Goal: Transaction & Acquisition: Purchase product/service

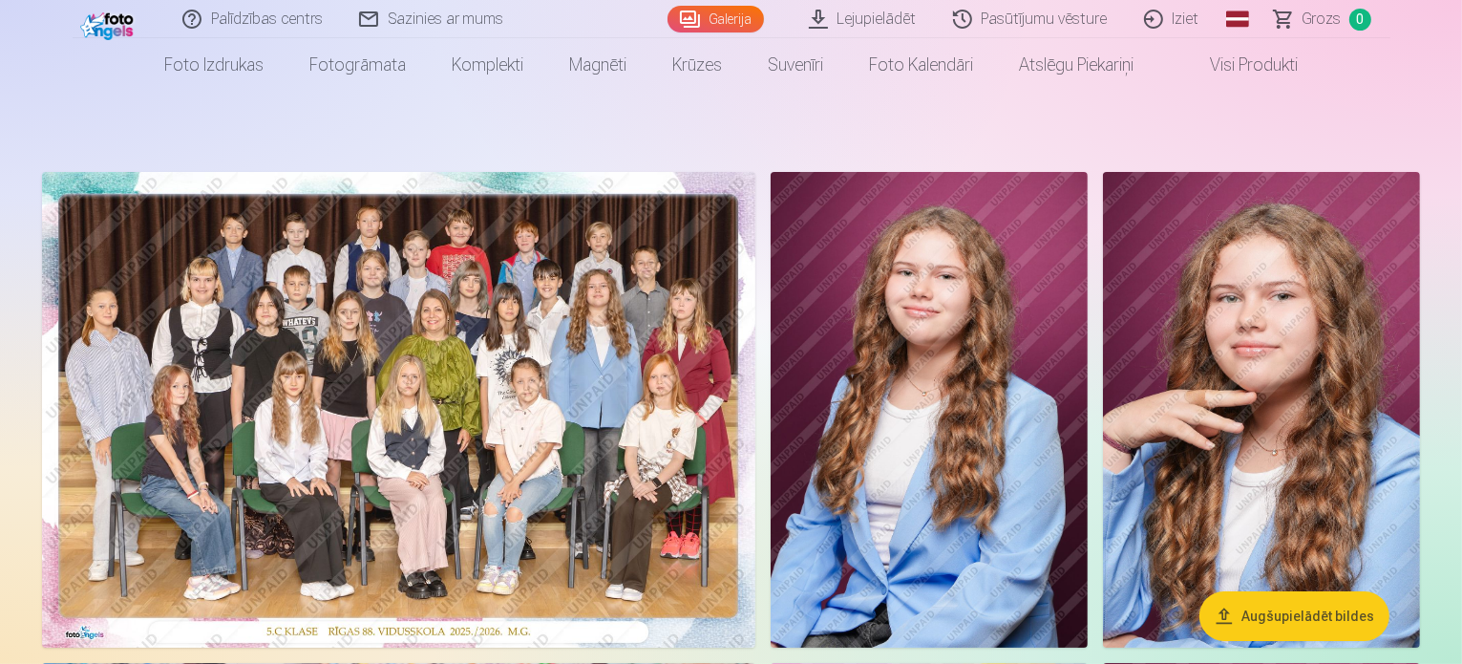
scroll to position [76, 0]
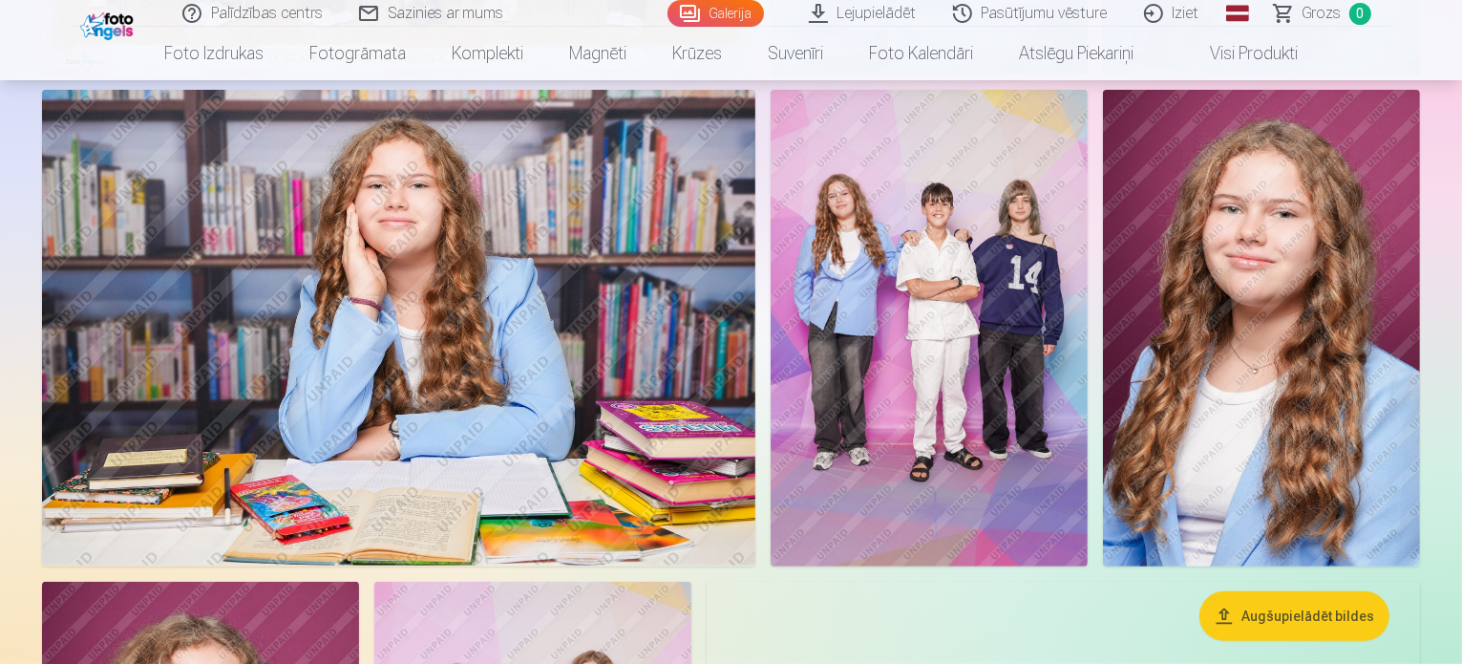
scroll to position [649, 0]
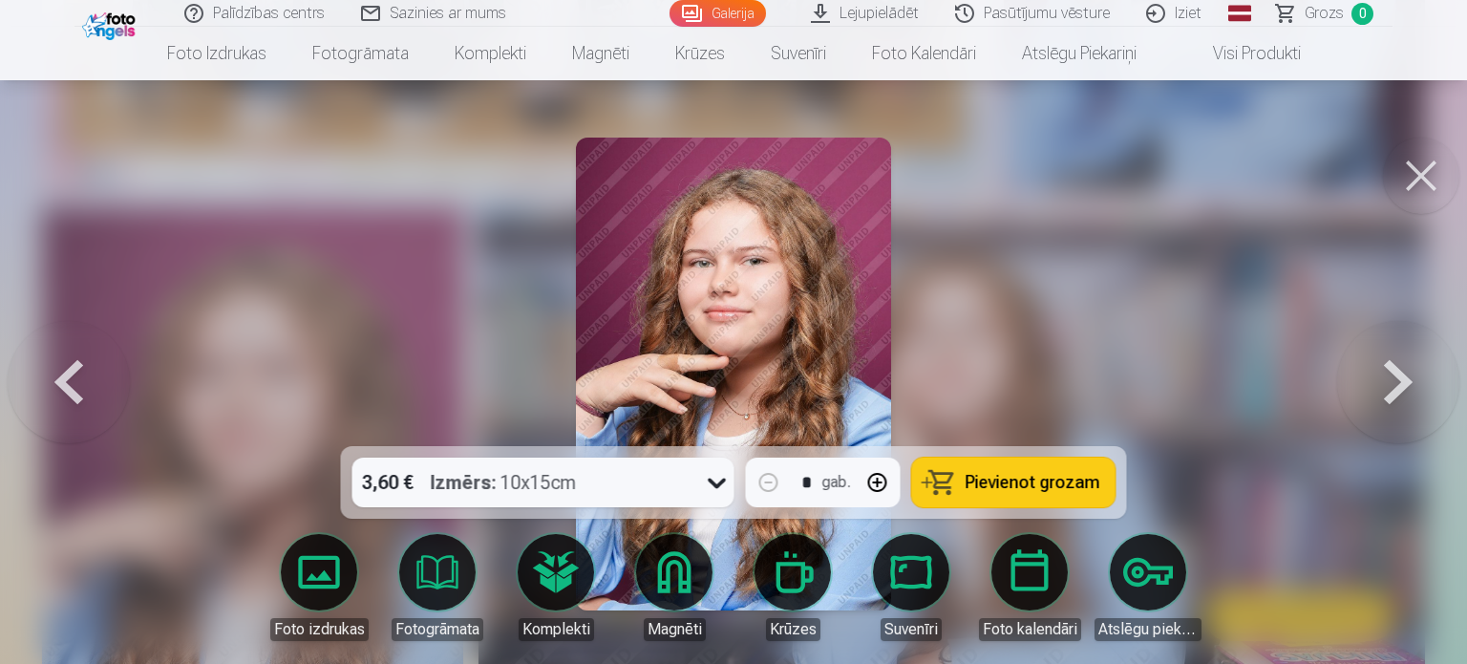
drag, startPoint x: 194, startPoint y: 332, endPoint x: 173, endPoint y: 371, distance: 43.6
click at [173, 368] on div at bounding box center [733, 332] width 1467 height 664
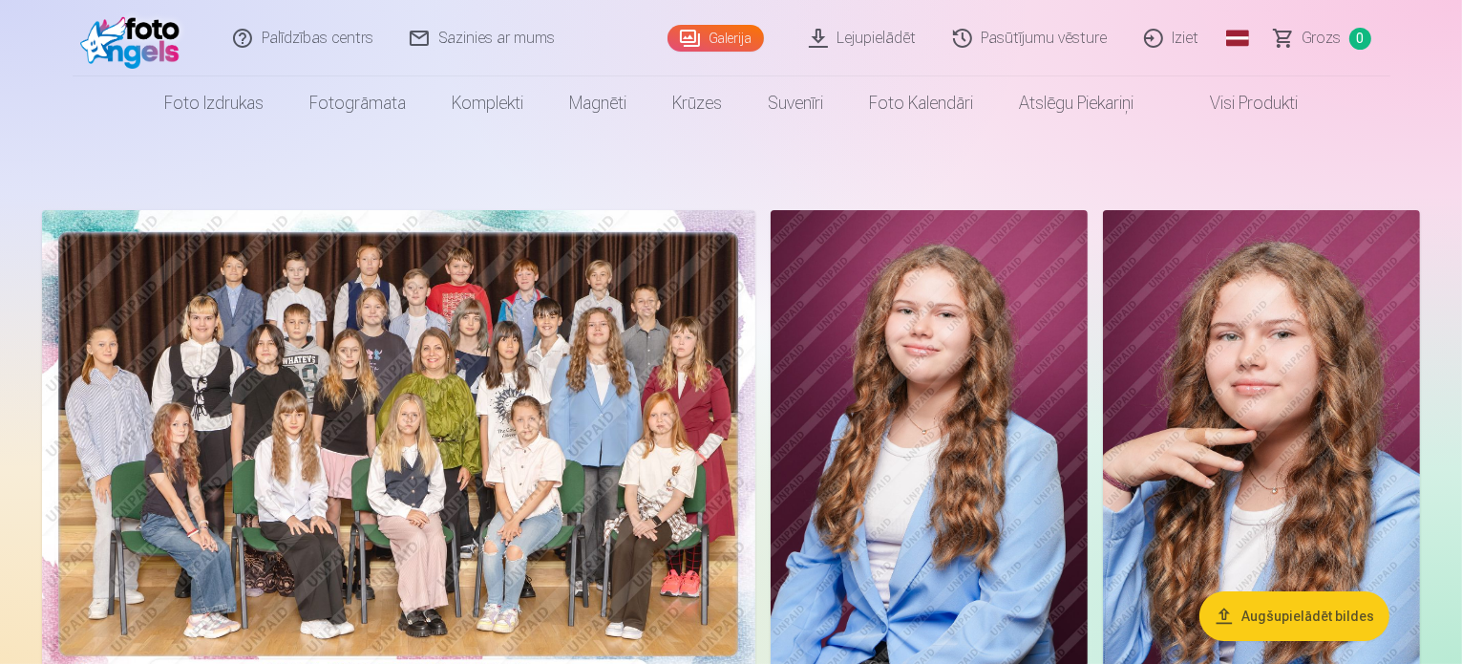
click at [317, 651] on img at bounding box center [398, 448] width 713 height 476
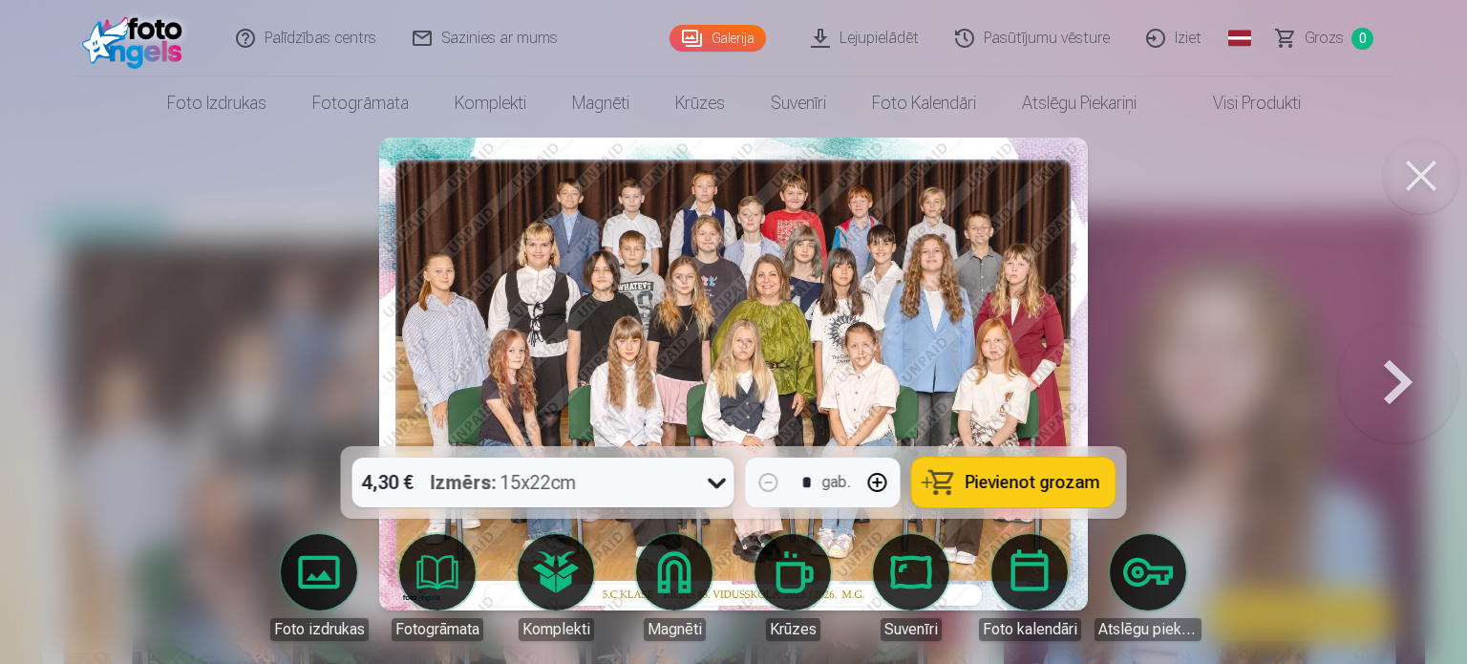
click at [712, 480] on icon at bounding box center [717, 482] width 31 height 31
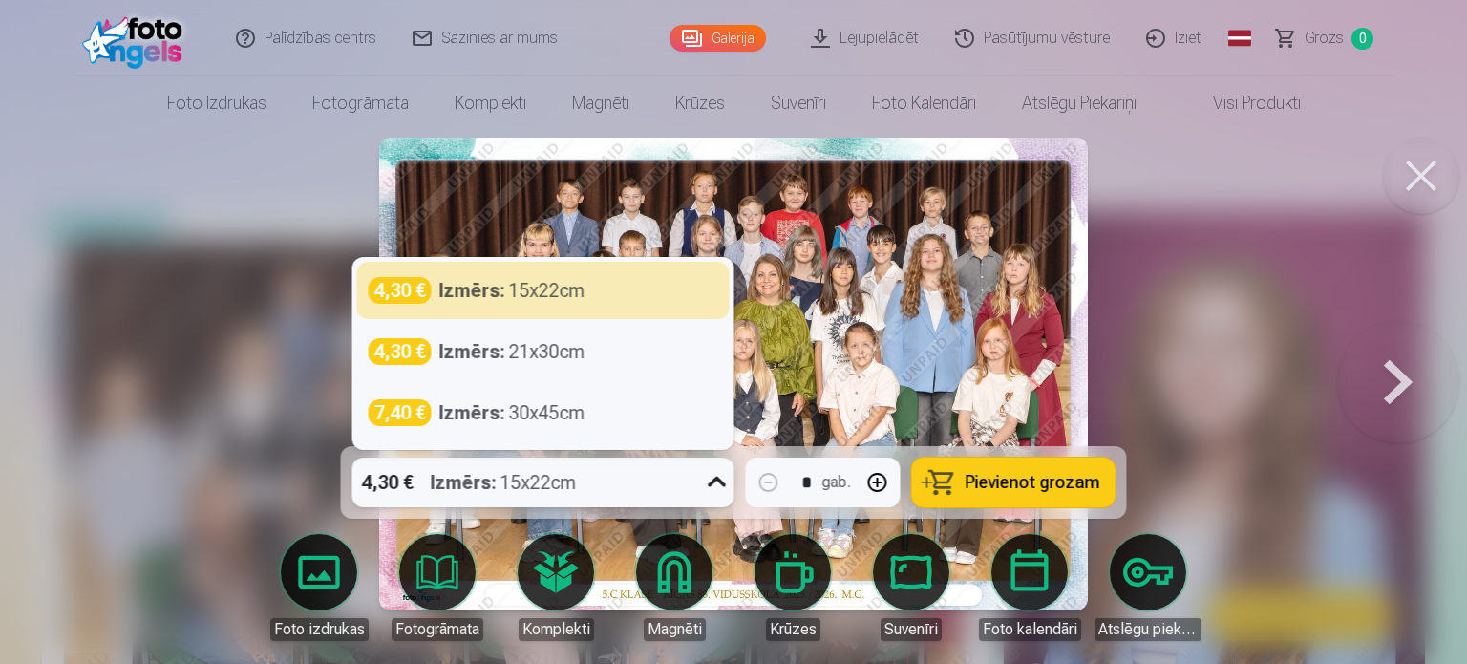
click at [713, 471] on icon at bounding box center [717, 482] width 31 height 31
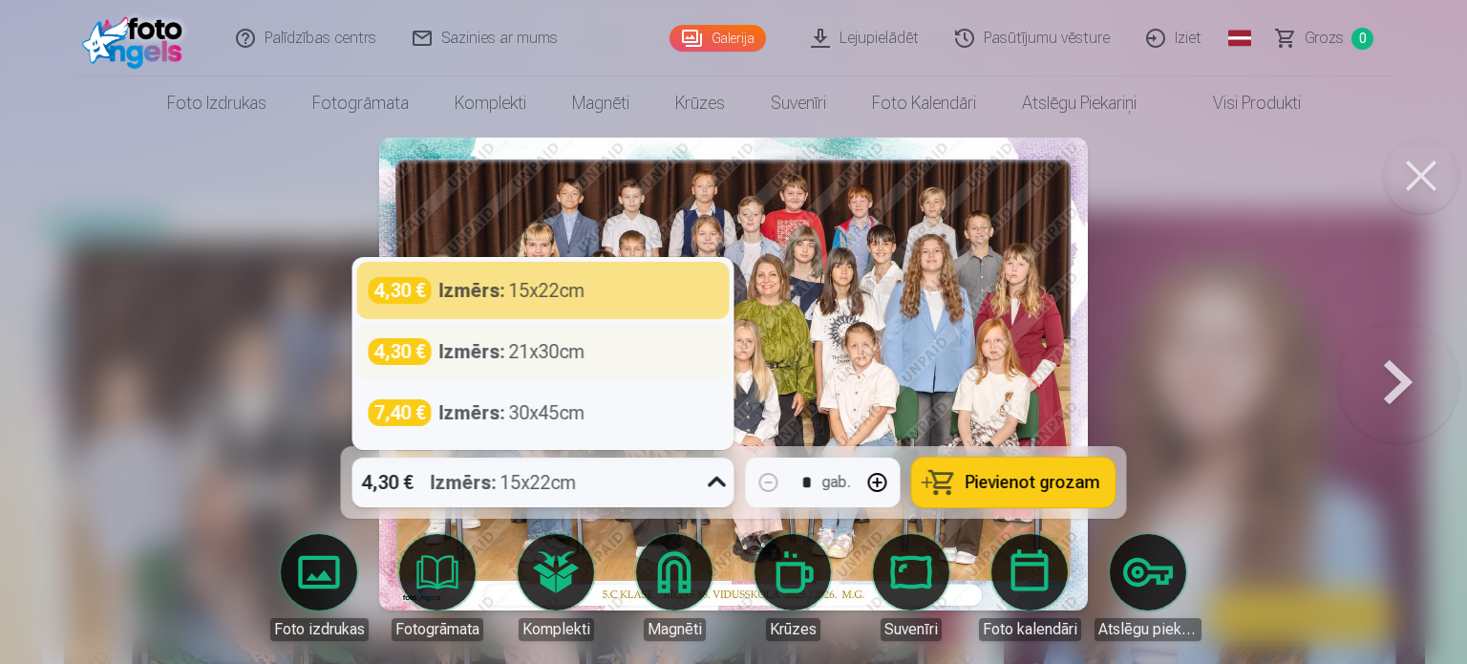
click at [540, 351] on div "Izmērs : 21x30cm" at bounding box center [512, 351] width 146 height 27
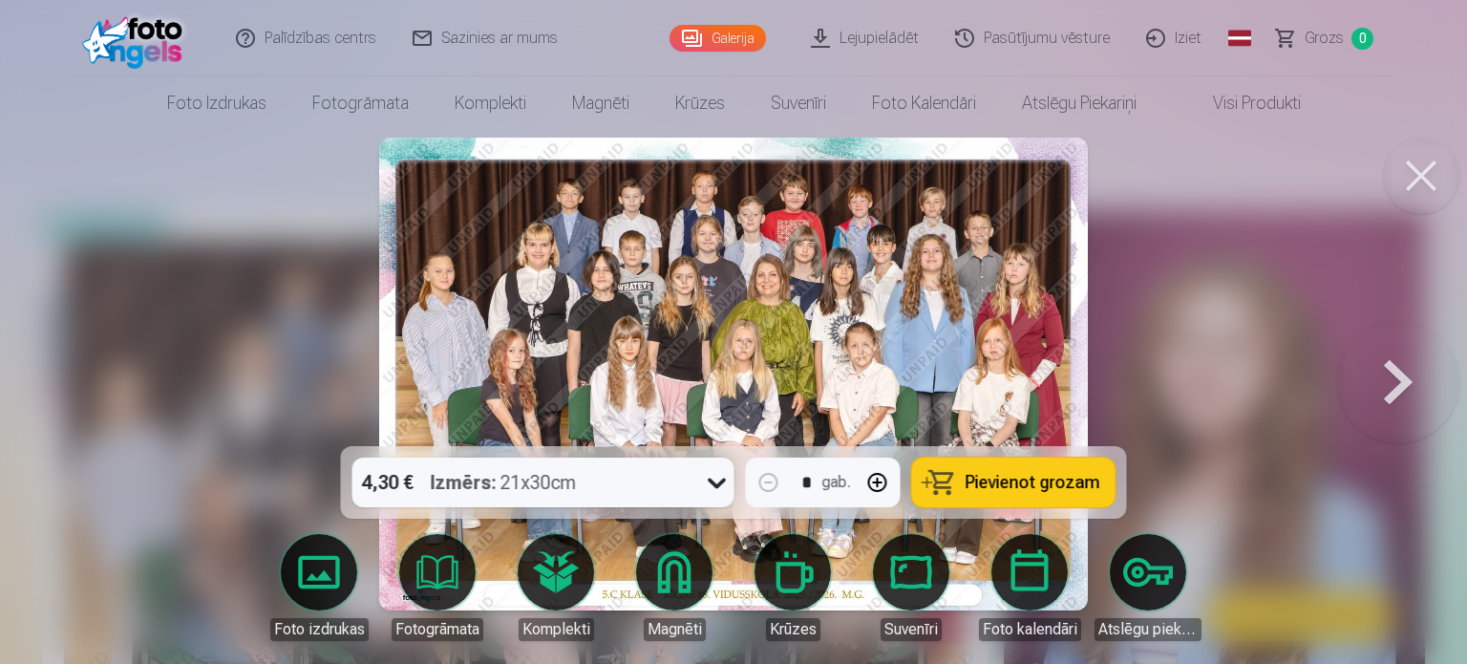
click at [1001, 484] on span "Pievienot grozam" at bounding box center [1033, 482] width 135 height 17
click at [1383, 400] on button at bounding box center [1398, 374] width 122 height 106
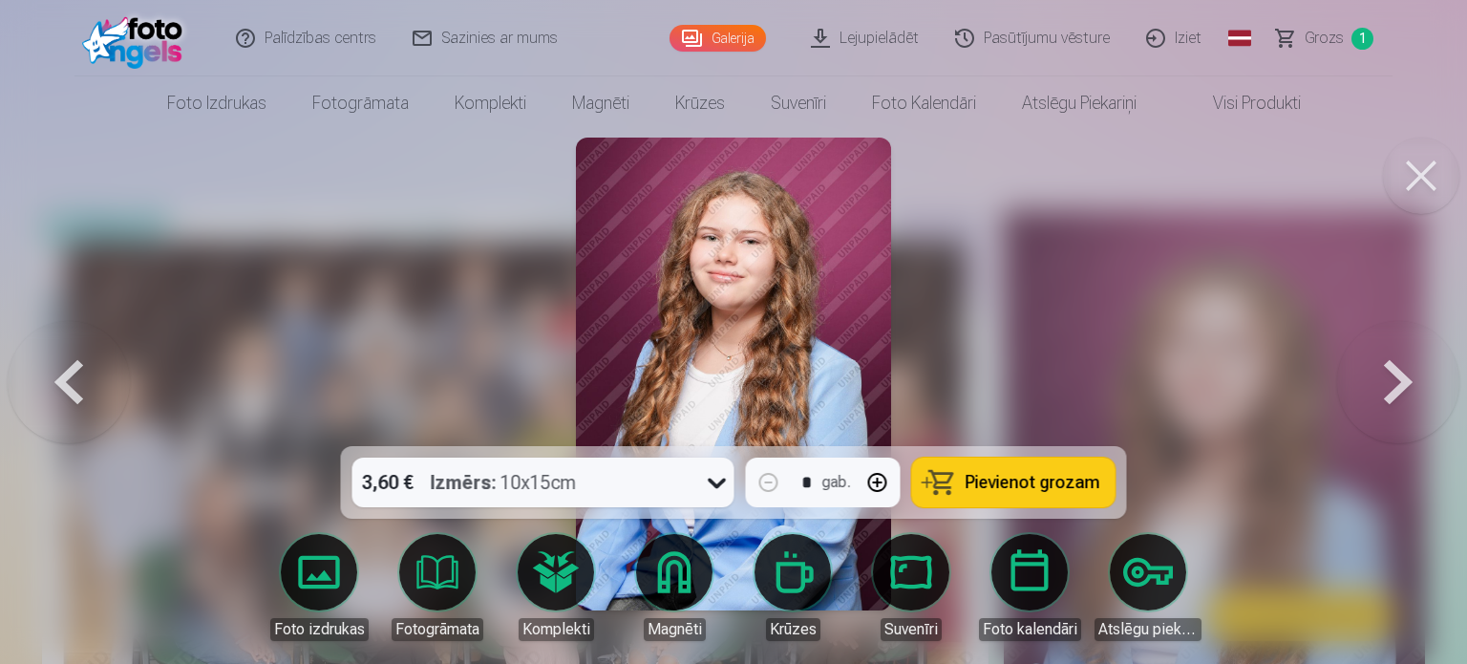
click at [703, 290] on img at bounding box center [733, 374] width 315 height 473
click at [1388, 397] on button at bounding box center [1398, 374] width 122 height 106
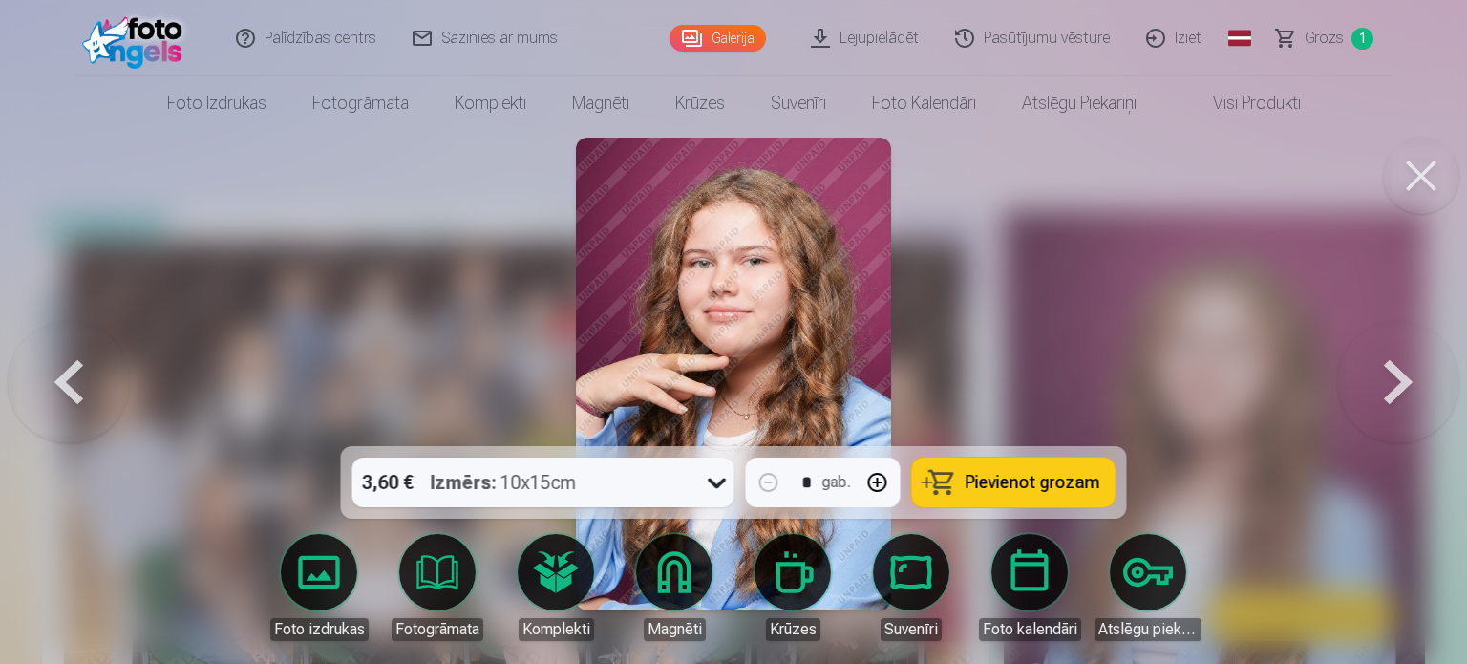
click at [1388, 397] on button at bounding box center [1398, 374] width 122 height 106
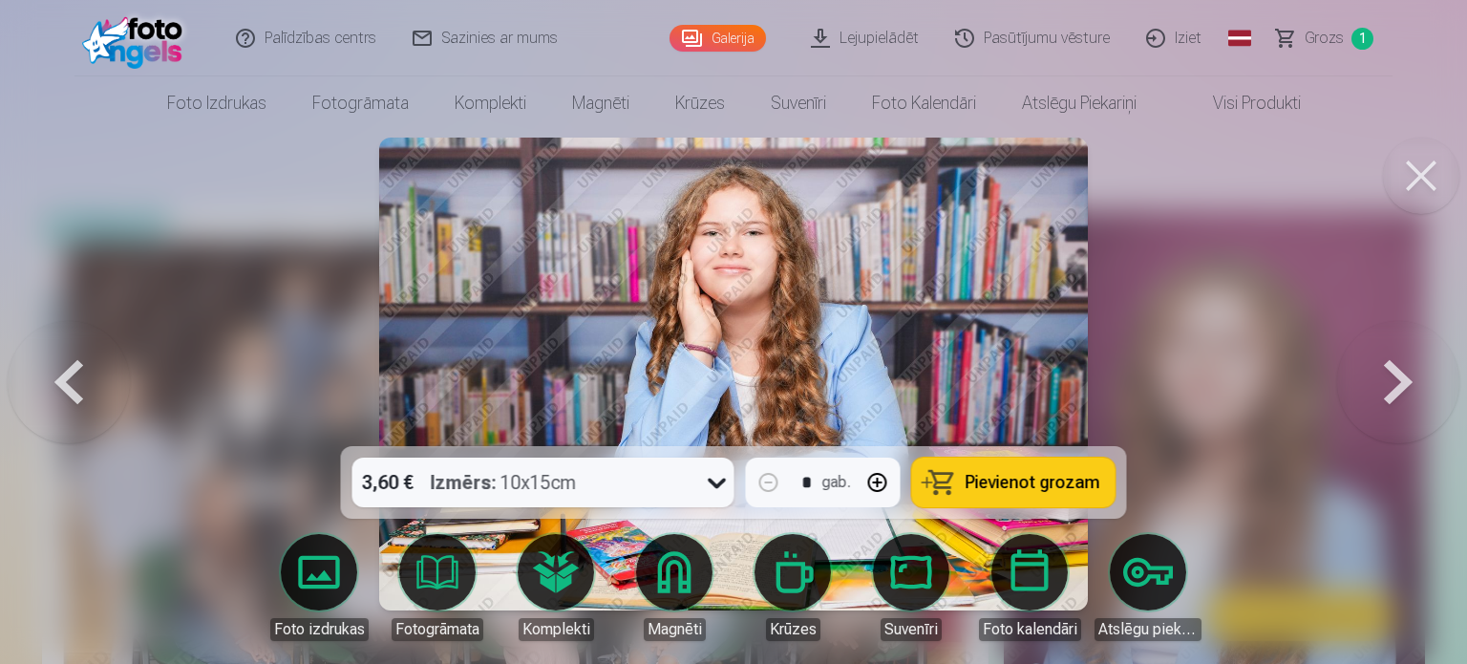
click at [1388, 397] on button at bounding box center [1398, 374] width 122 height 106
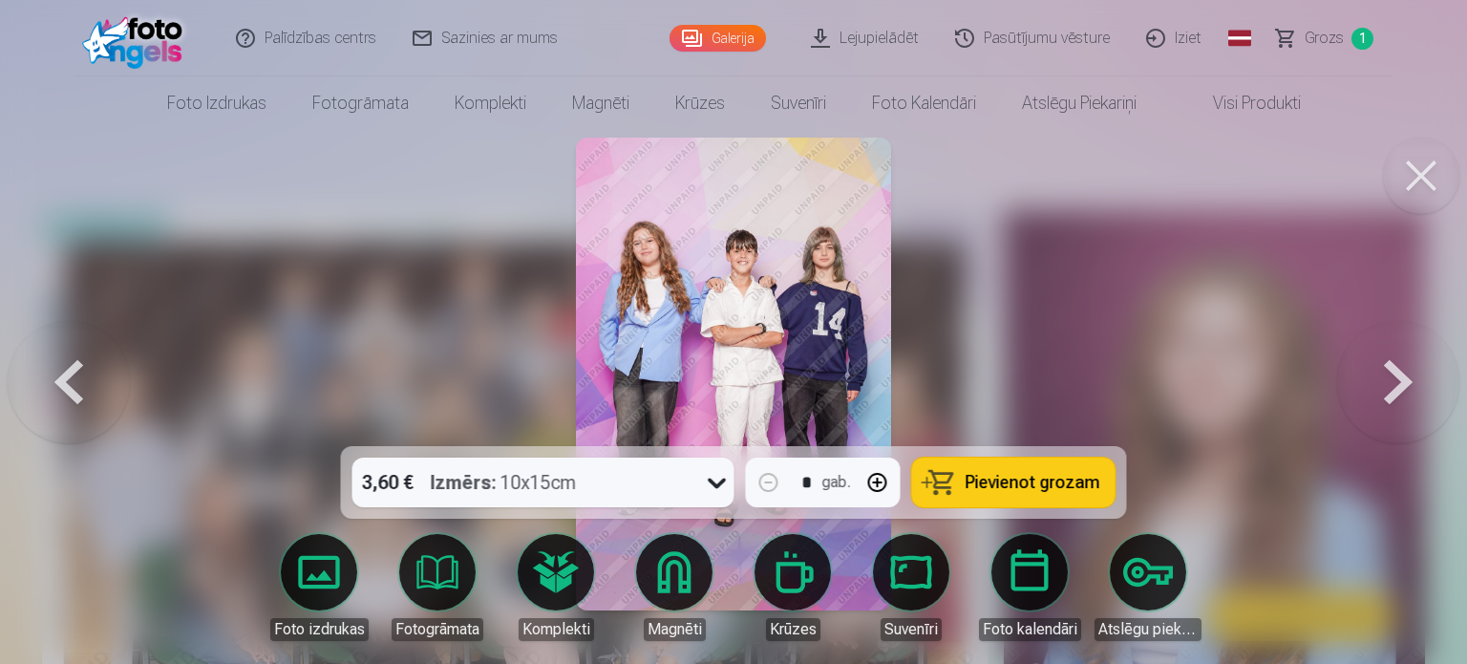
click at [1376, 377] on button at bounding box center [1398, 374] width 122 height 106
click at [999, 474] on span "Pievienot grozam" at bounding box center [1033, 482] width 135 height 17
click at [1388, 371] on button at bounding box center [1398, 374] width 122 height 106
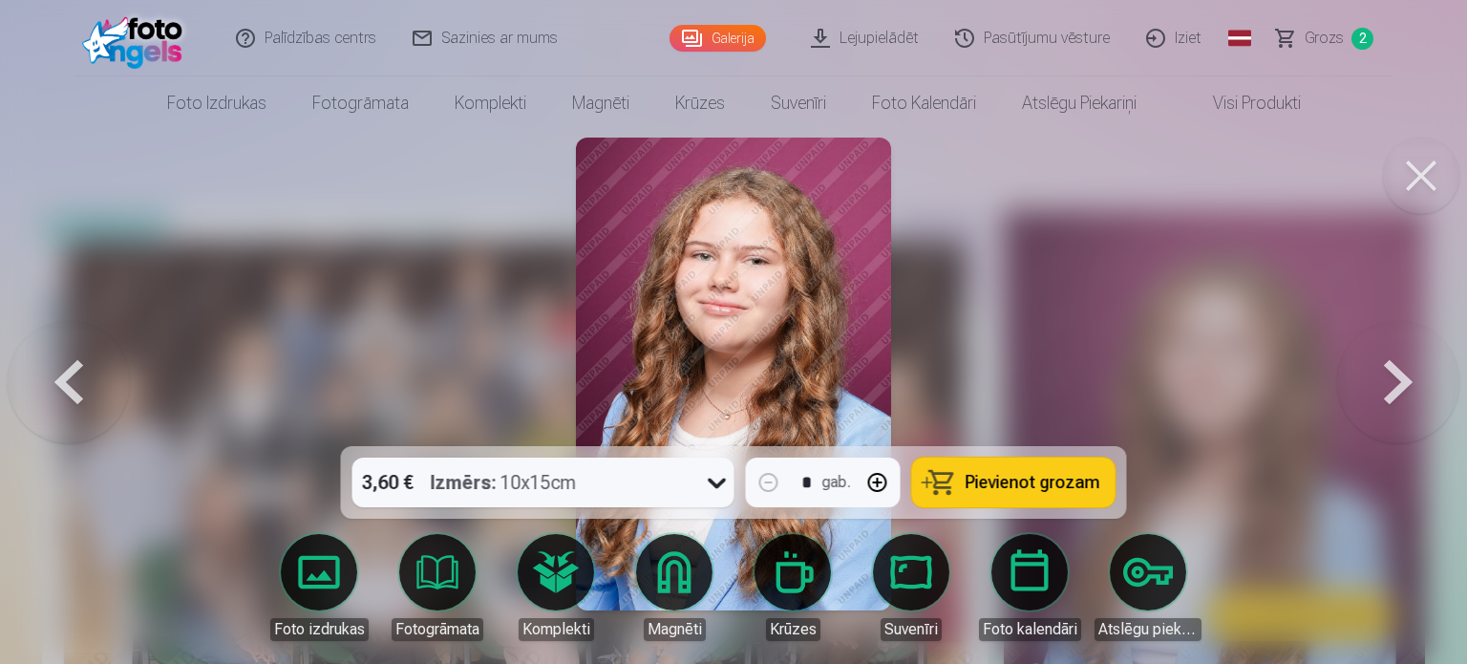
click at [1388, 371] on button at bounding box center [1398, 374] width 122 height 106
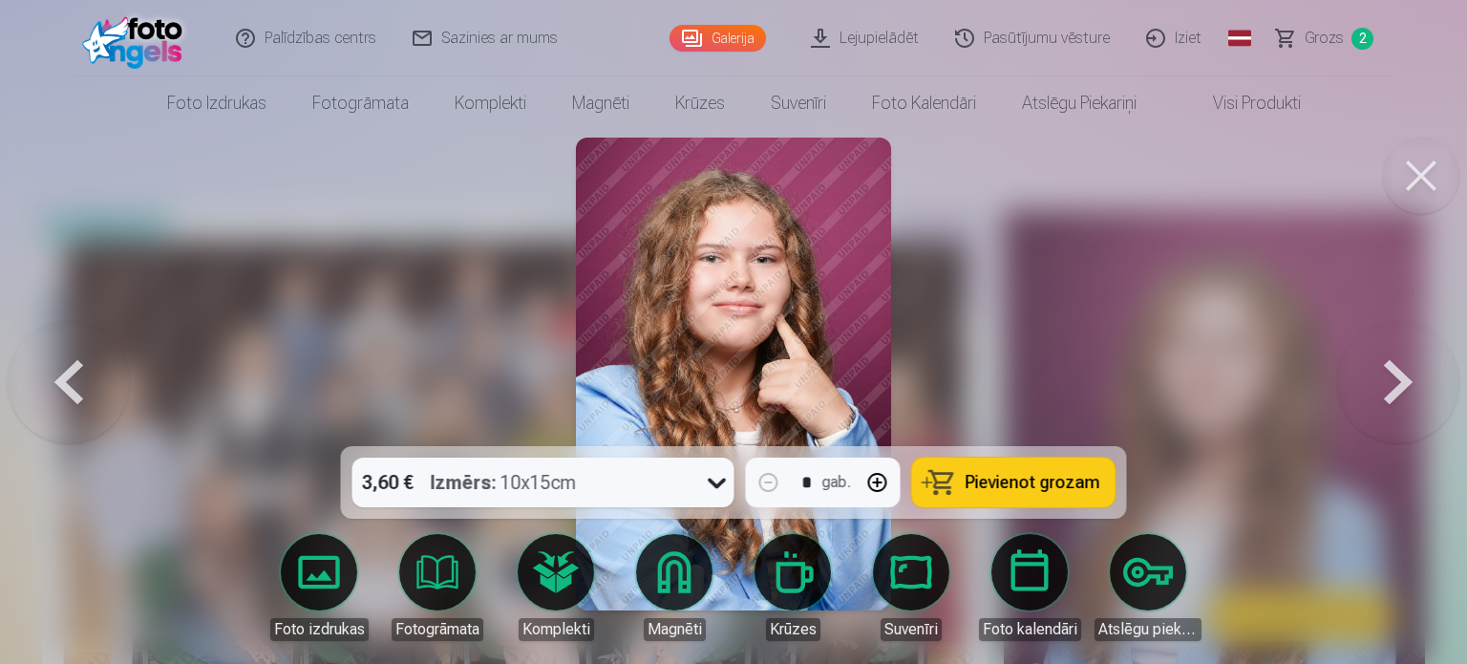
click at [1388, 370] on button at bounding box center [1398, 374] width 122 height 106
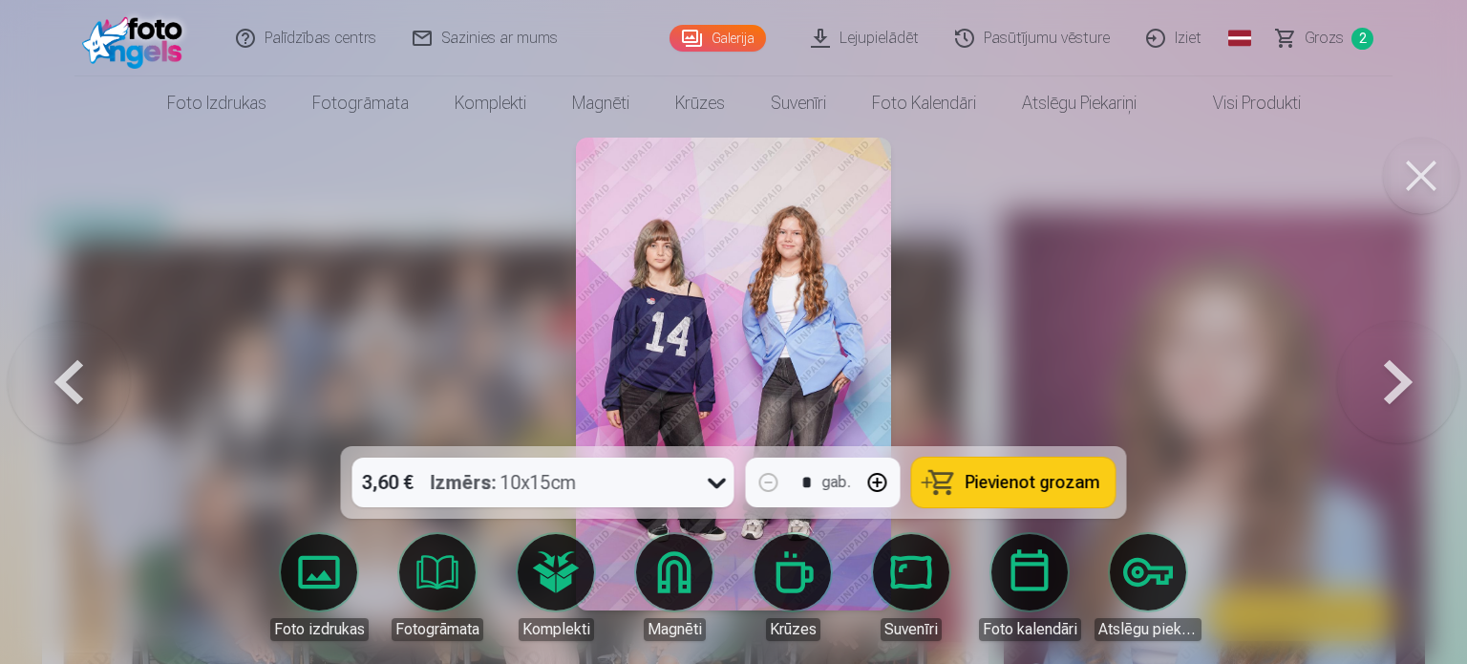
click at [1013, 482] on span "Pievienot grozam" at bounding box center [1033, 482] width 135 height 17
click at [1387, 384] on button at bounding box center [1398, 374] width 122 height 106
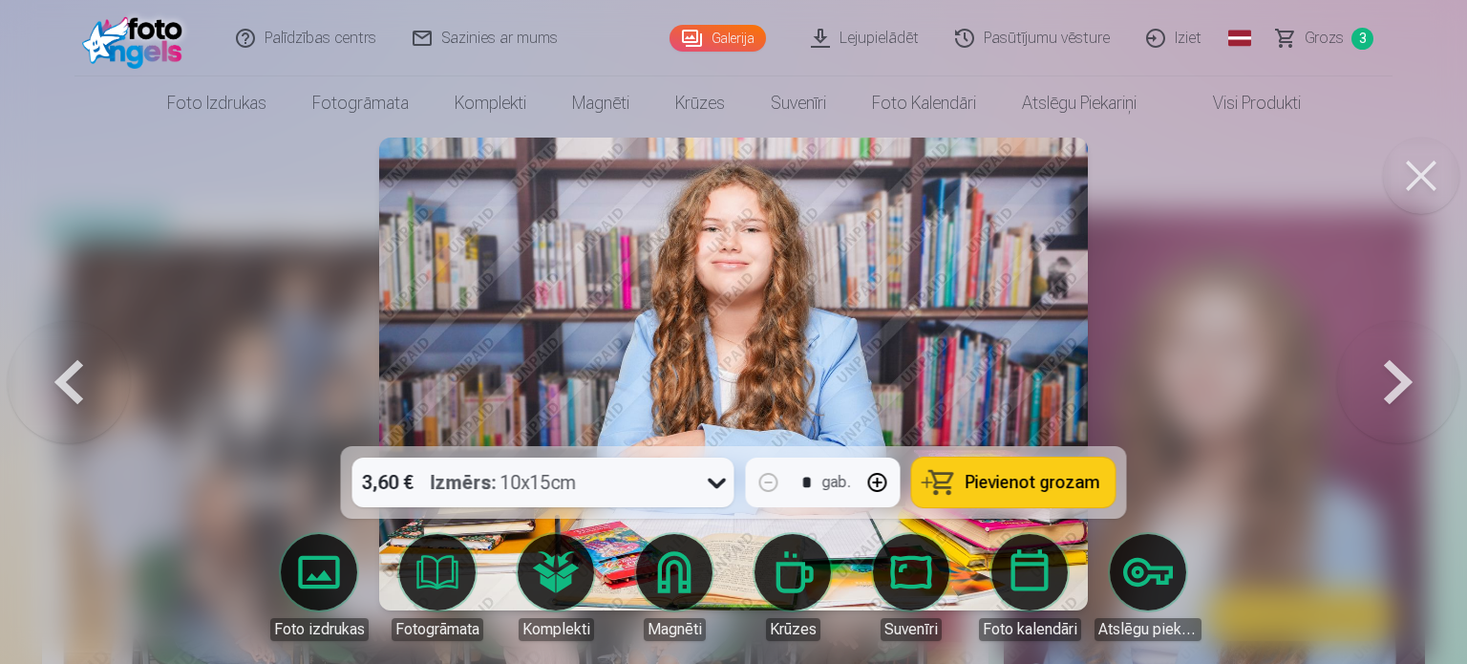
click at [1387, 384] on button at bounding box center [1398, 374] width 122 height 106
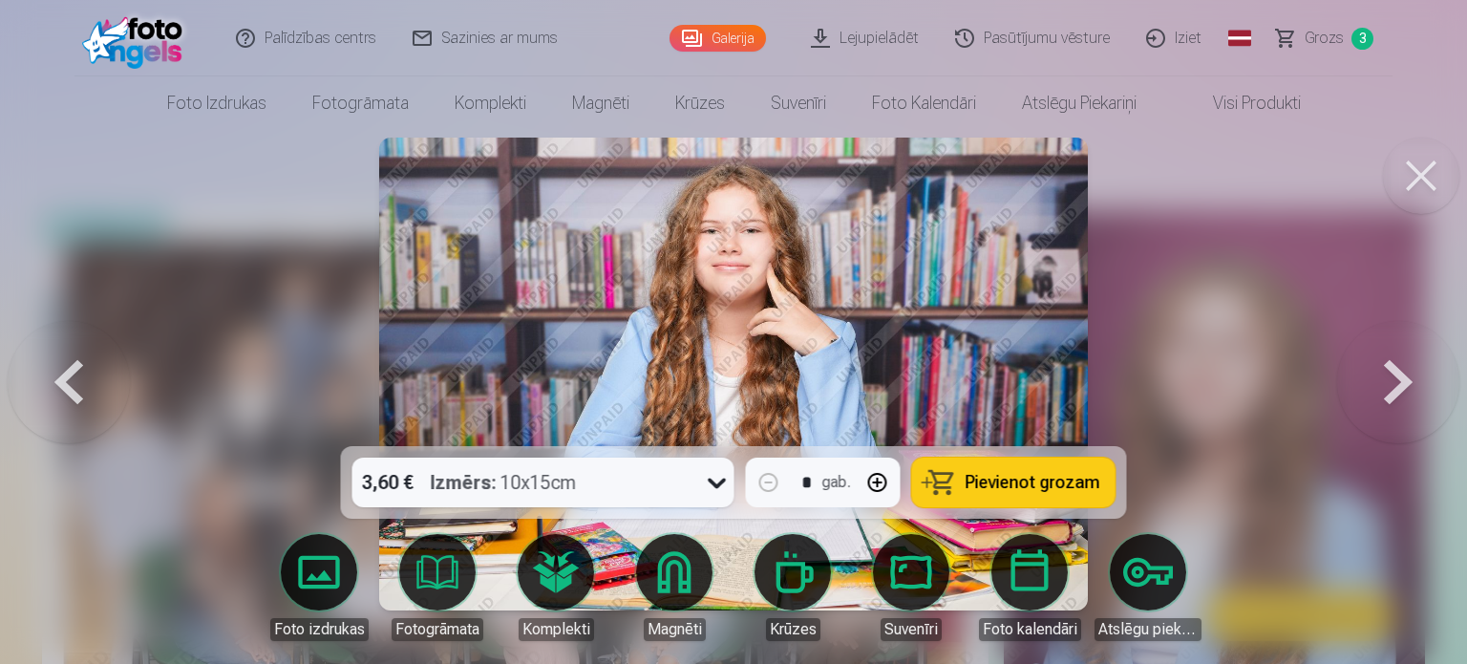
click at [1387, 384] on button at bounding box center [1398, 374] width 122 height 106
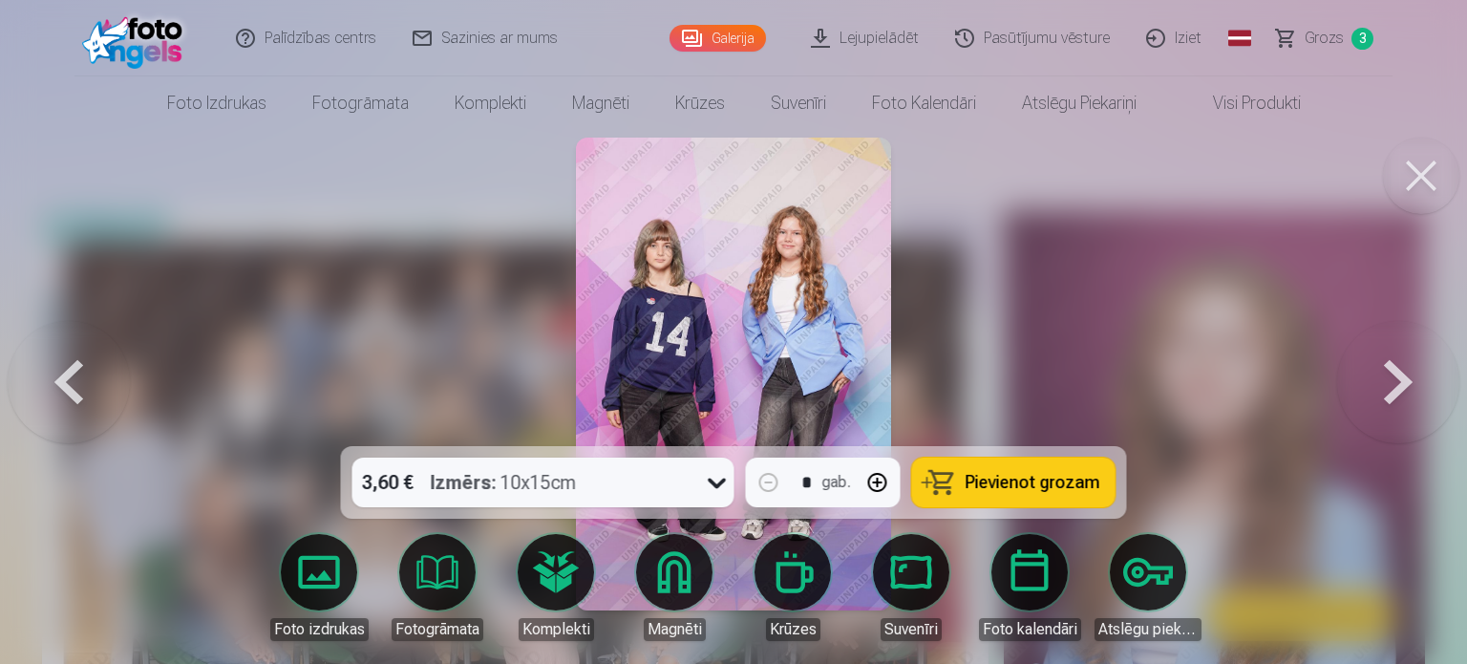
click at [410, 180] on div at bounding box center [733, 332] width 1467 height 664
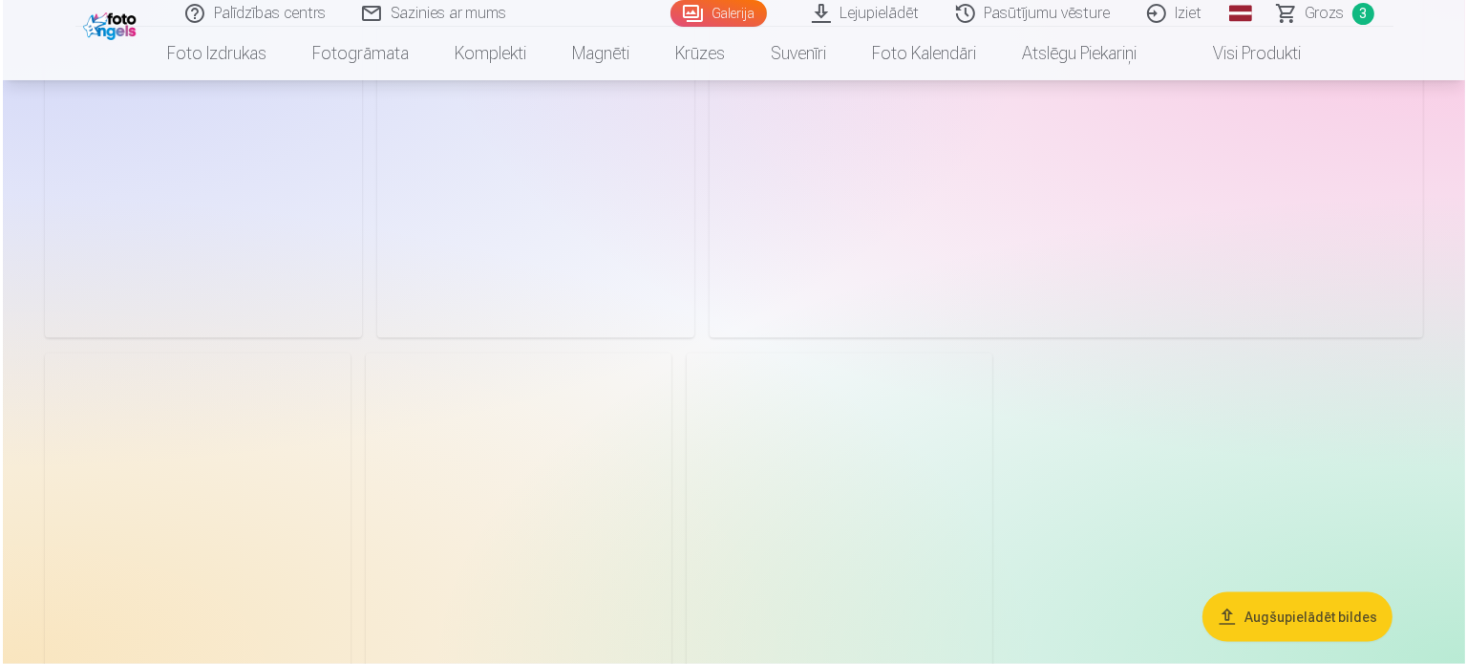
scroll to position [2865, 0]
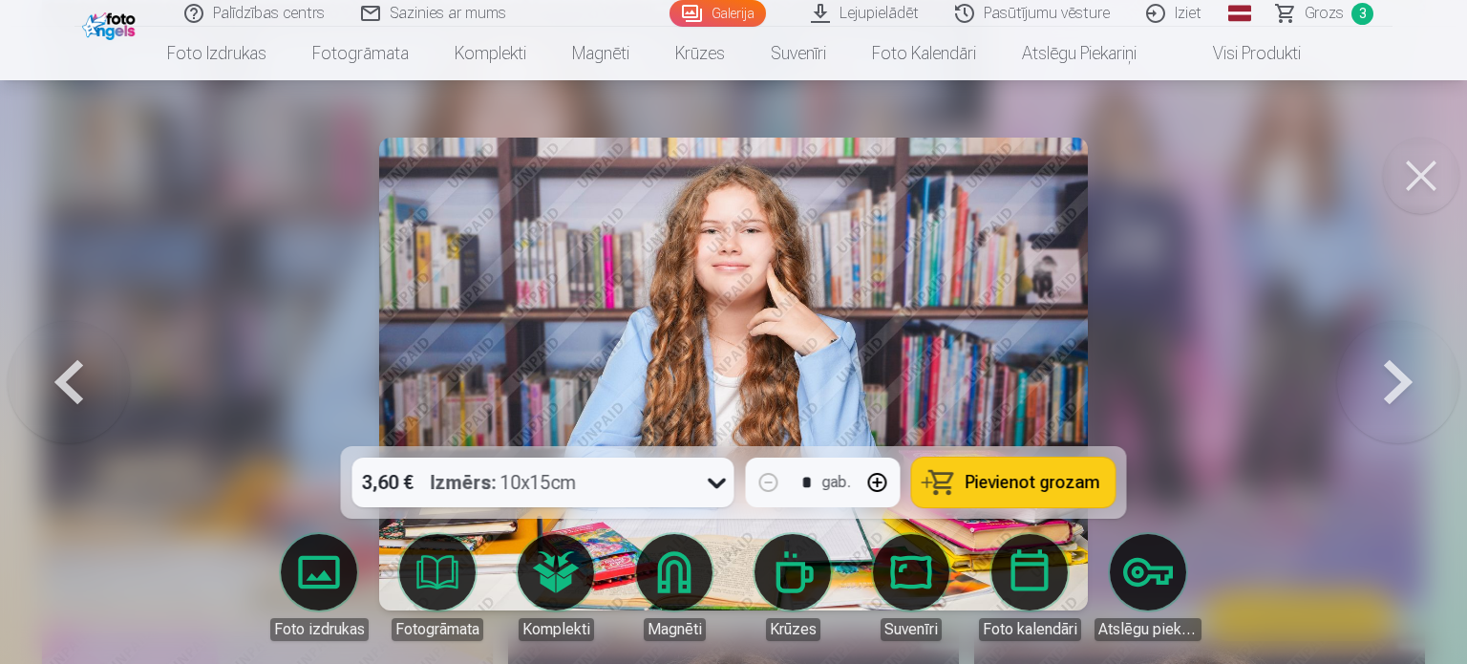
click at [714, 477] on icon at bounding box center [717, 482] width 31 height 31
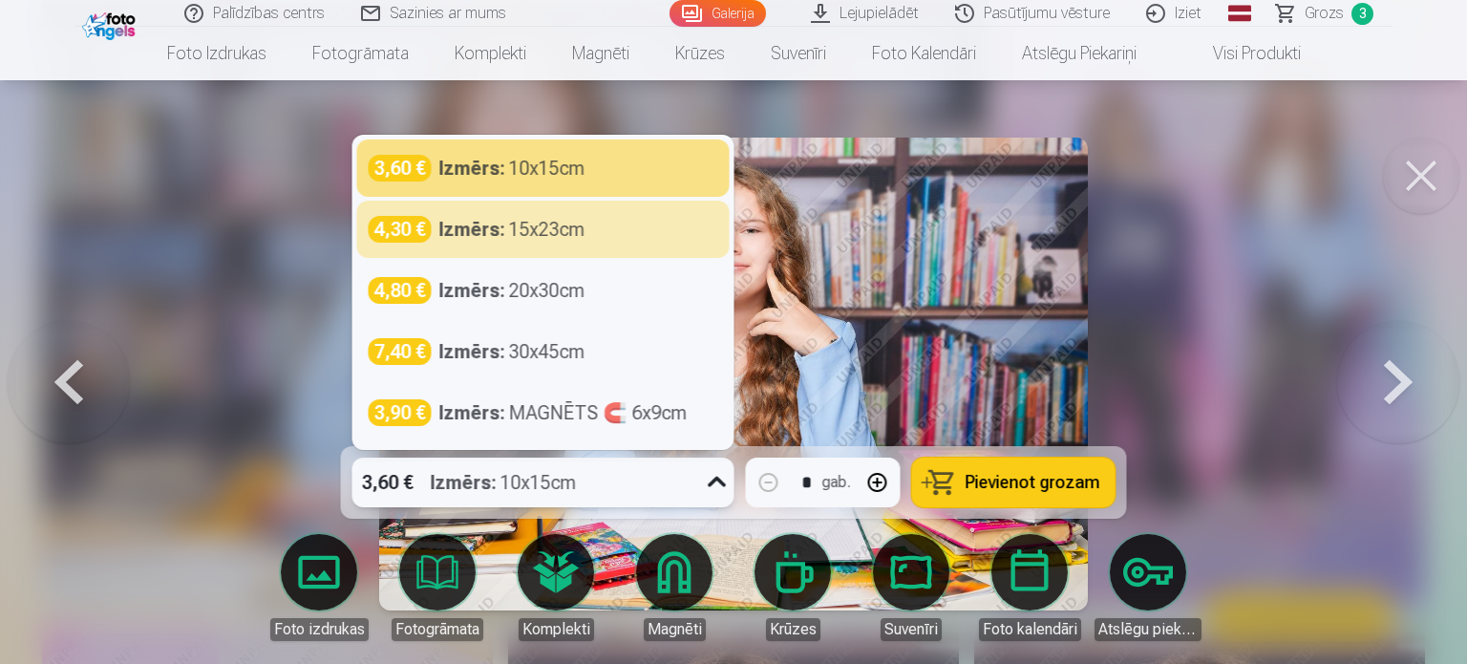
click at [520, 213] on div "4,30 € Izmērs : 15x23cm" at bounding box center [543, 229] width 372 height 57
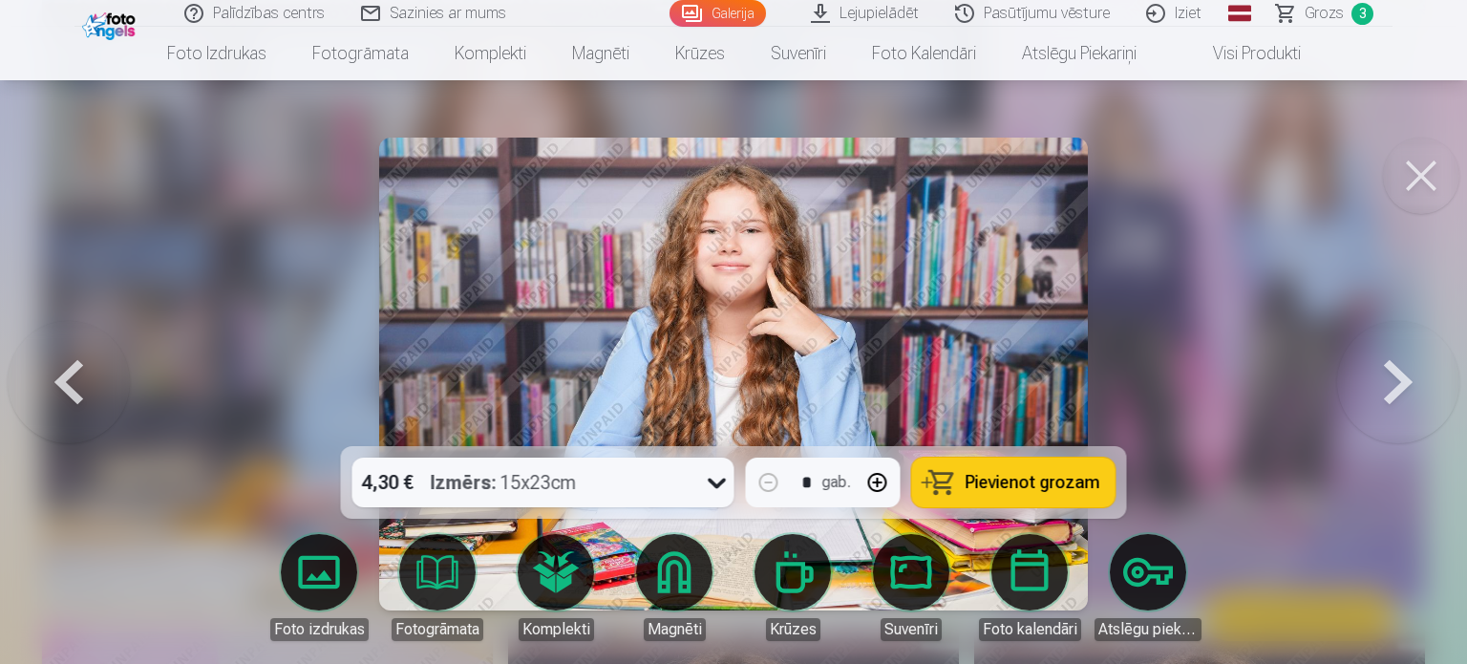
click at [992, 482] on span "Pievienot grozam" at bounding box center [1033, 482] width 135 height 17
click at [577, 196] on img at bounding box center [734, 374] width 710 height 473
click at [1443, 160] on button at bounding box center [1421, 176] width 76 height 76
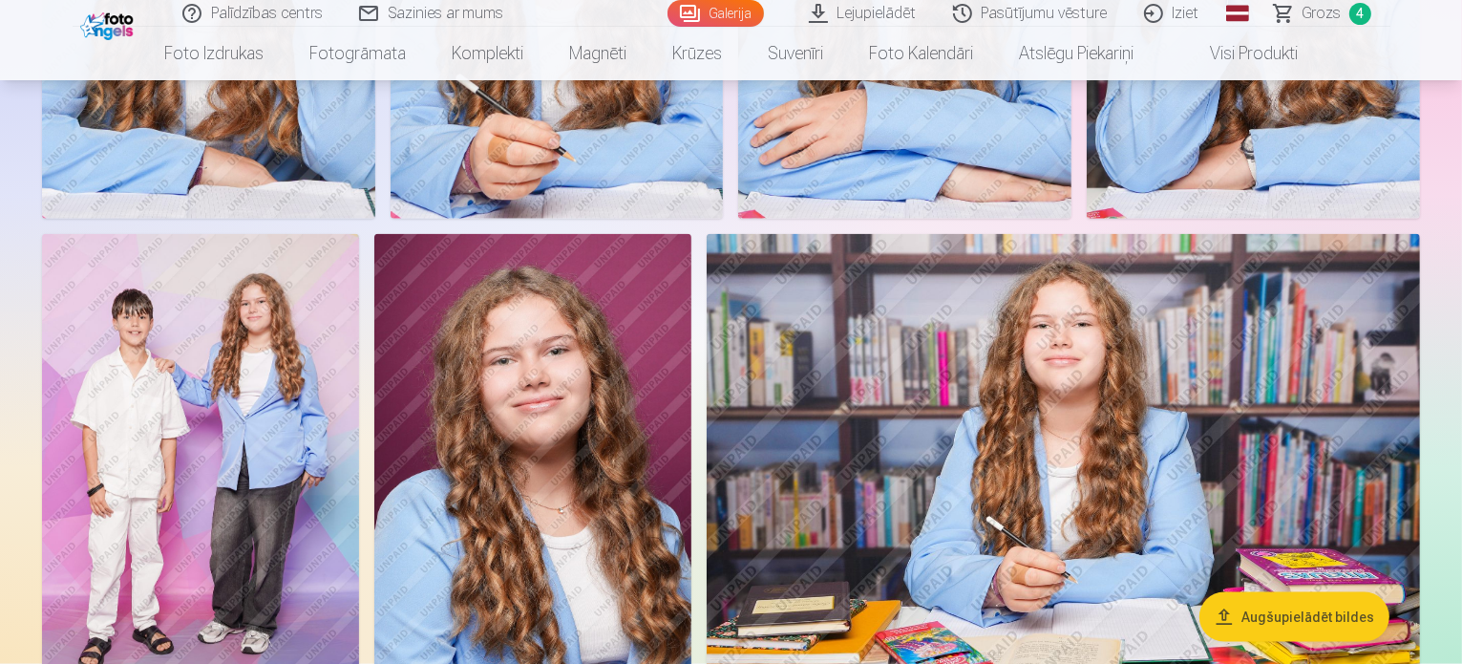
scroll to position [2666, 0]
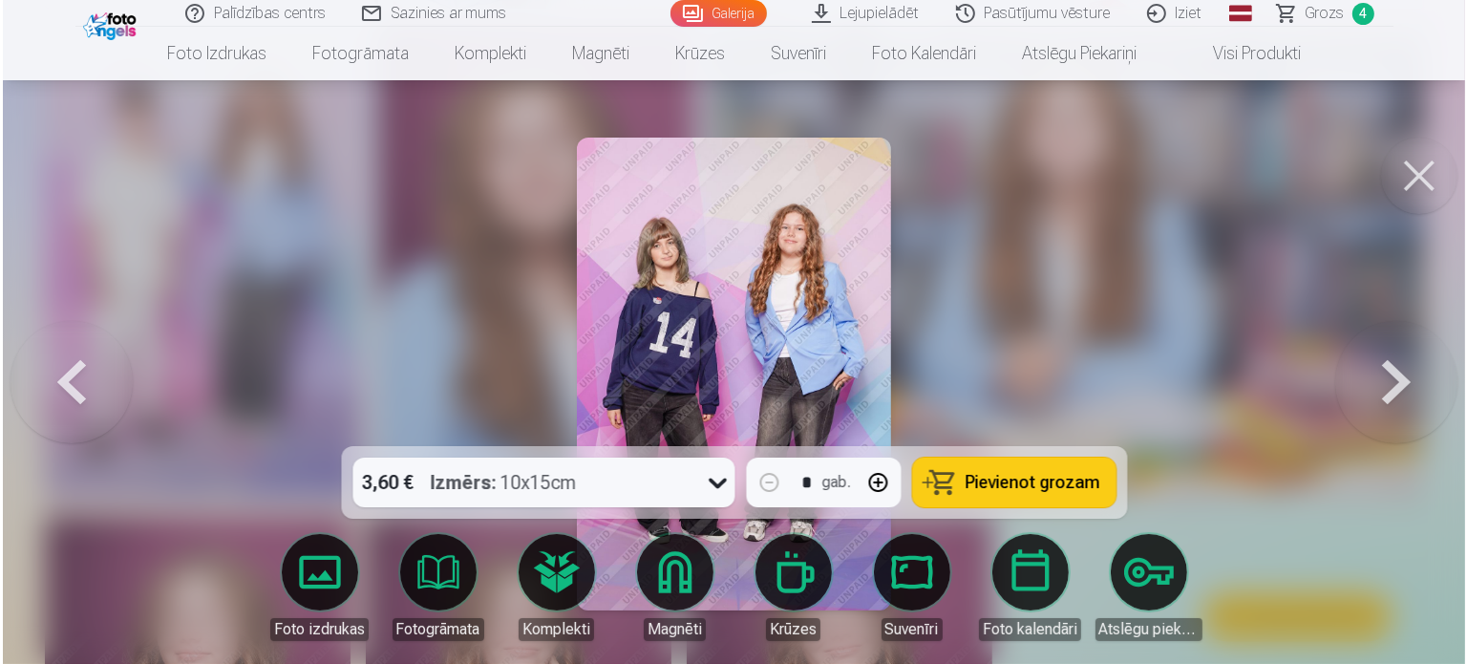
scroll to position [2671, 0]
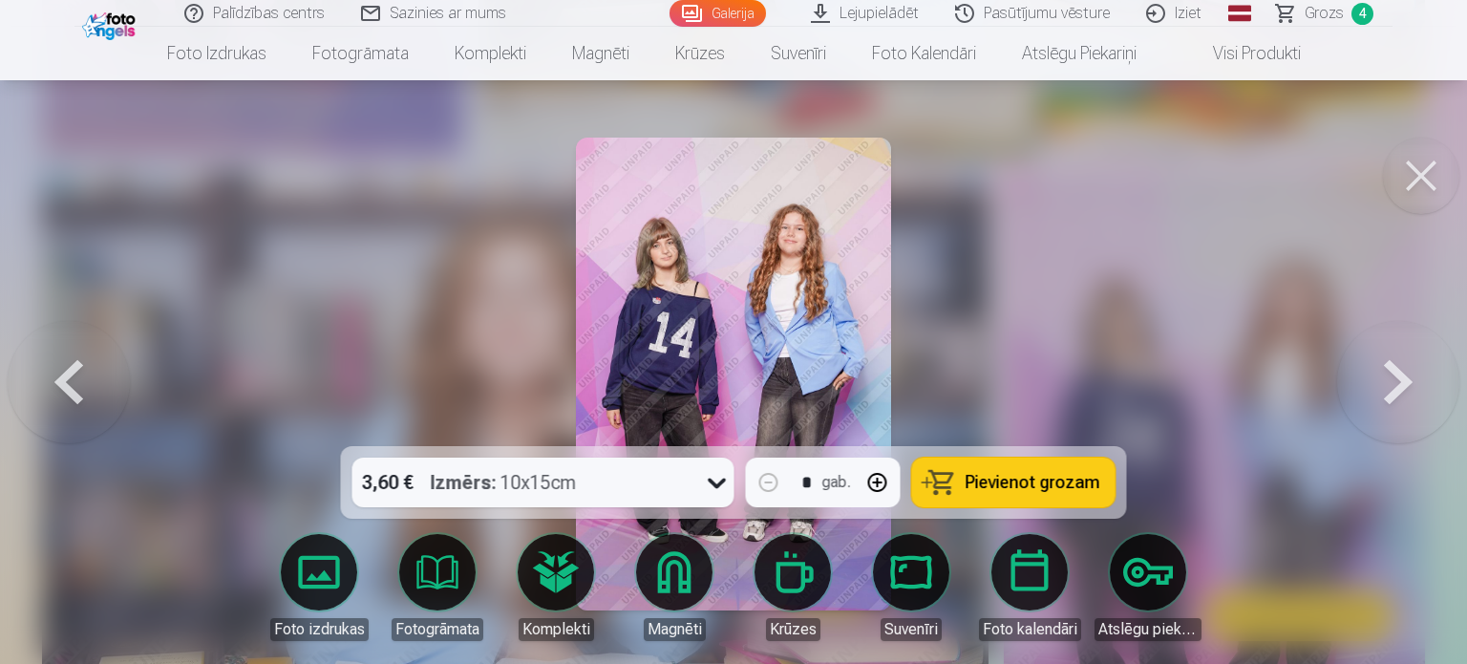
click at [1025, 481] on span "Pievienot grozam" at bounding box center [1033, 482] width 135 height 17
click at [1414, 174] on button at bounding box center [1421, 176] width 76 height 76
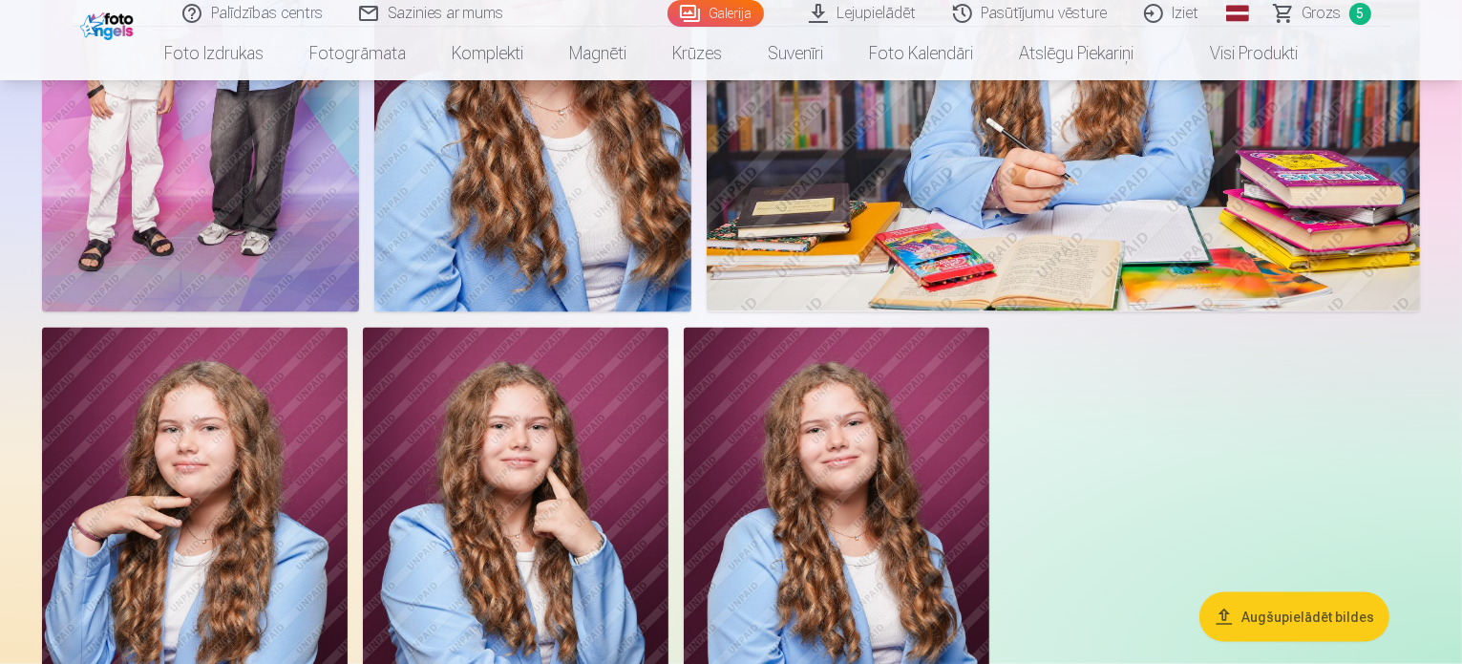
scroll to position [2857, 0]
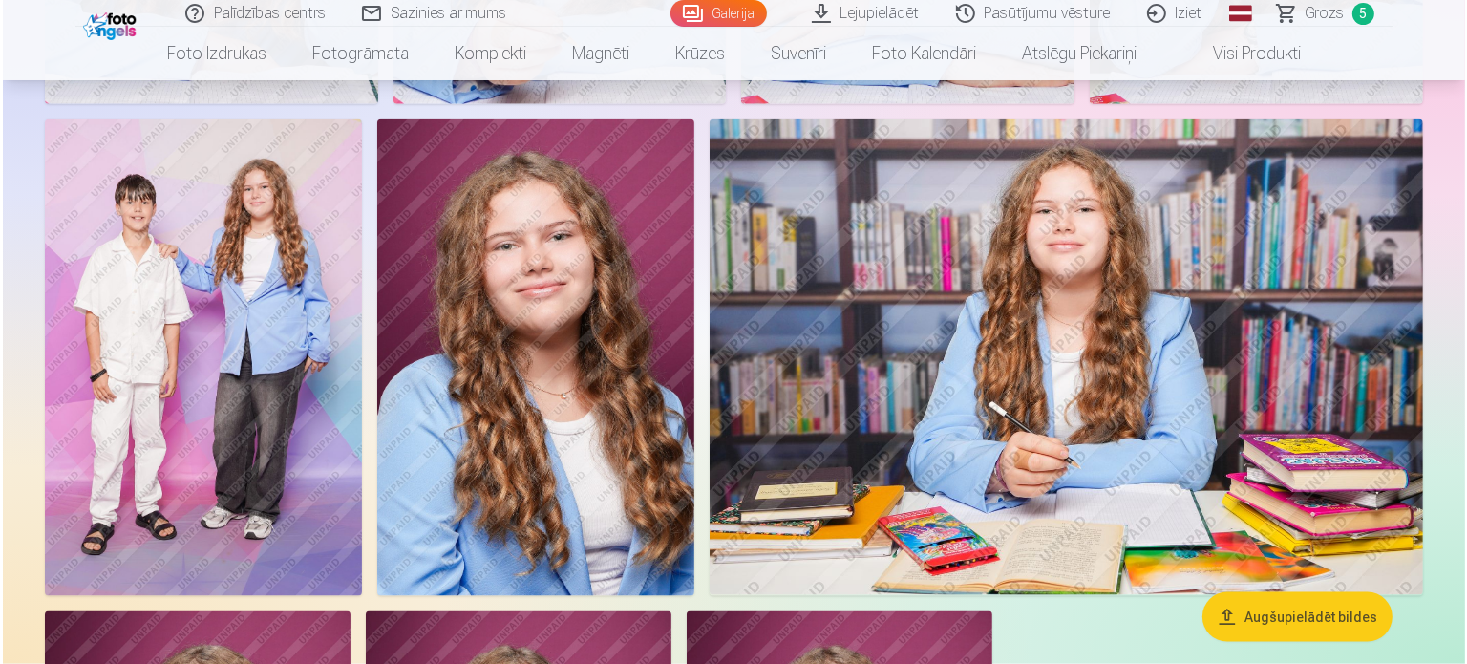
scroll to position [2576, 0]
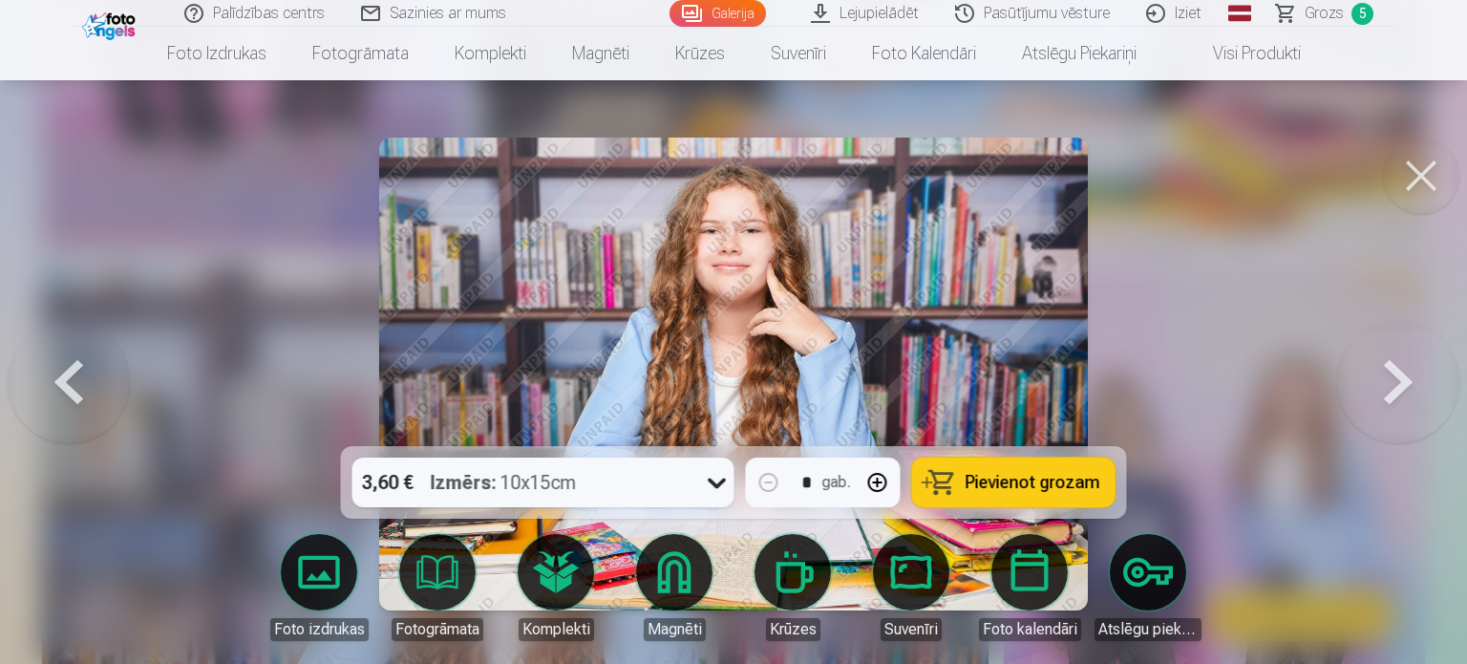
click at [724, 476] on icon at bounding box center [717, 482] width 31 height 31
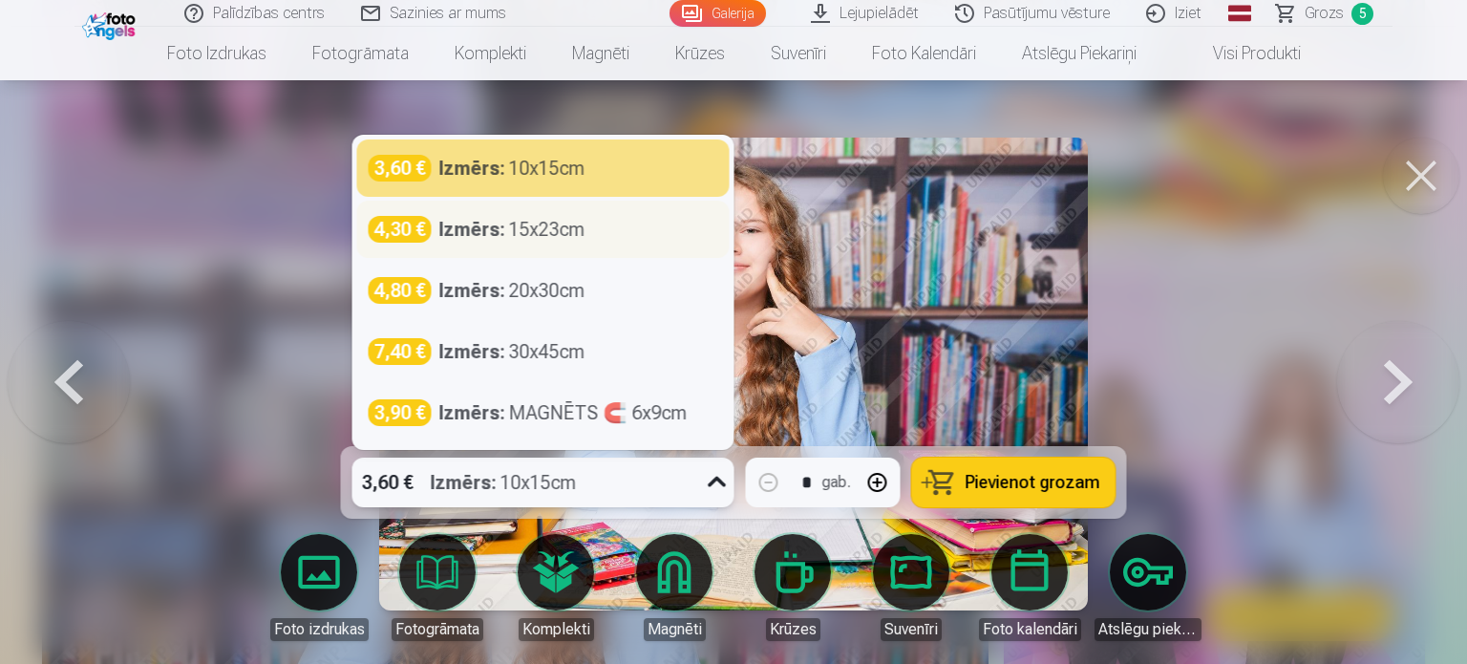
click at [566, 210] on div "4,30 € Izmērs : 15x23cm" at bounding box center [543, 229] width 372 height 57
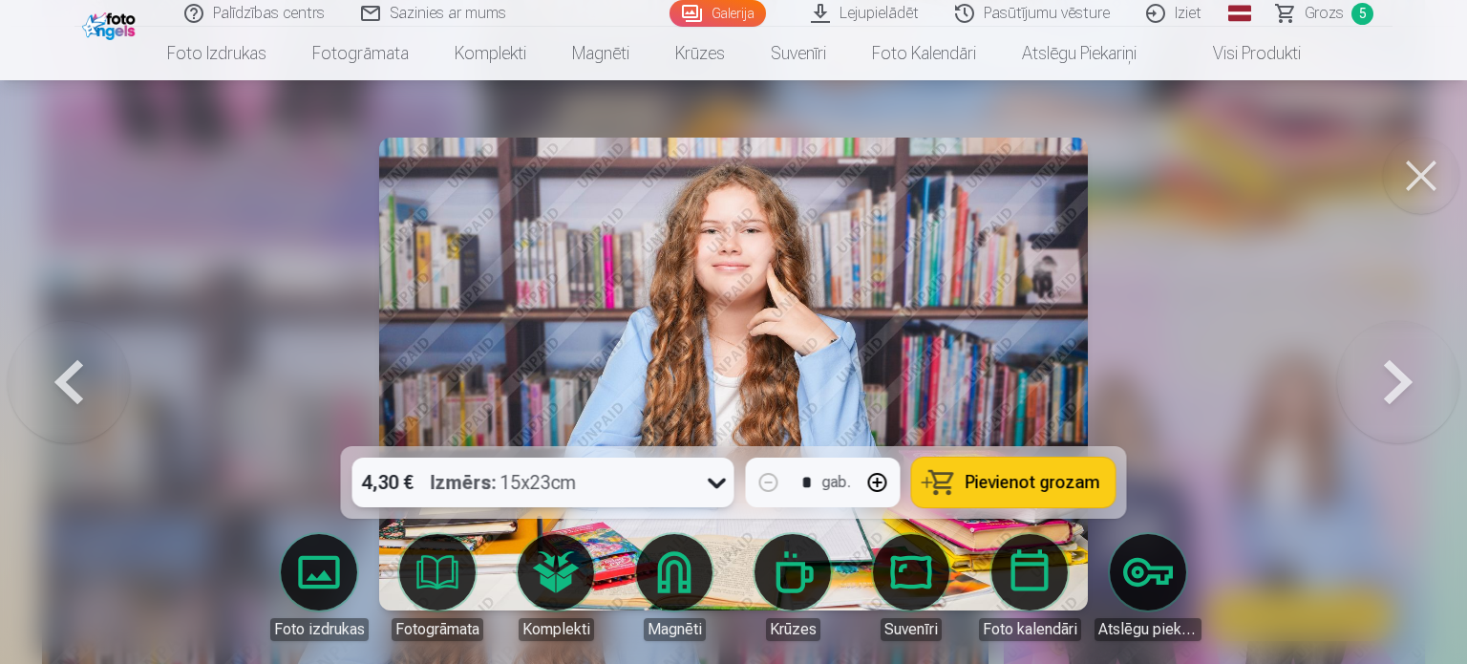
click at [965, 473] on button "Pievienot grozam" at bounding box center [1013, 482] width 203 height 50
click at [1427, 176] on button at bounding box center [1421, 176] width 76 height 76
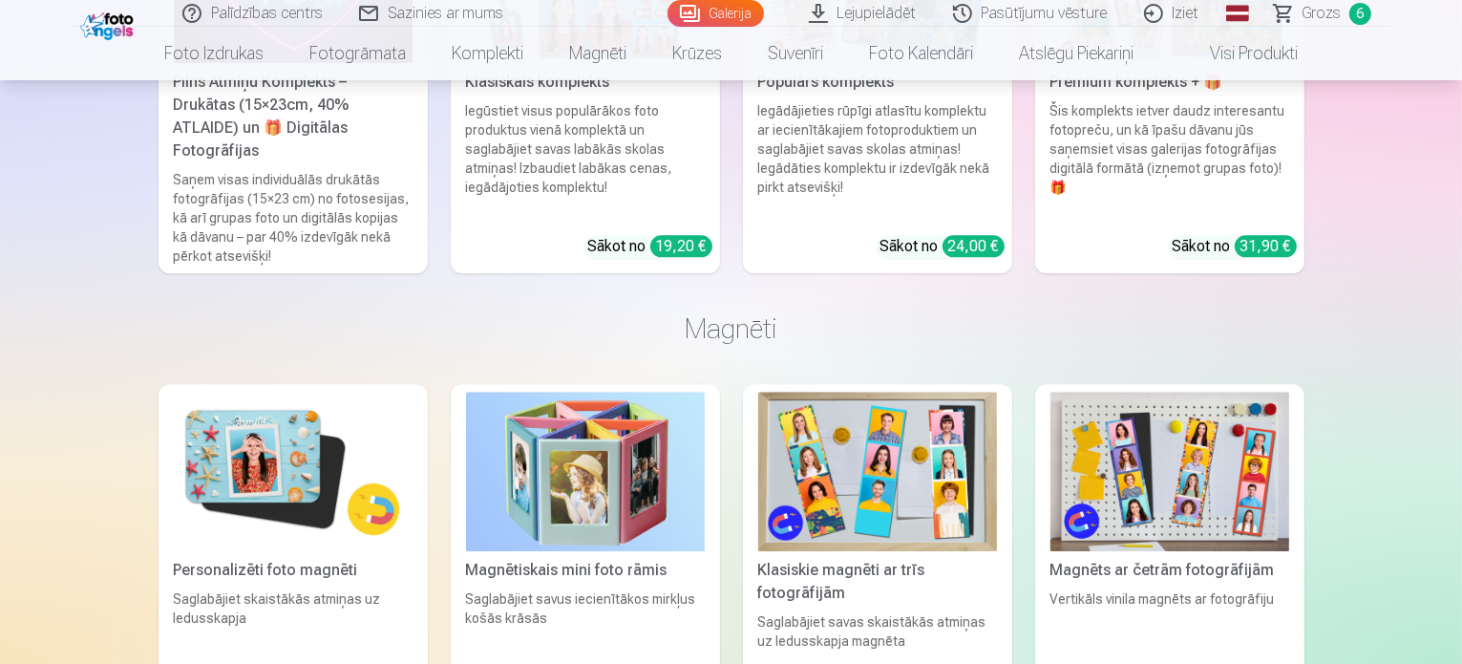
scroll to position [4767, 0]
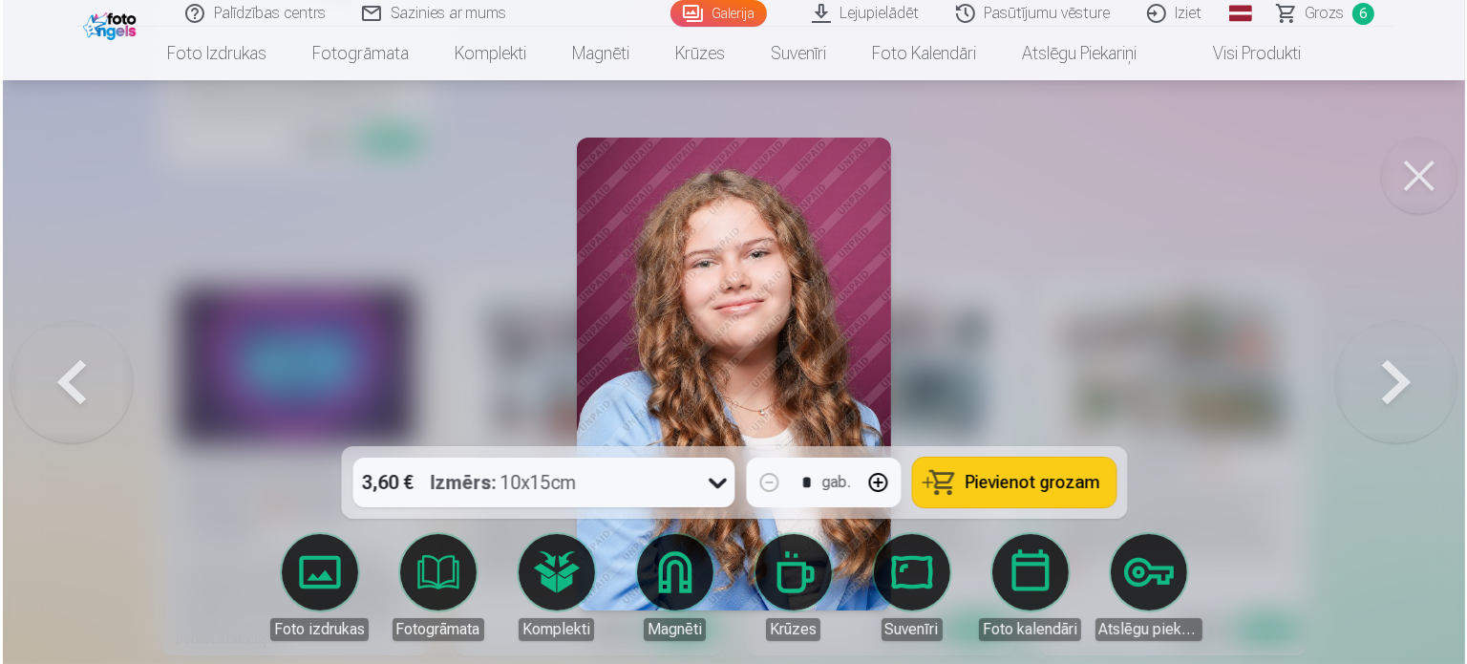
scroll to position [4779, 0]
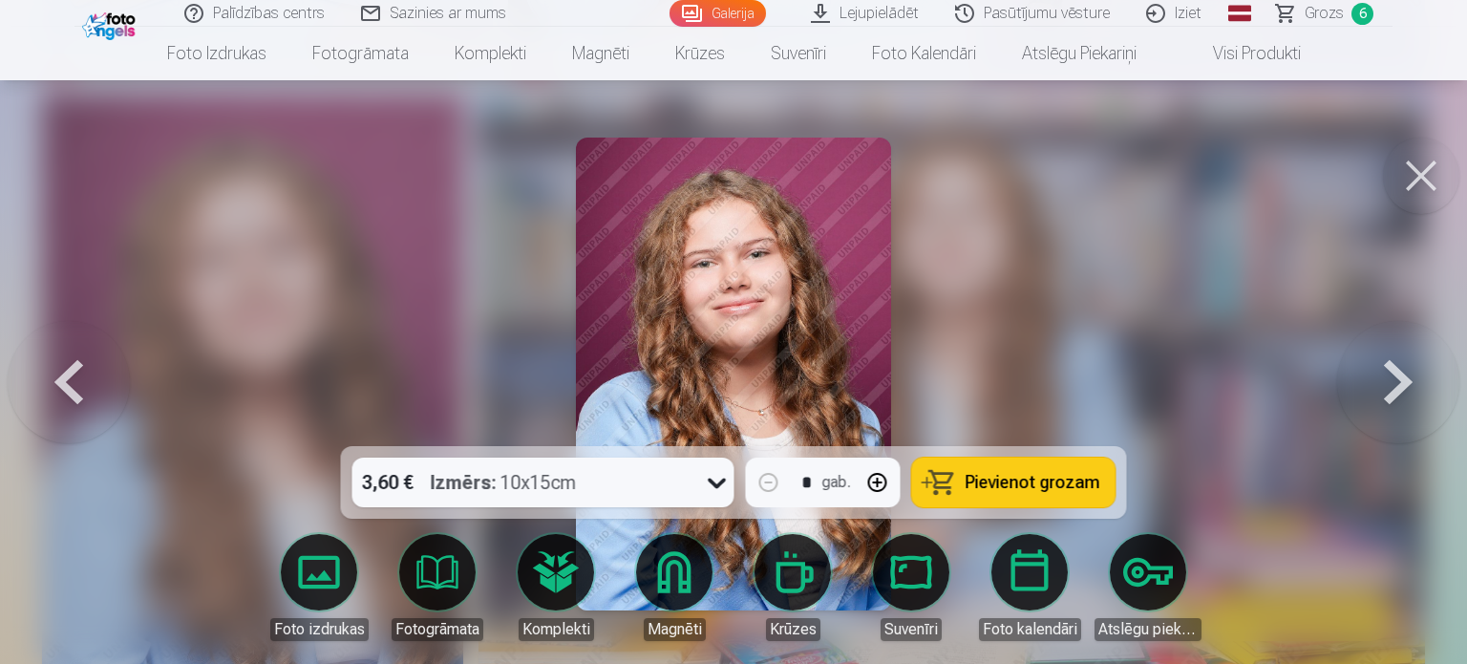
click at [1003, 480] on span "Pievienot grozam" at bounding box center [1033, 482] width 135 height 17
click at [1409, 171] on button at bounding box center [1421, 176] width 76 height 76
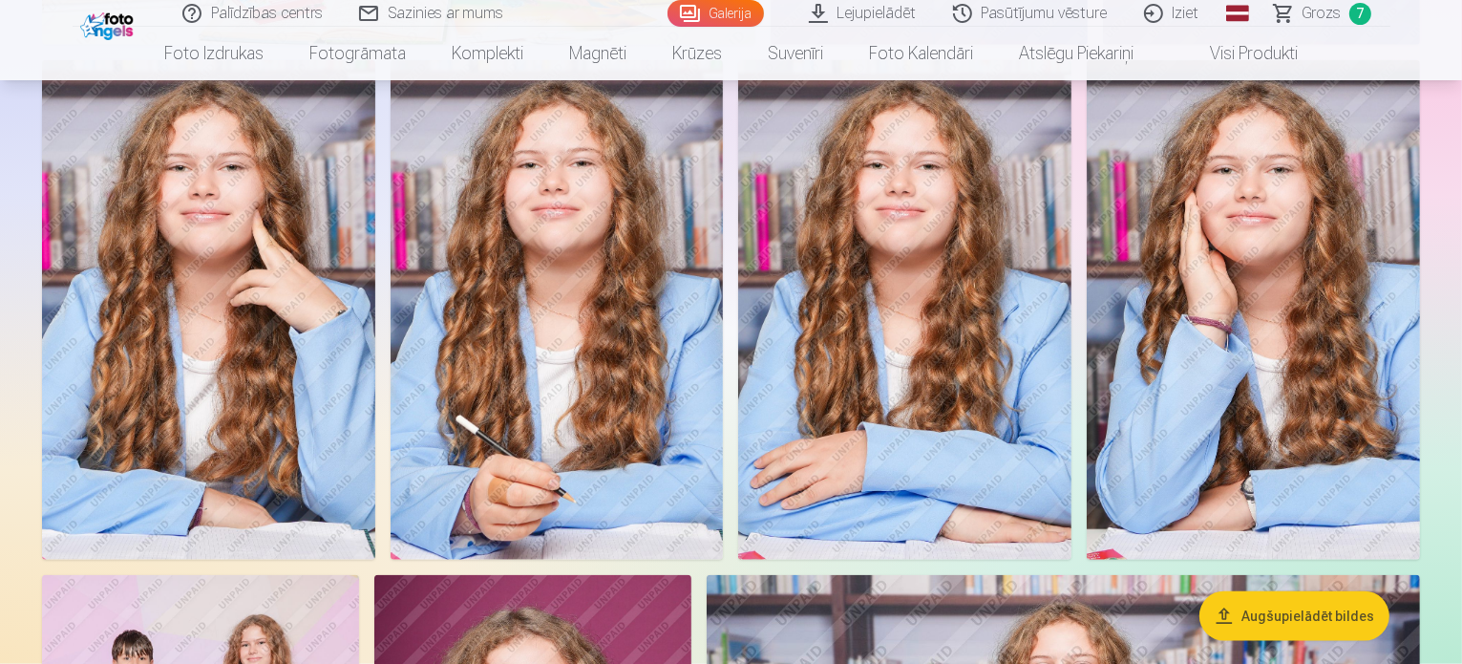
scroll to position [2093, 0]
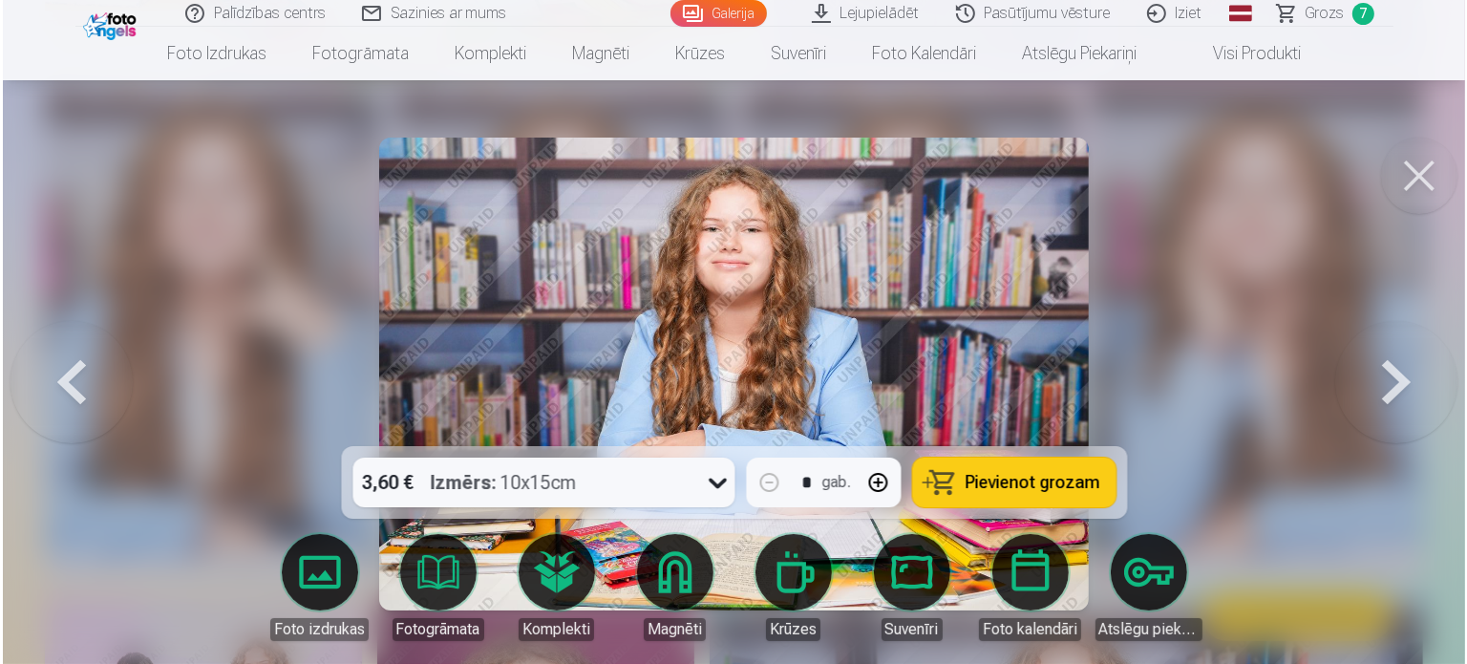
scroll to position [2096, 0]
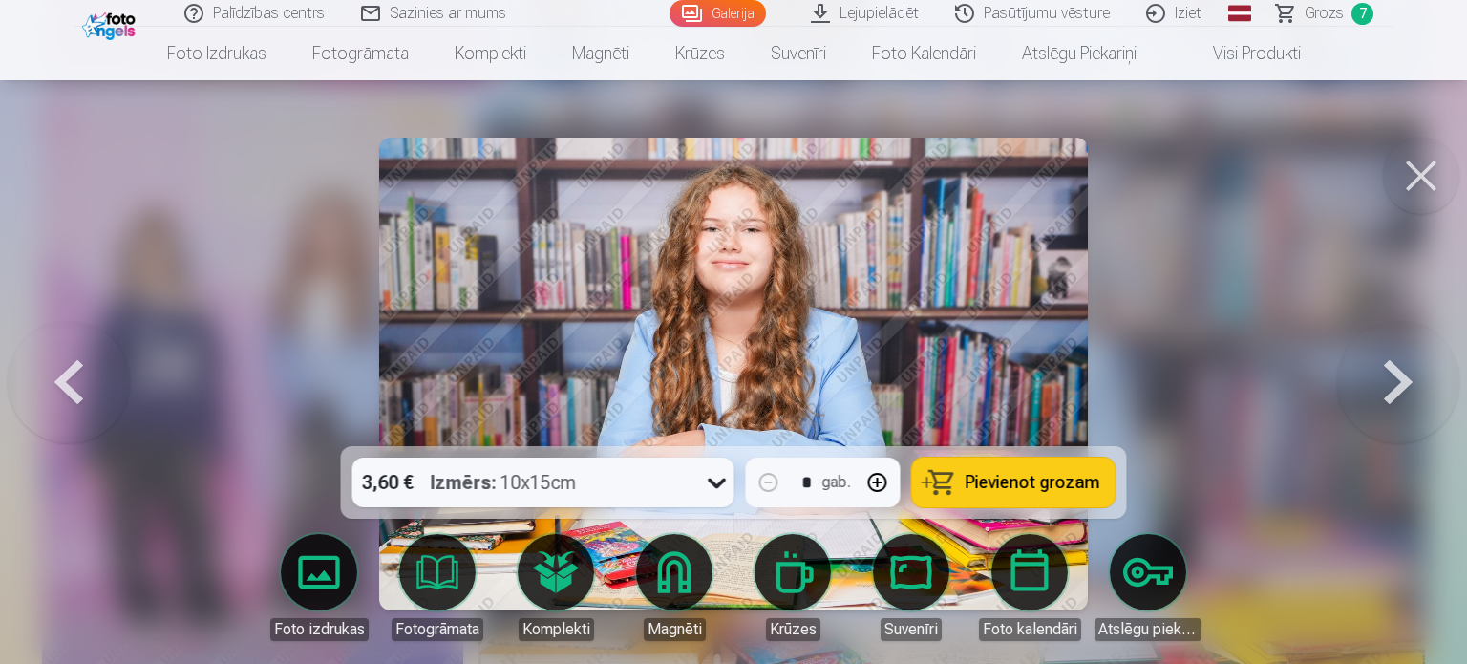
click at [713, 467] on icon at bounding box center [717, 482] width 31 height 31
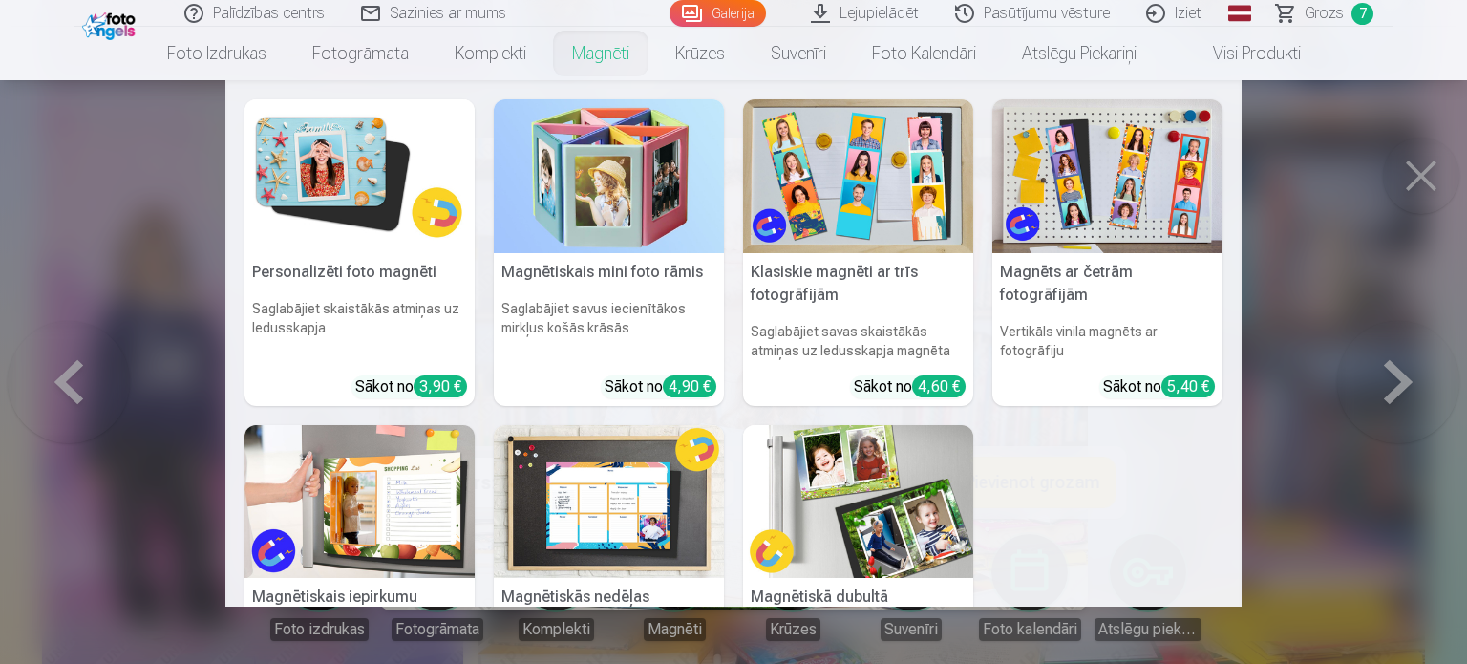
click at [554, 222] on img at bounding box center [609, 176] width 230 height 154
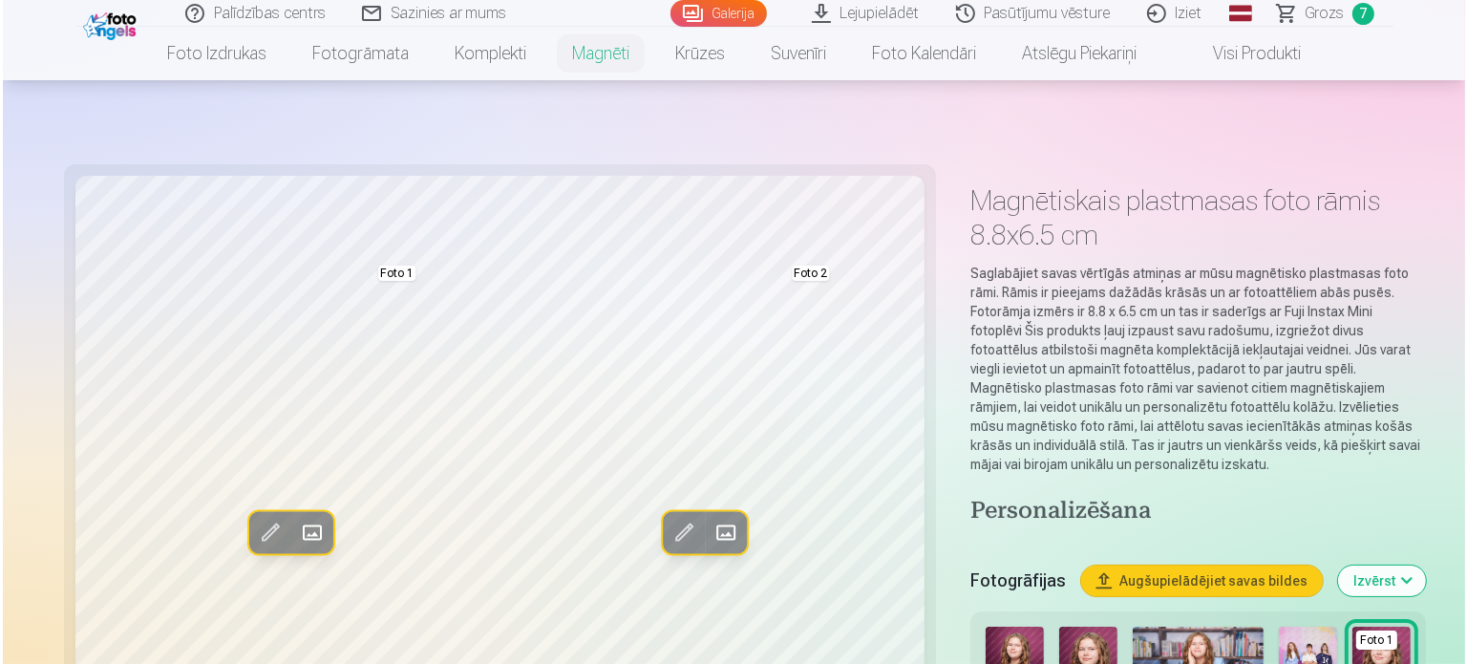
scroll to position [2096, 0]
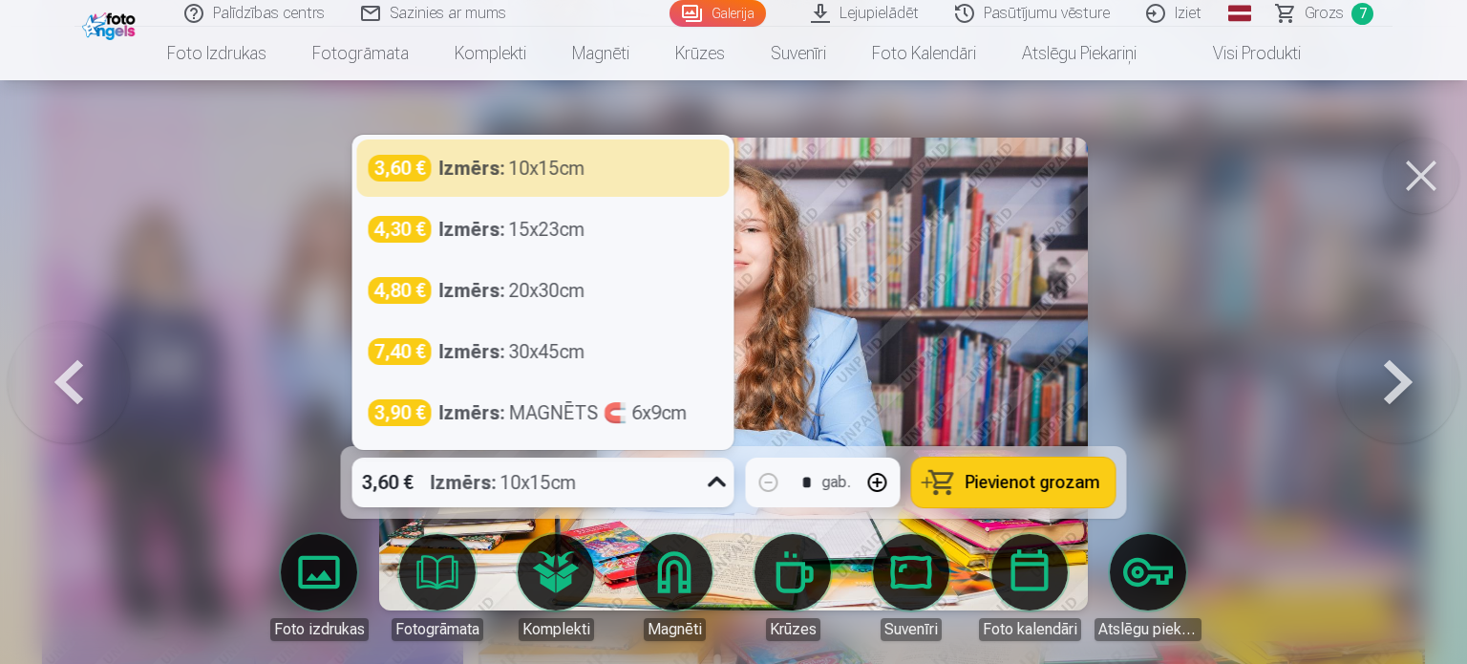
click at [588, 465] on div "3,60 € Izmērs : 10x15cm" at bounding box center [525, 482] width 346 height 50
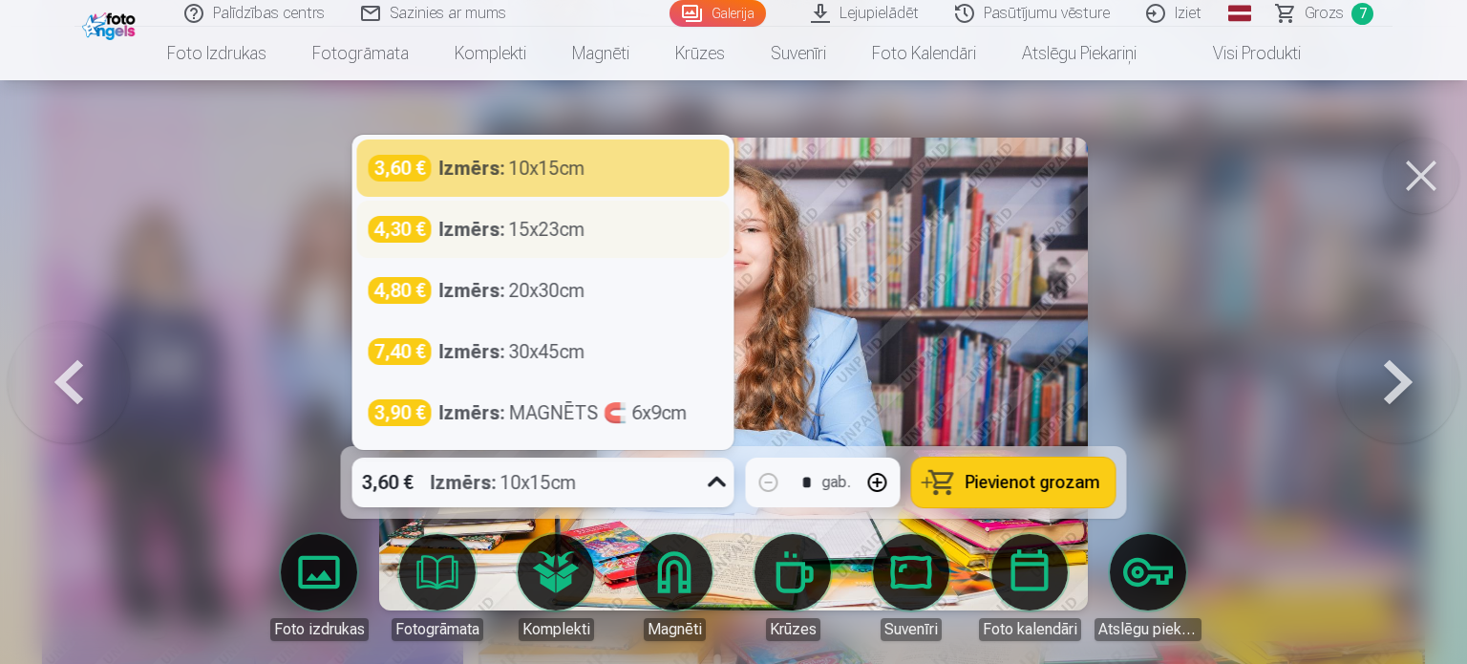
click at [543, 221] on div "Izmērs : 15x23cm" at bounding box center [512, 229] width 146 height 27
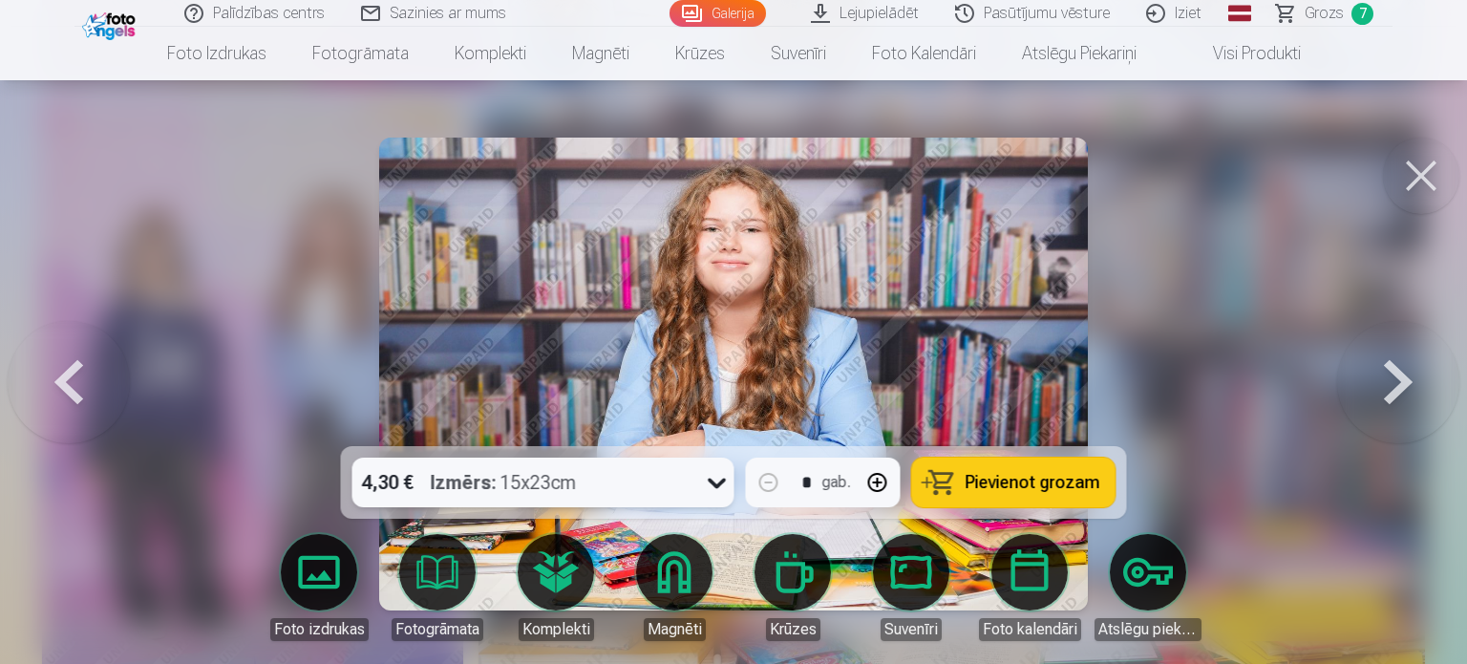
click at [1010, 486] on span "Pievienot grozam" at bounding box center [1033, 482] width 135 height 17
click at [1415, 157] on button at bounding box center [1421, 176] width 76 height 76
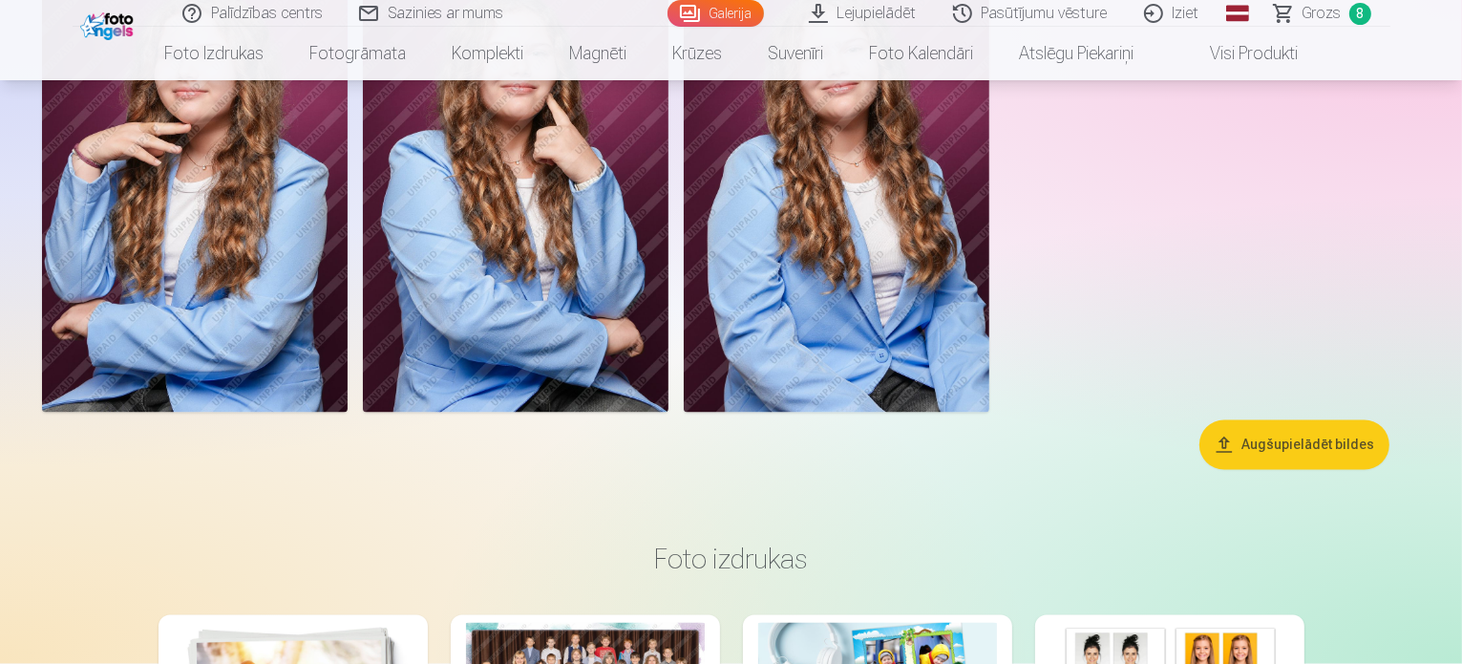
scroll to position [3430, 0]
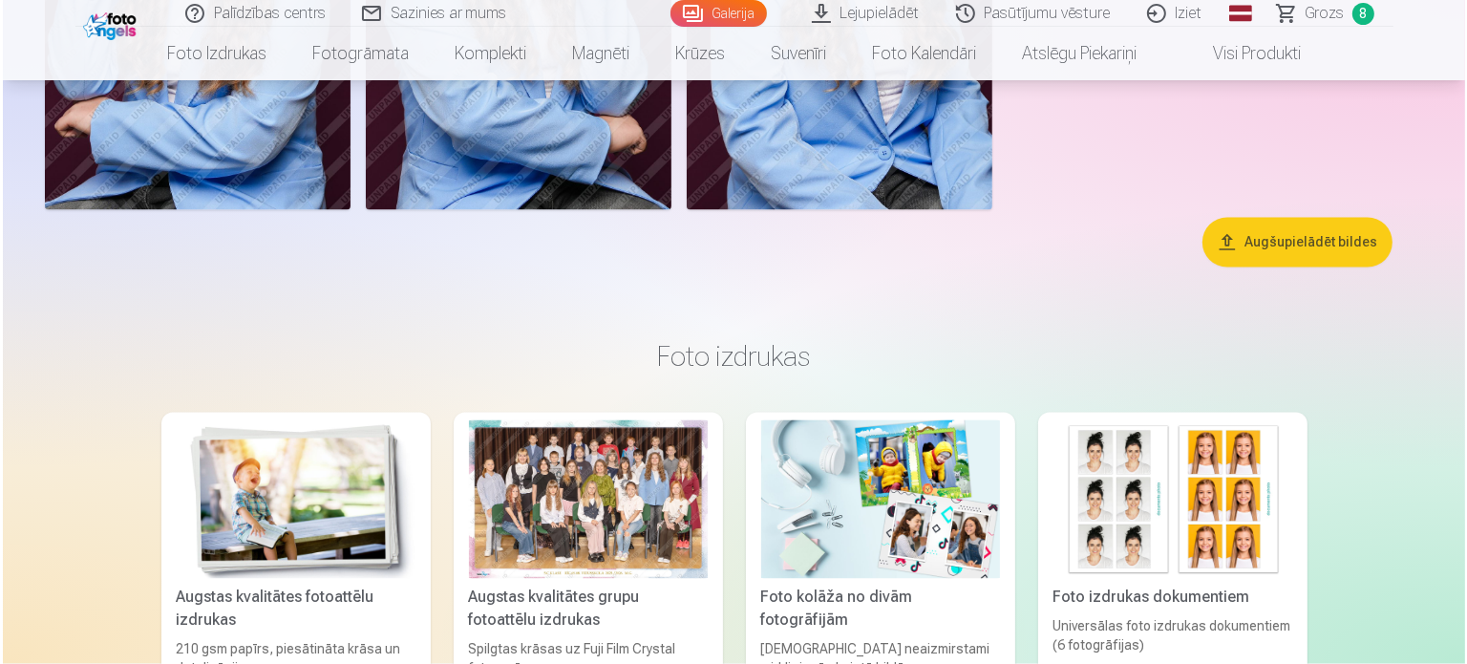
scroll to position [3438, 0]
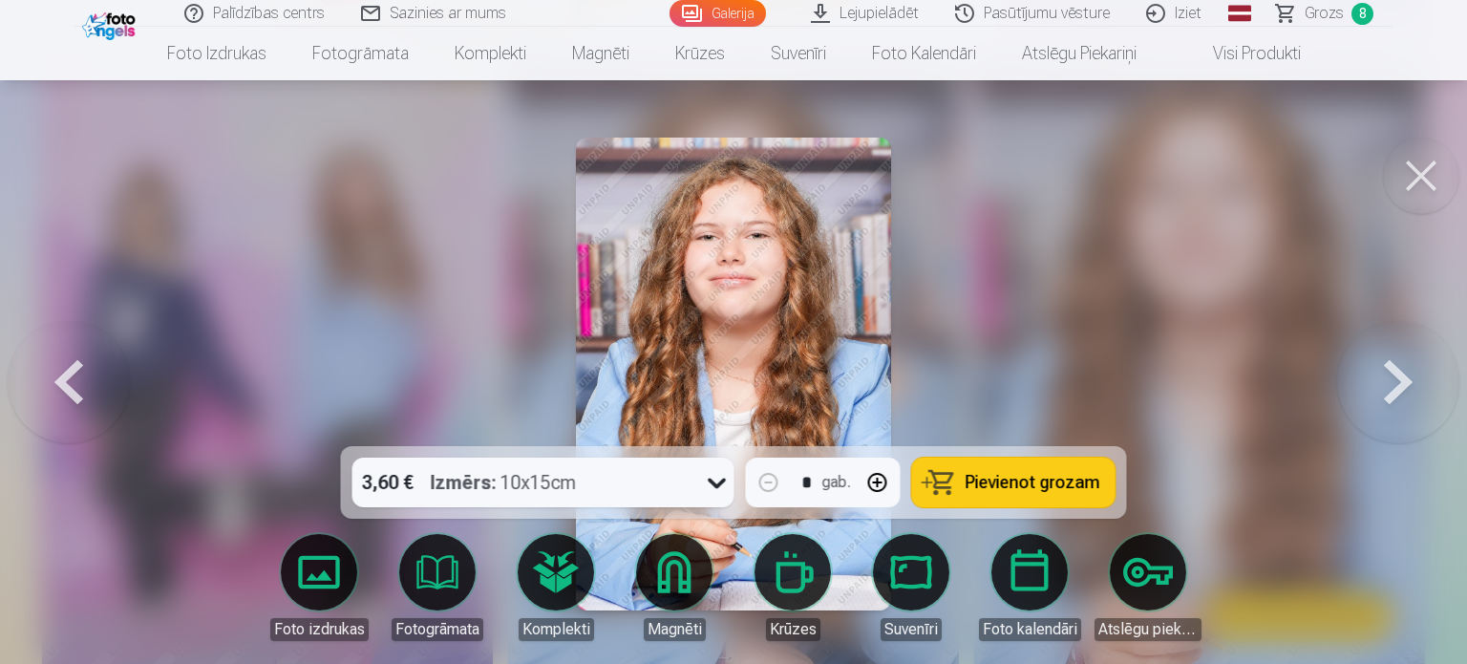
click at [1012, 479] on span "Pievienot grozam" at bounding box center [1033, 482] width 135 height 17
click at [1310, 4] on span "Grozs" at bounding box center [1324, 13] width 39 height 23
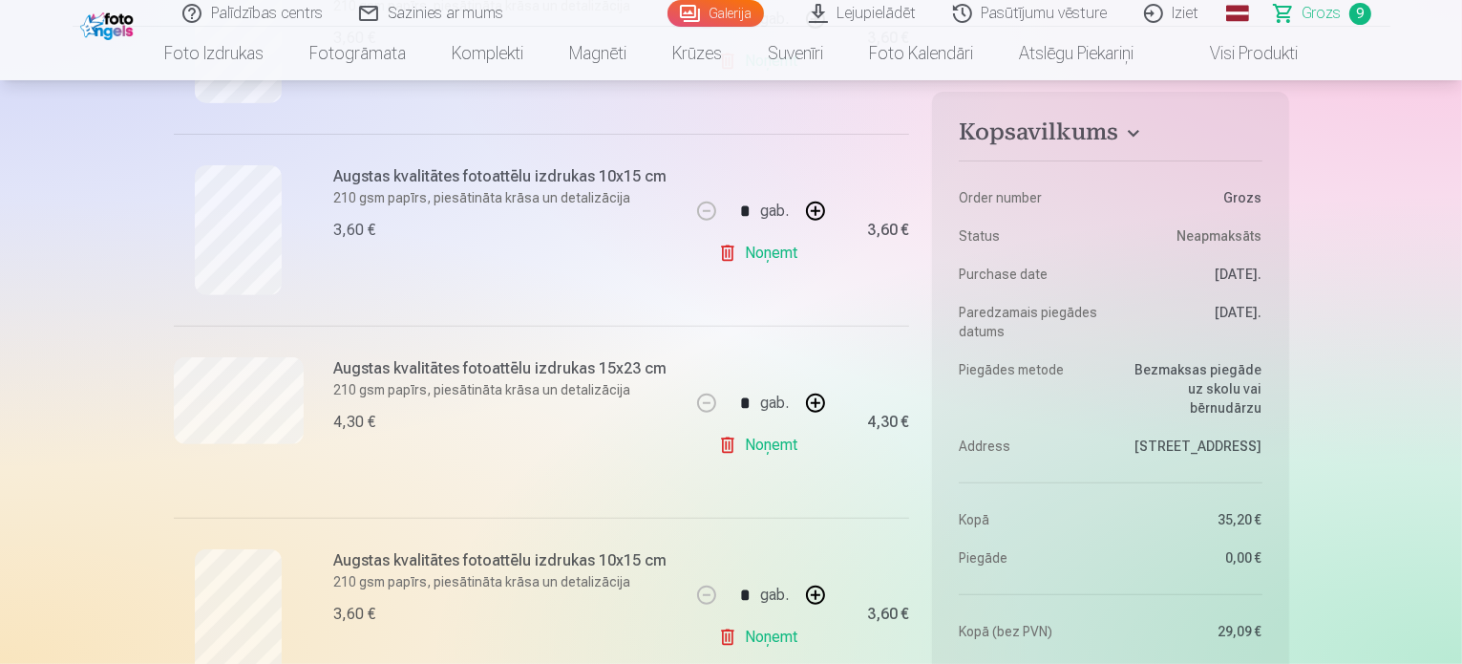
scroll to position [764, 0]
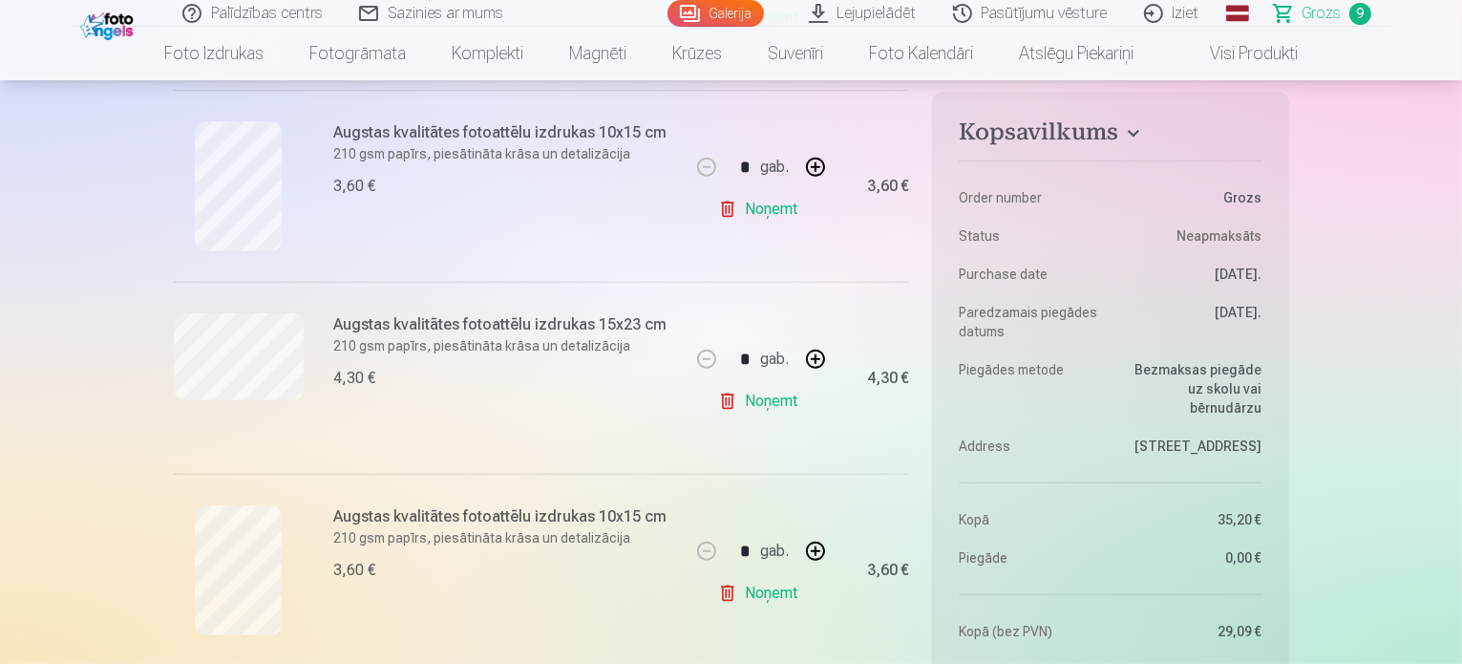
click at [757, 586] on link "Noņemt" at bounding box center [761, 593] width 87 height 38
click at [760, 592] on link "Noņemt" at bounding box center [761, 593] width 87 height 38
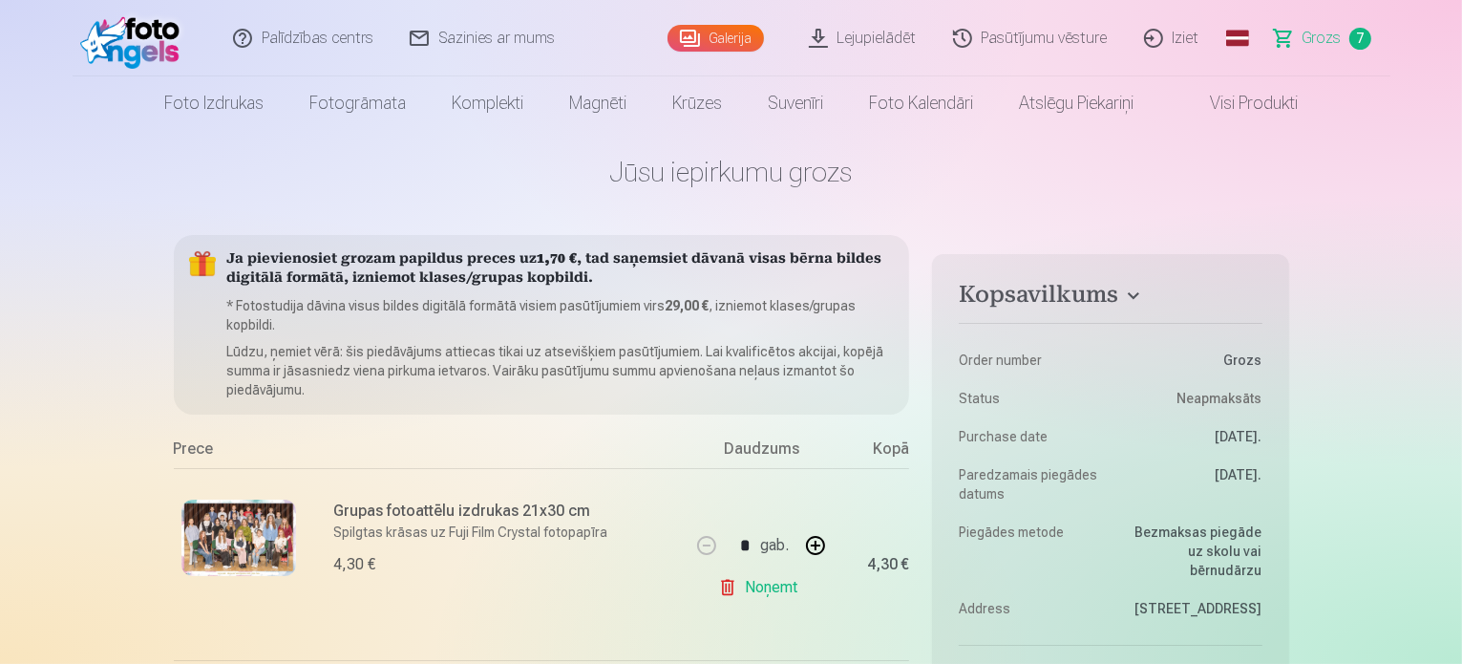
scroll to position [0, 0]
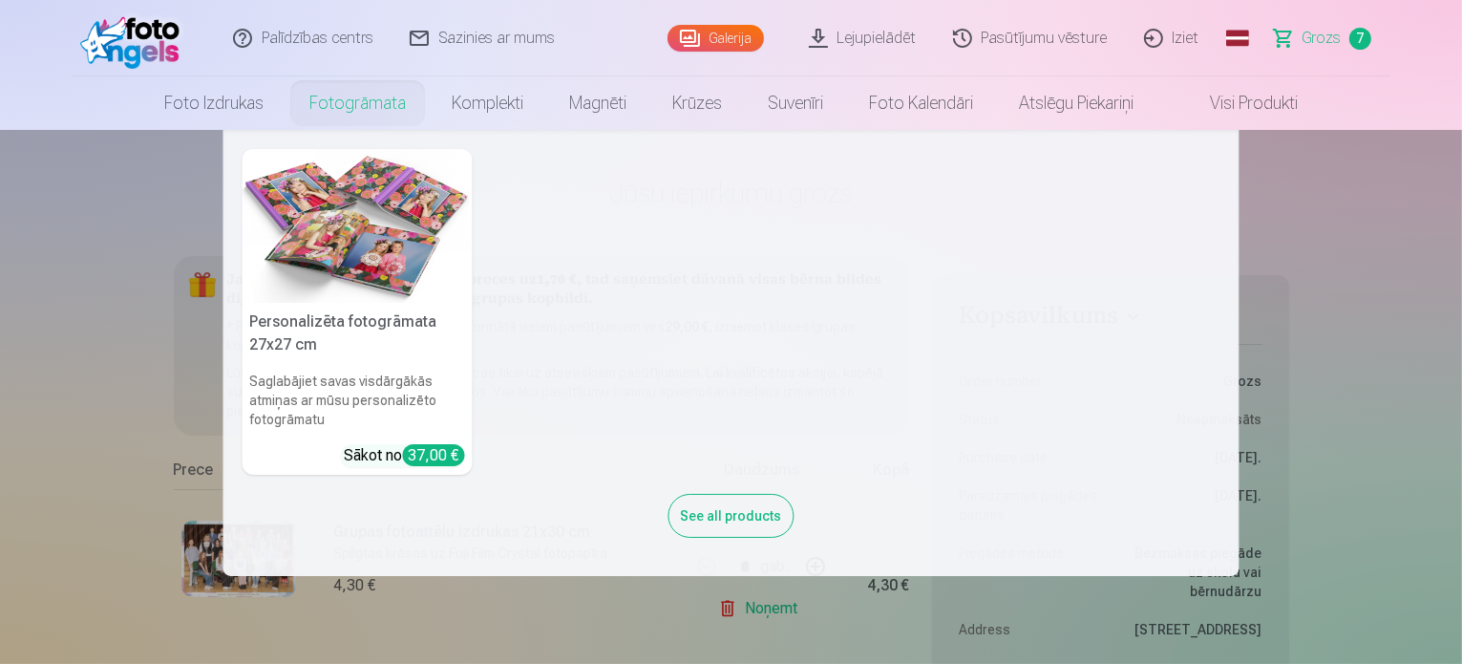
click at [96, 232] on nav "Personalizēta fotogrāmata 27x27 cm Saglabājiet savas visdārgākās atmiņas ar mūs…" at bounding box center [731, 353] width 1462 height 446
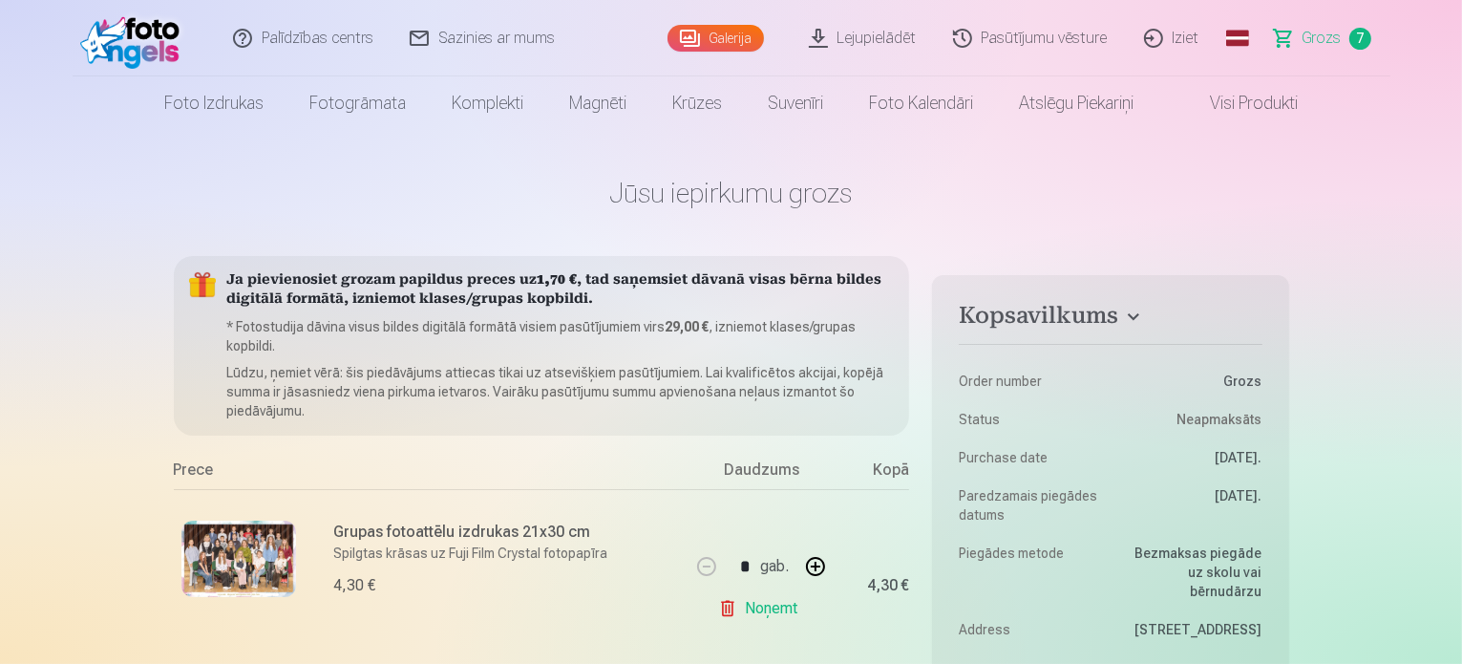
click at [750, 27] on link "Galerija" at bounding box center [716, 38] width 96 height 27
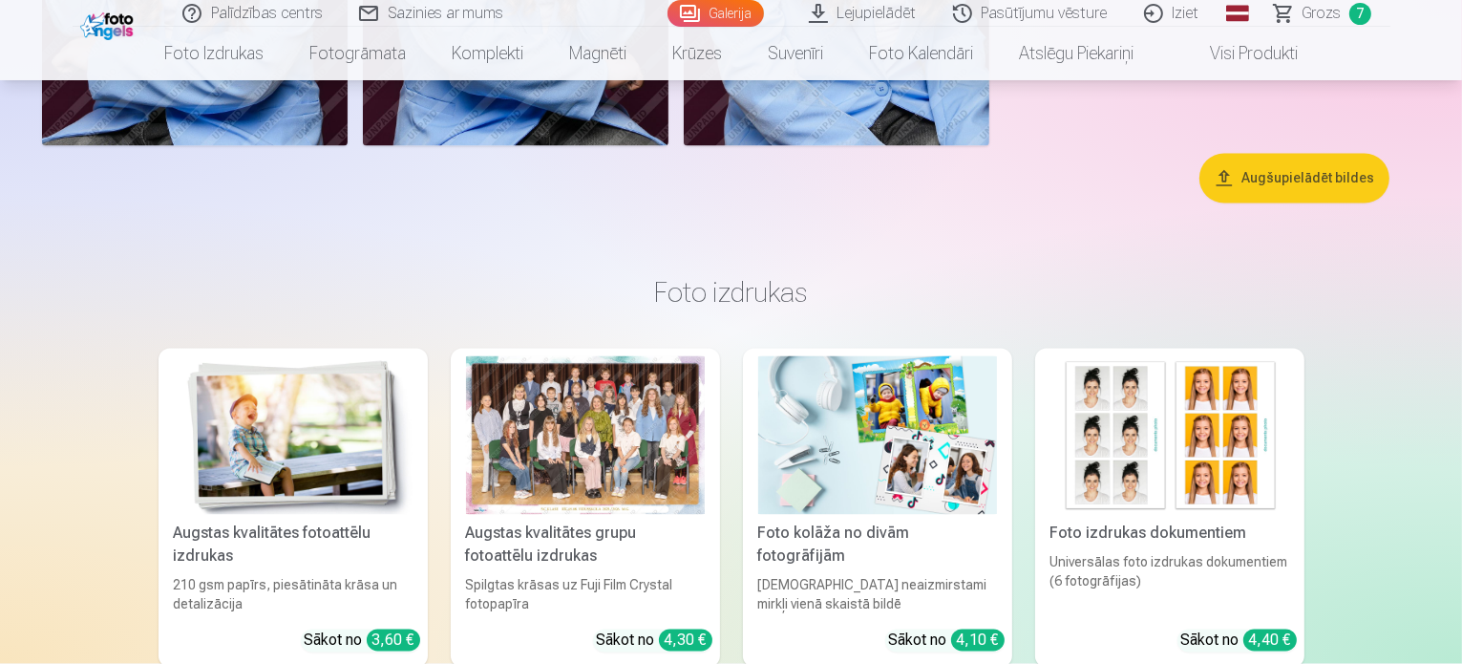
scroll to position [3442, 0]
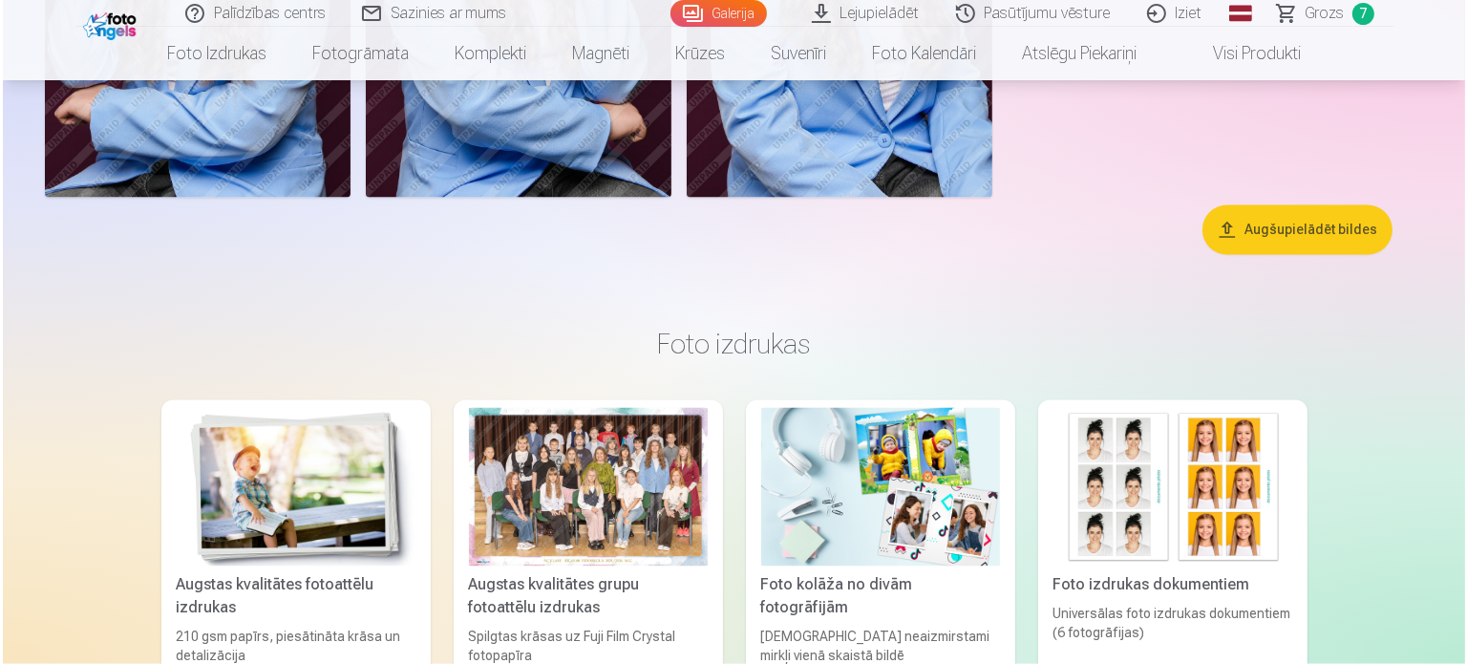
scroll to position [3451, 0]
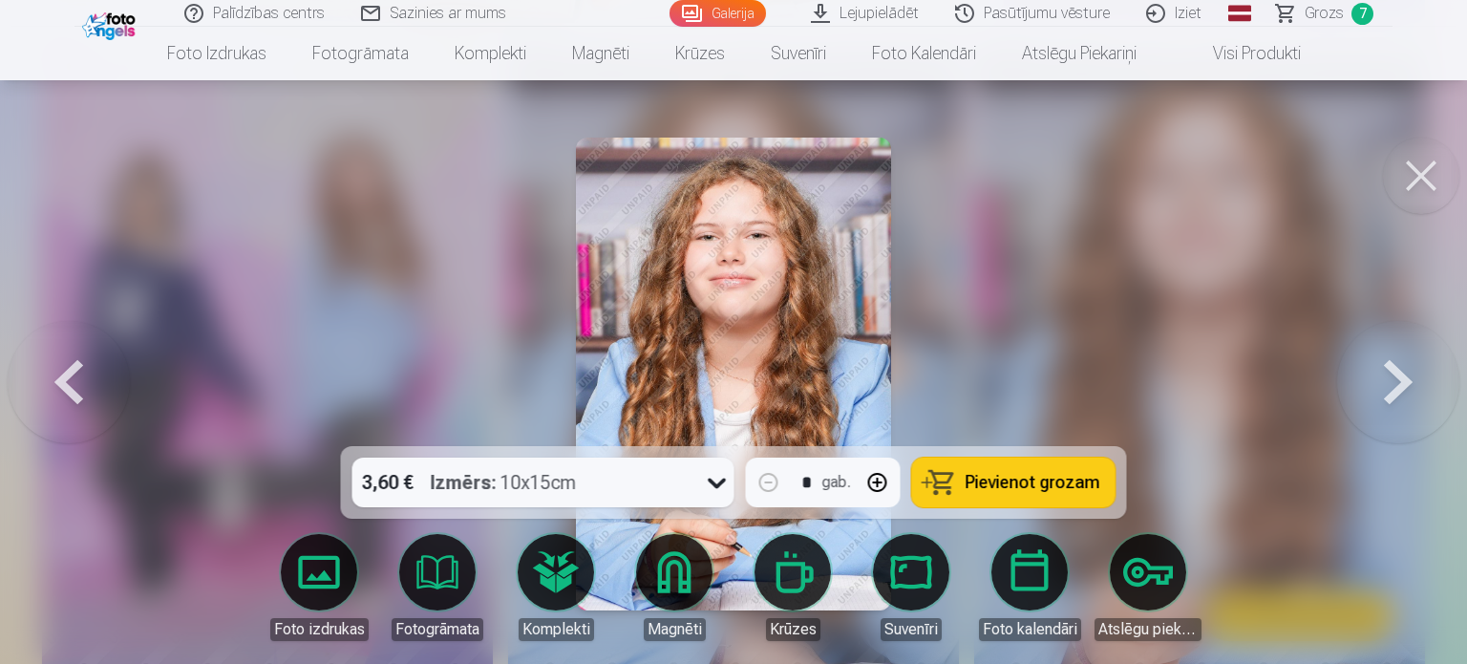
click at [1035, 481] on span "Pievienot grozam" at bounding box center [1033, 482] width 135 height 17
click at [1328, 3] on span "Grozs" at bounding box center [1324, 13] width 39 height 23
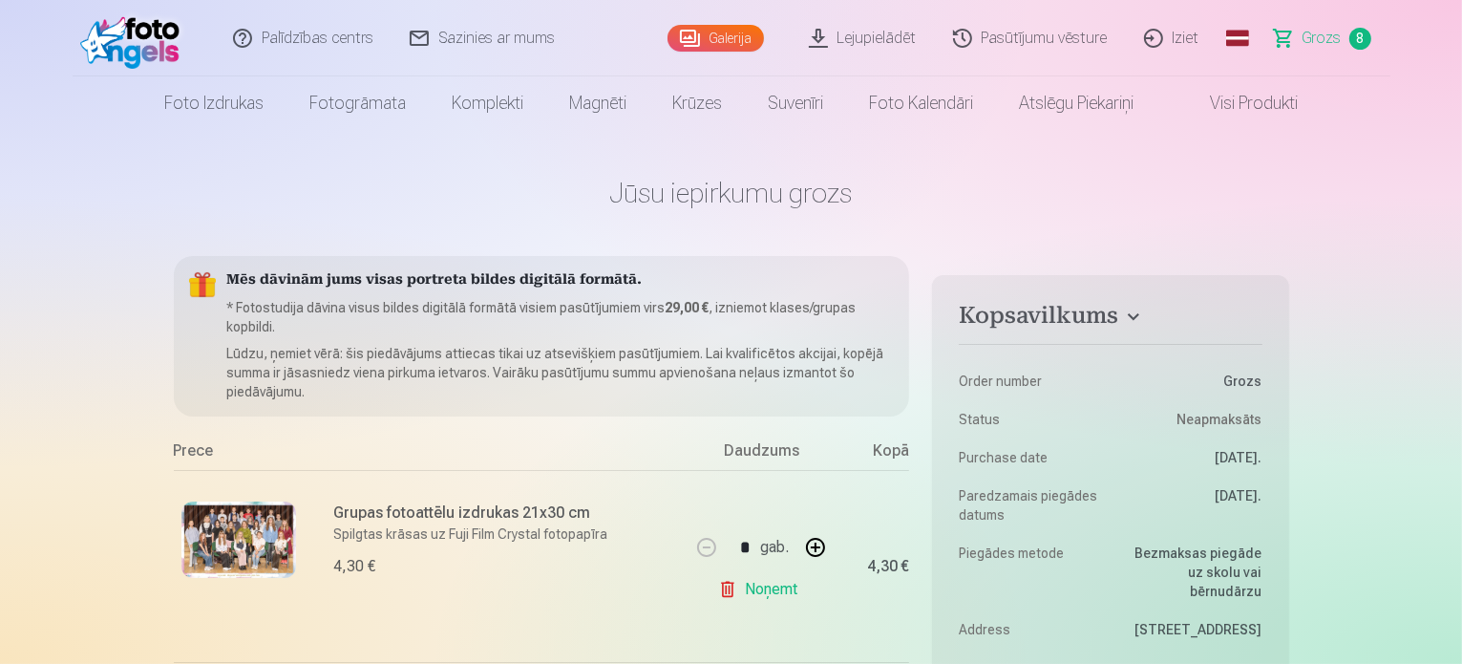
click at [711, 22] on div "Galerija" at bounding box center [720, 38] width 105 height 76
click at [715, 33] on link "Galerija" at bounding box center [716, 38] width 96 height 27
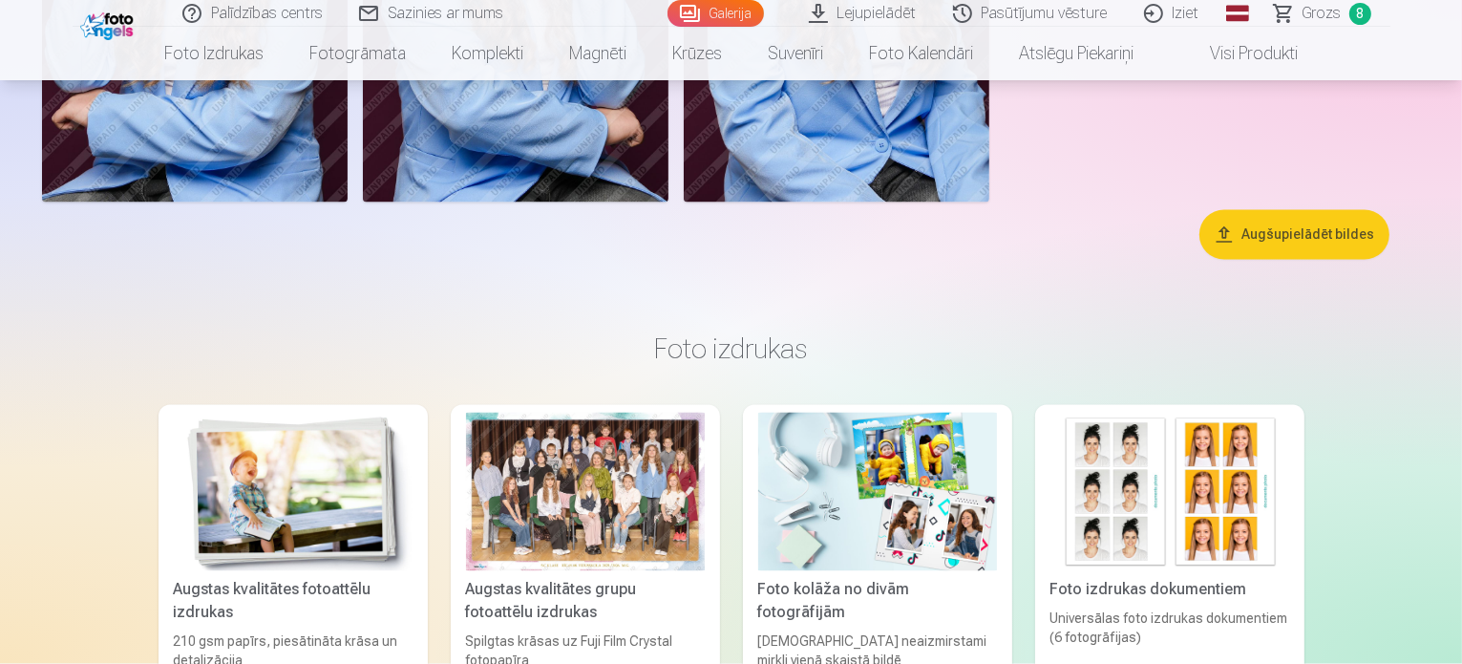
scroll to position [3438, 0]
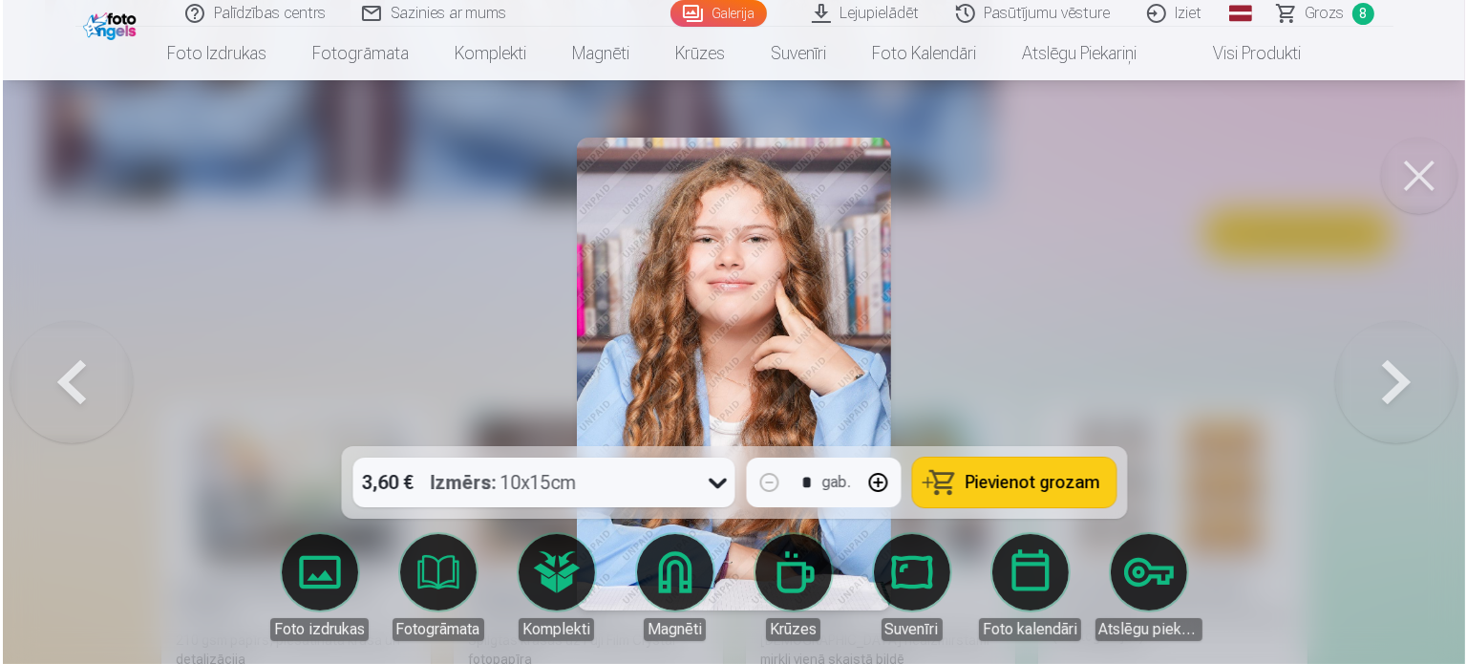
scroll to position [3446, 0]
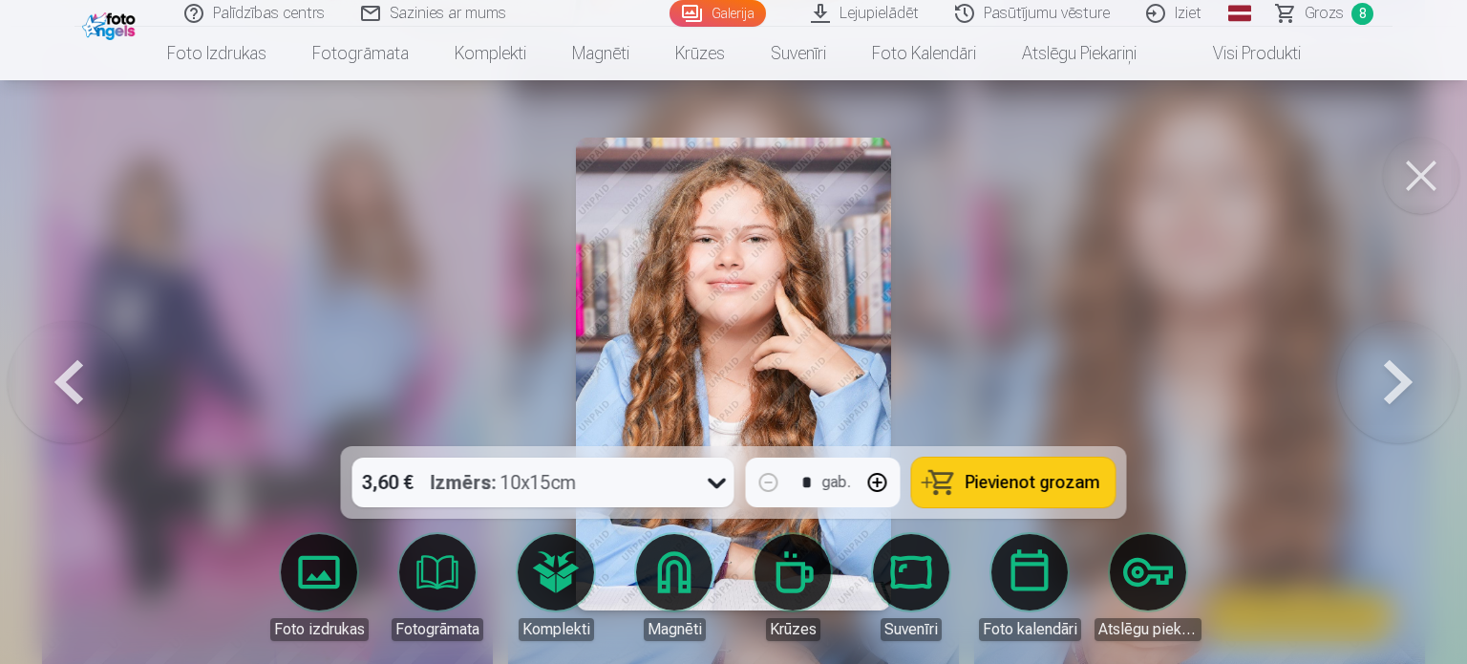
click at [1022, 487] on span "Pievienot grozam" at bounding box center [1033, 482] width 135 height 17
click at [1334, 4] on span "Grozs" at bounding box center [1324, 13] width 39 height 23
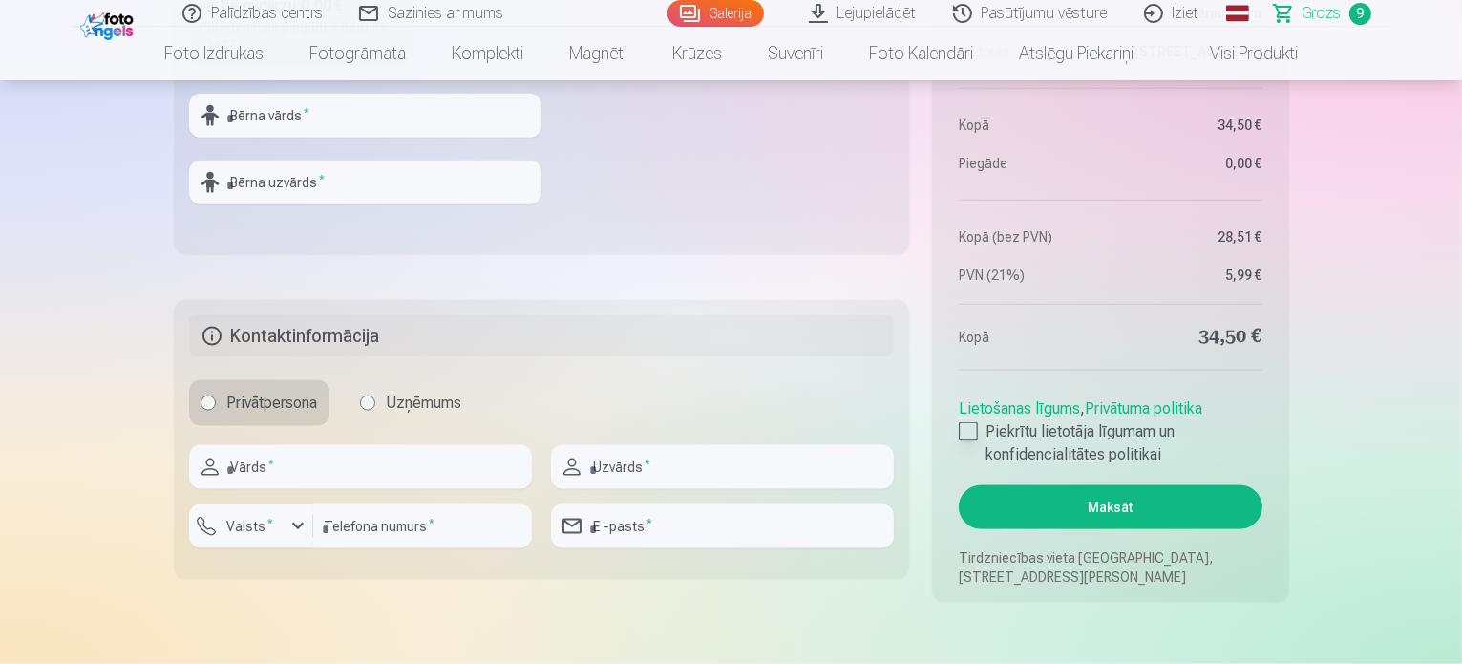
scroll to position [2292, 0]
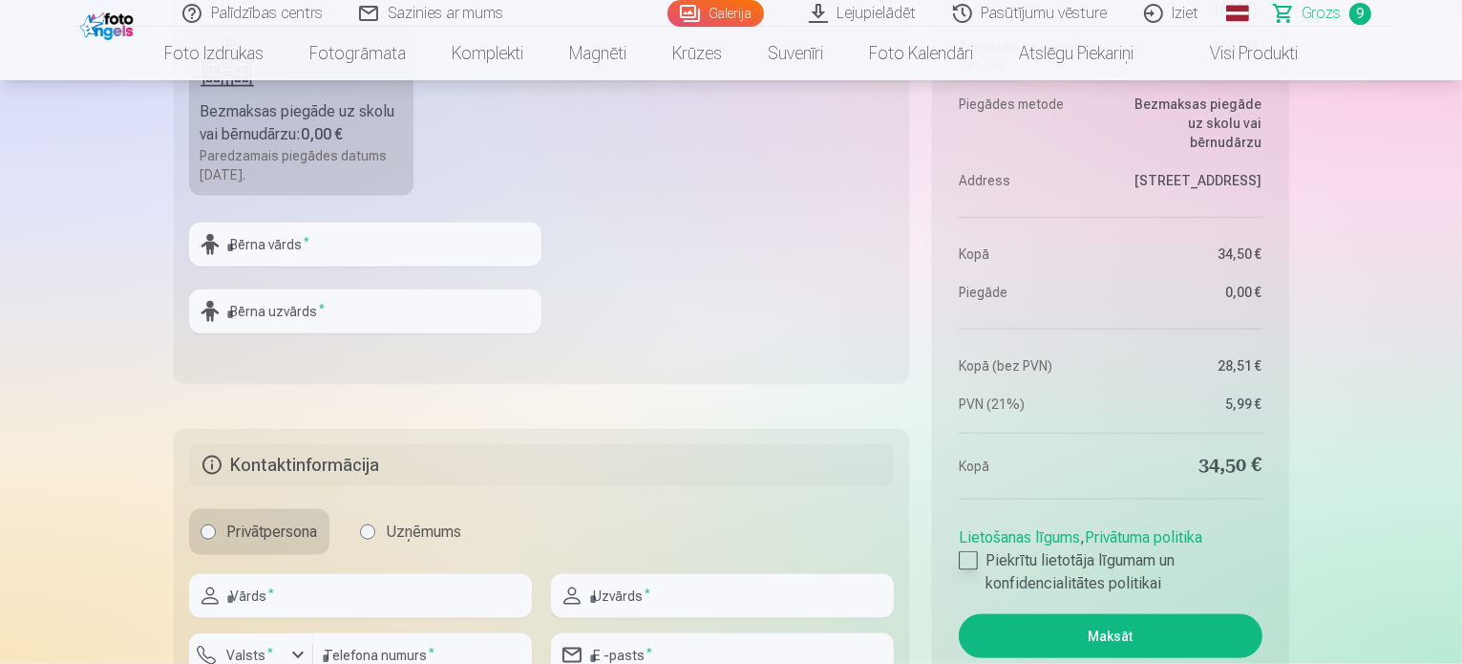
click at [971, 561] on div at bounding box center [968, 560] width 19 height 19
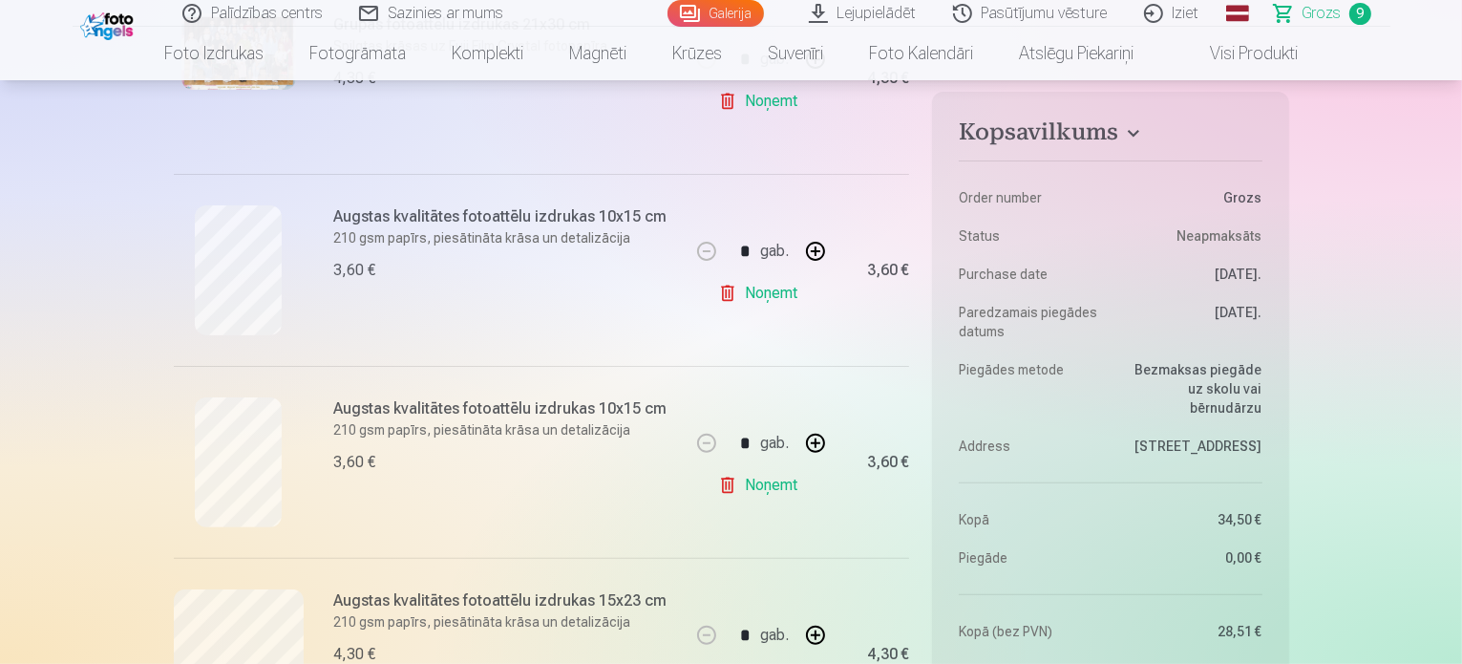
scroll to position [478, 0]
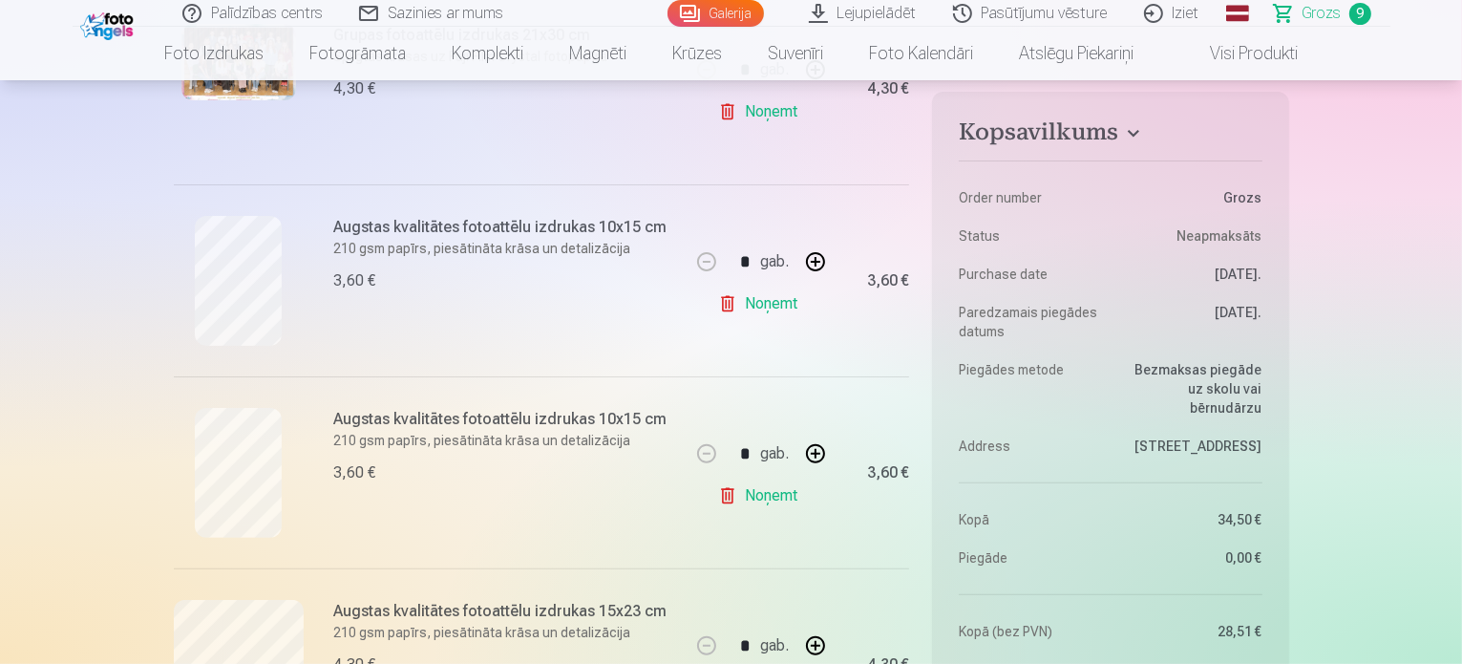
click at [718, 4] on link "Galerija" at bounding box center [716, 13] width 96 height 27
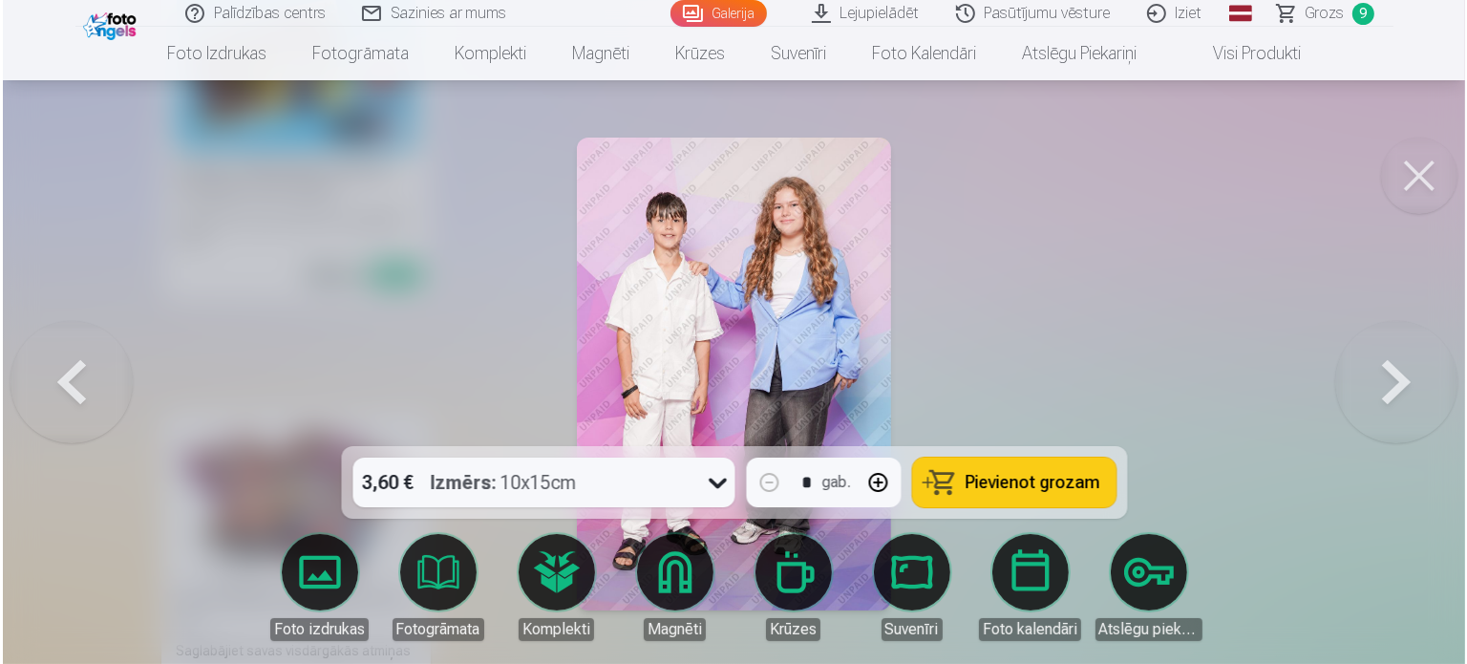
scroll to position [4215, 0]
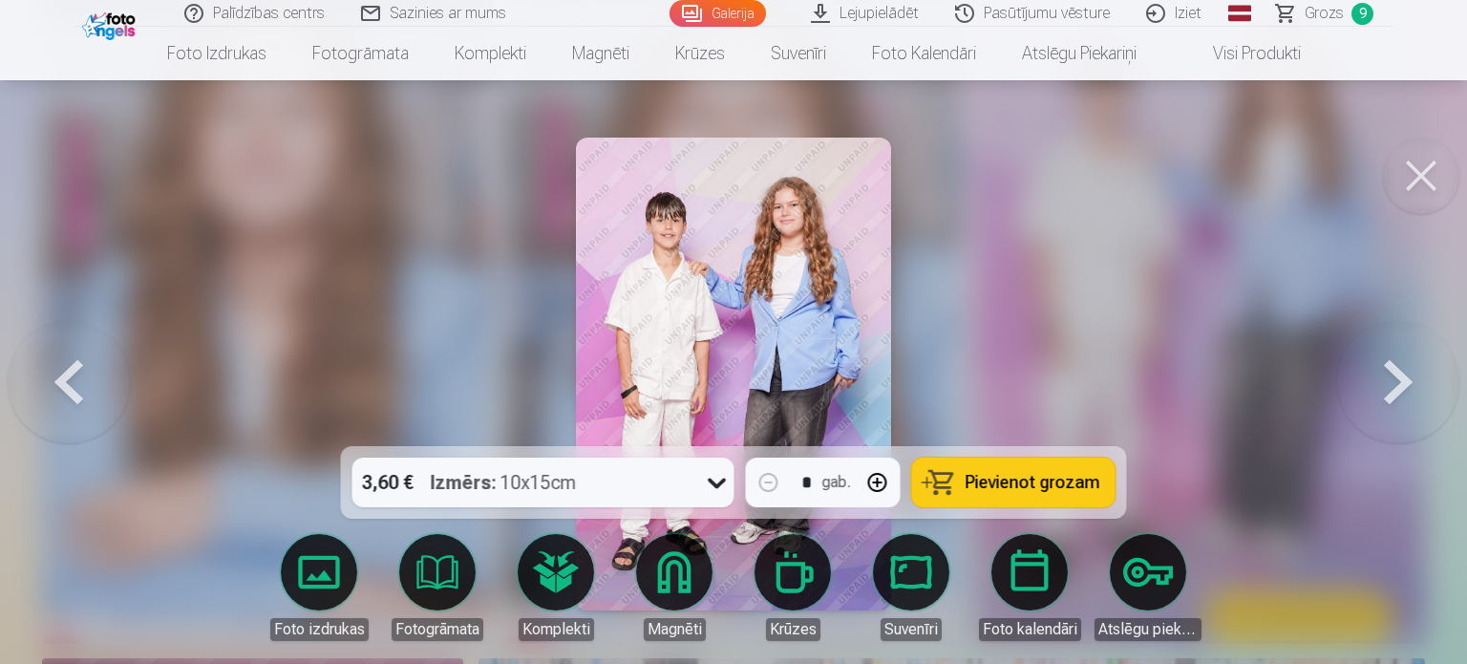
click at [718, 333] on img at bounding box center [733, 374] width 315 height 473
click at [1432, 151] on button at bounding box center [1421, 176] width 76 height 76
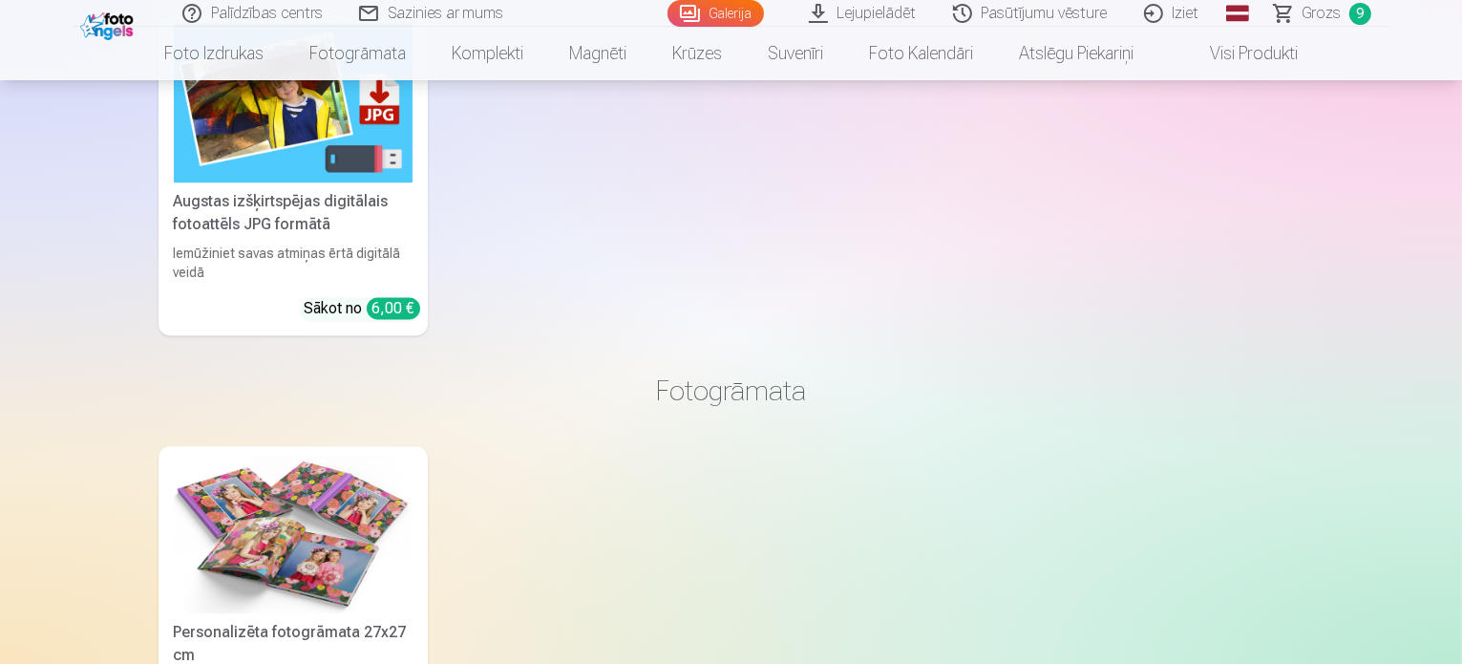
scroll to position [4202, 0]
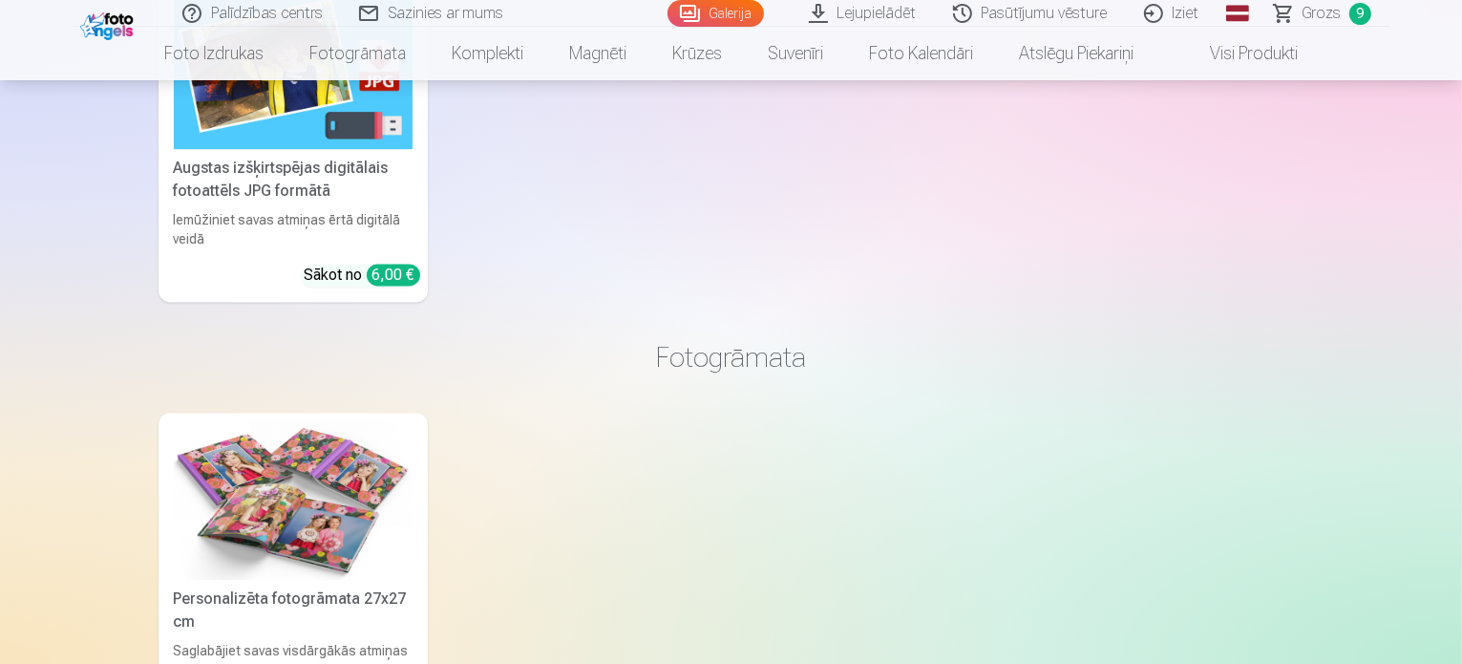
click at [1331, 5] on span "Grozs" at bounding box center [1322, 13] width 39 height 23
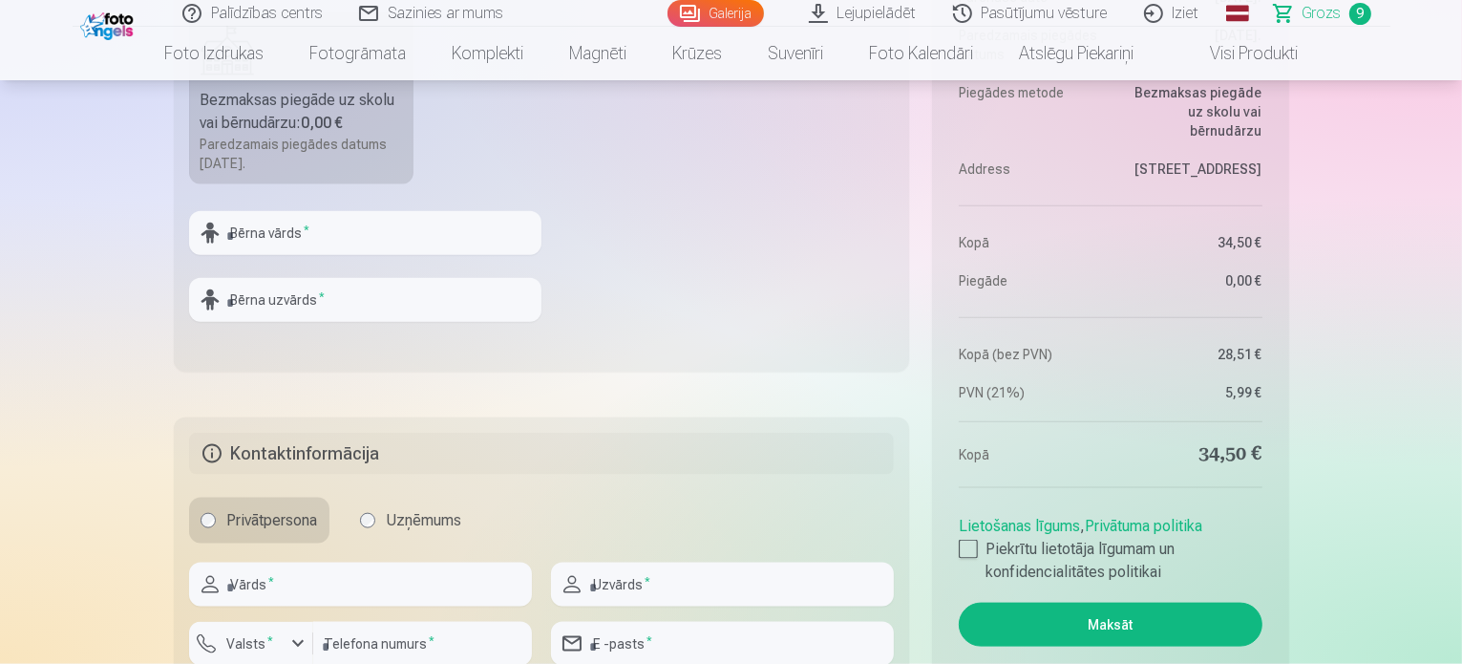
scroll to position [2388, 0]
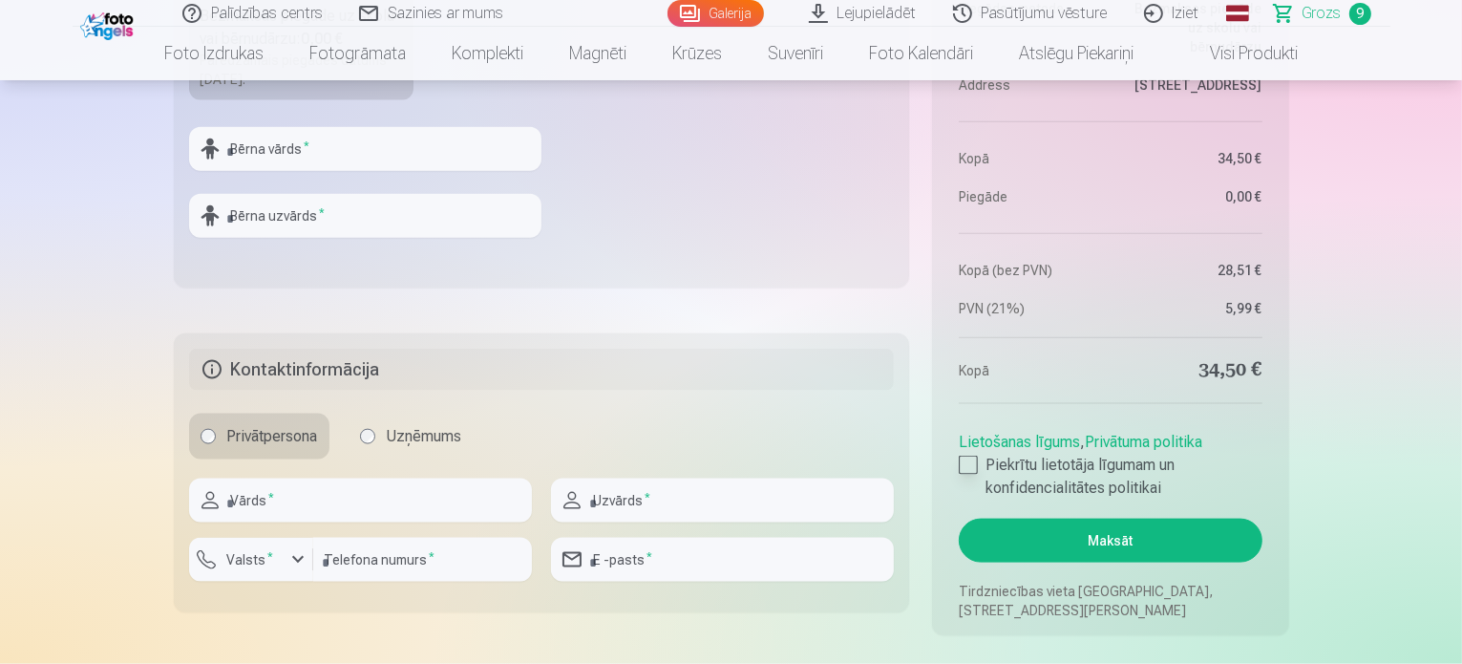
click at [974, 460] on div at bounding box center [968, 465] width 19 height 19
click at [314, 498] on input "text" at bounding box center [360, 501] width 343 height 44
type input "*****"
click at [691, 507] on input "text" at bounding box center [722, 501] width 343 height 44
click at [701, 495] on input "********" at bounding box center [722, 501] width 343 height 44
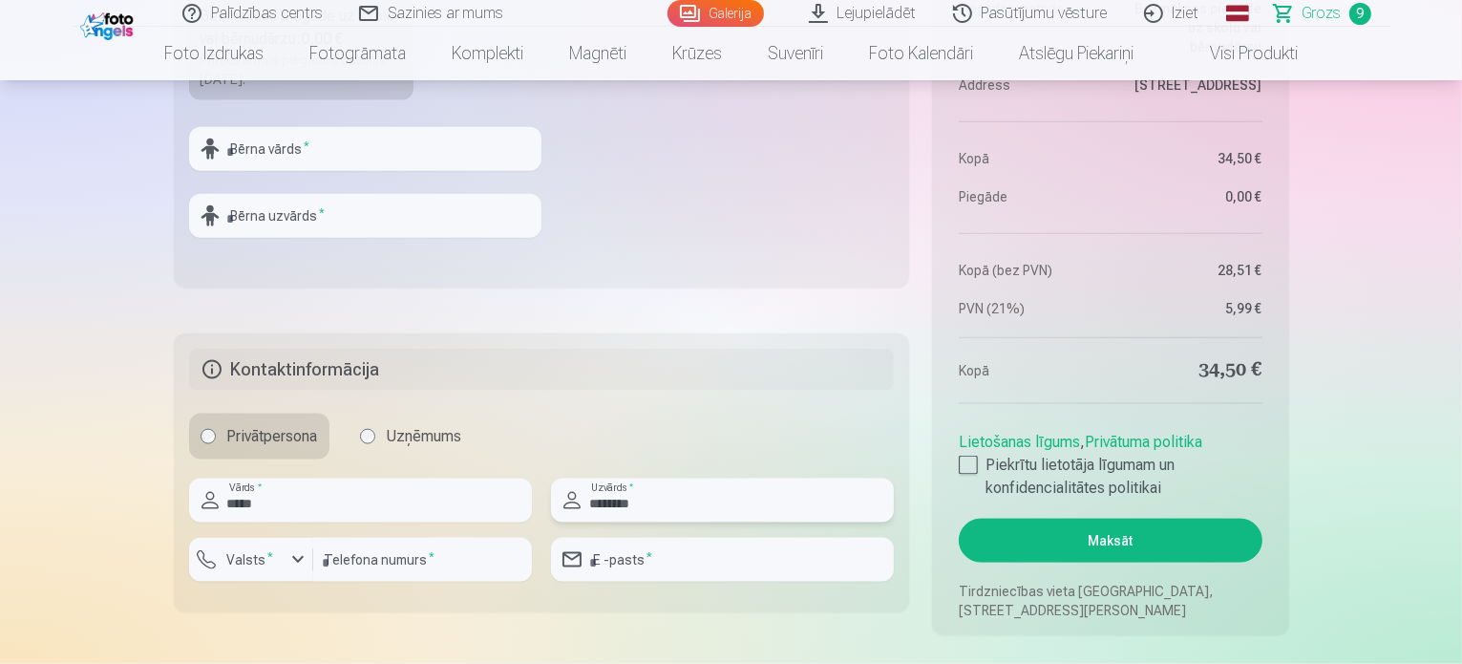
click at [703, 496] on input "********" at bounding box center [722, 501] width 343 height 44
click at [702, 496] on input "********" at bounding box center [722, 501] width 343 height 44
type input "**********"
click at [388, 545] on input "number" at bounding box center [422, 560] width 219 height 44
type input "********"
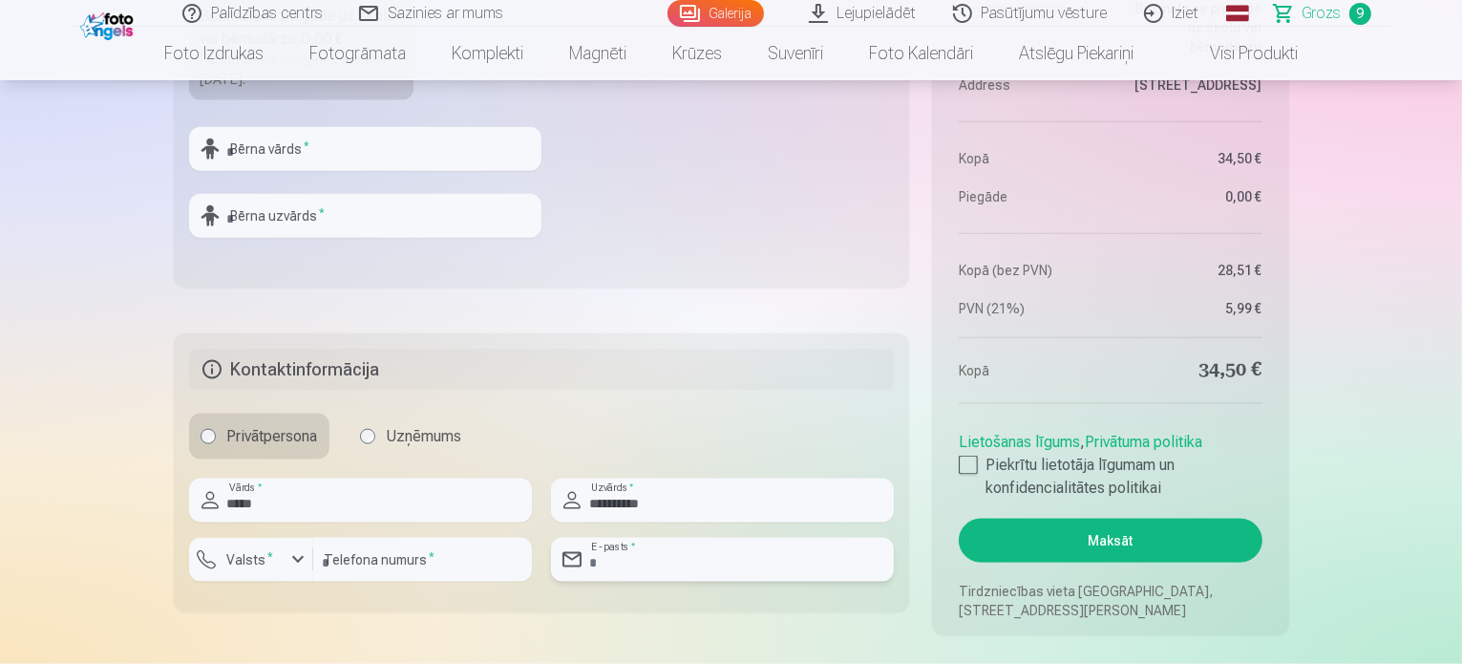
click at [682, 551] on input "email" at bounding box center [722, 560] width 343 height 44
type input "**********"
click at [538, 603] on fieldset "**********" at bounding box center [542, 472] width 736 height 279
click at [636, 415] on div "Privātpersona Uzņēmums" at bounding box center [542, 437] width 706 height 46
click at [653, 502] on input "**********" at bounding box center [722, 501] width 343 height 44
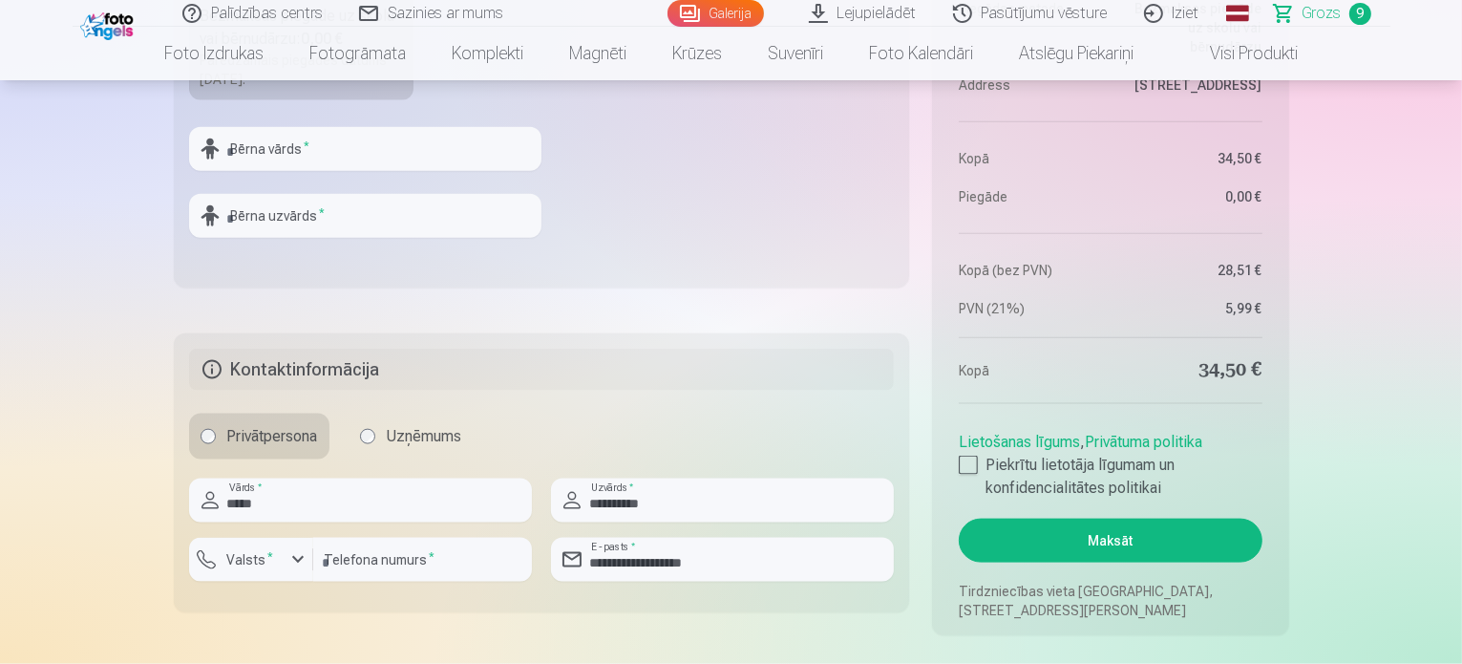
click at [1100, 529] on button "Maksāt" at bounding box center [1110, 541] width 303 height 44
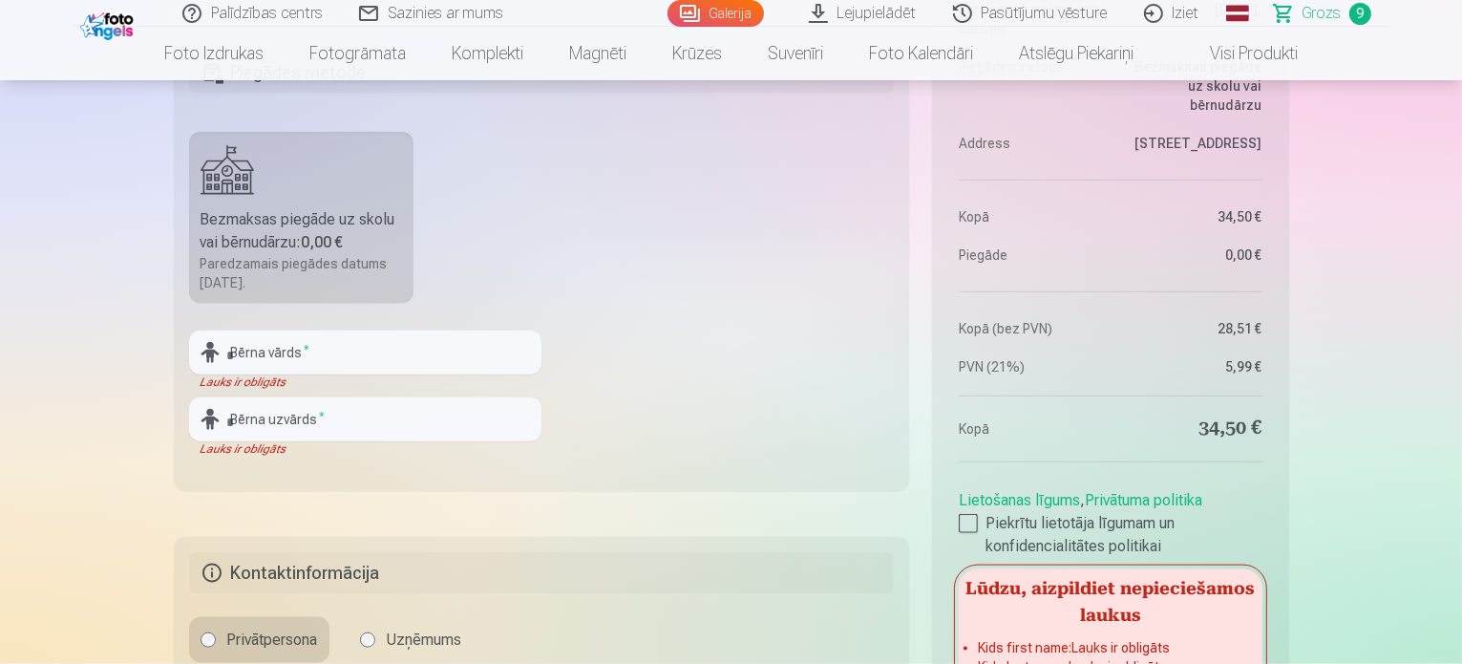
scroll to position [2197, 0]
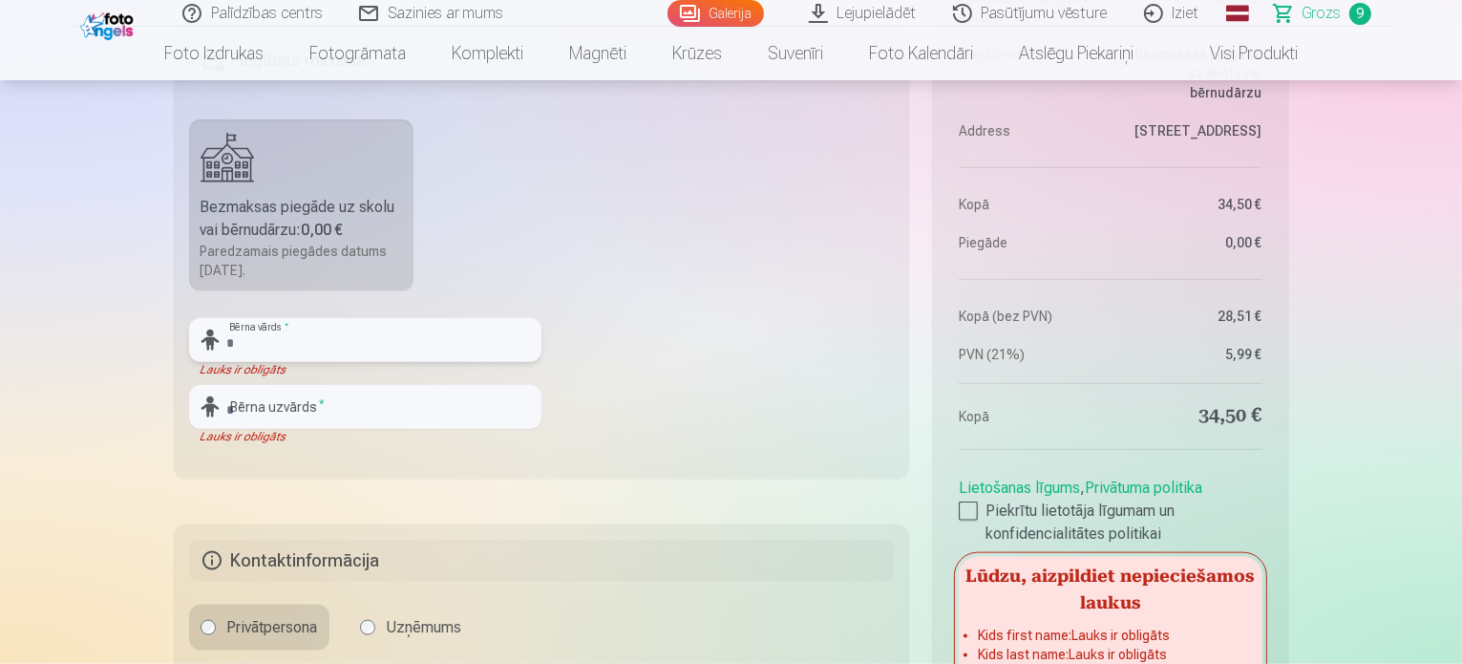
click at [418, 320] on input "text" at bounding box center [365, 340] width 352 height 44
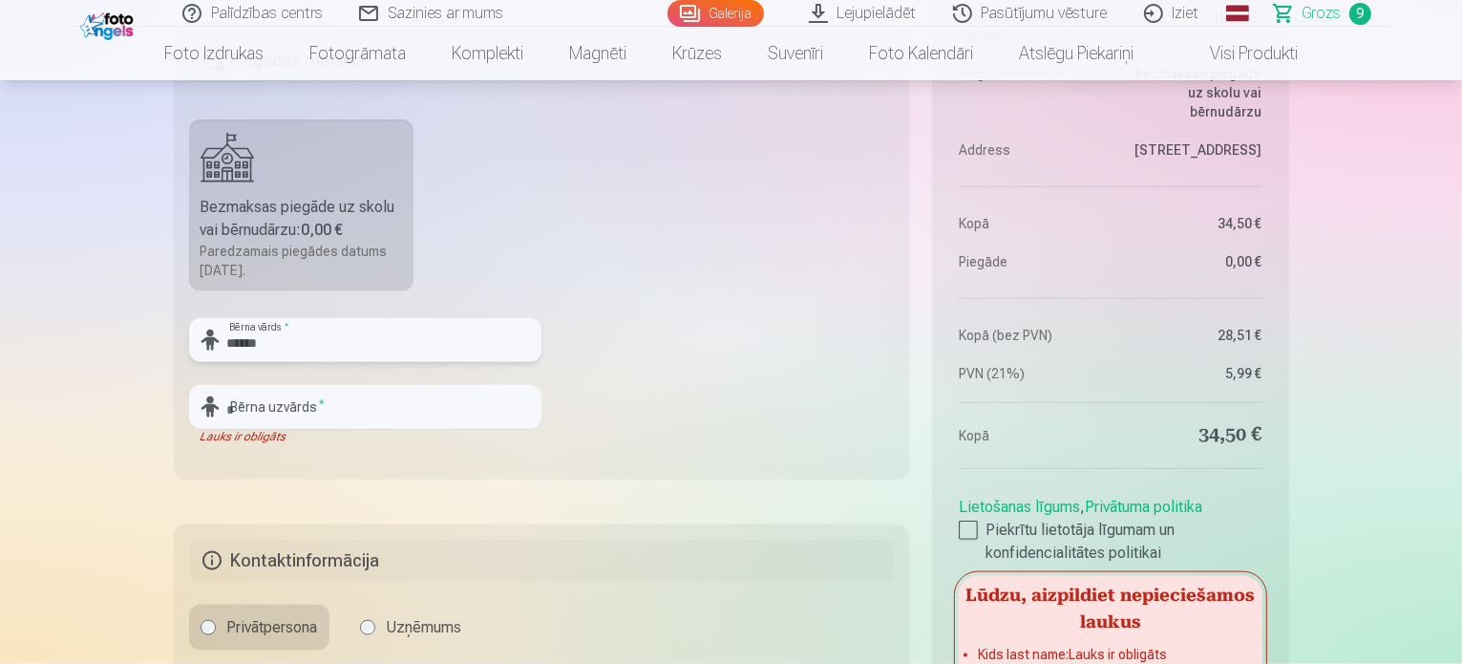
type input "*****"
click at [394, 394] on input "text" at bounding box center [365, 407] width 352 height 44
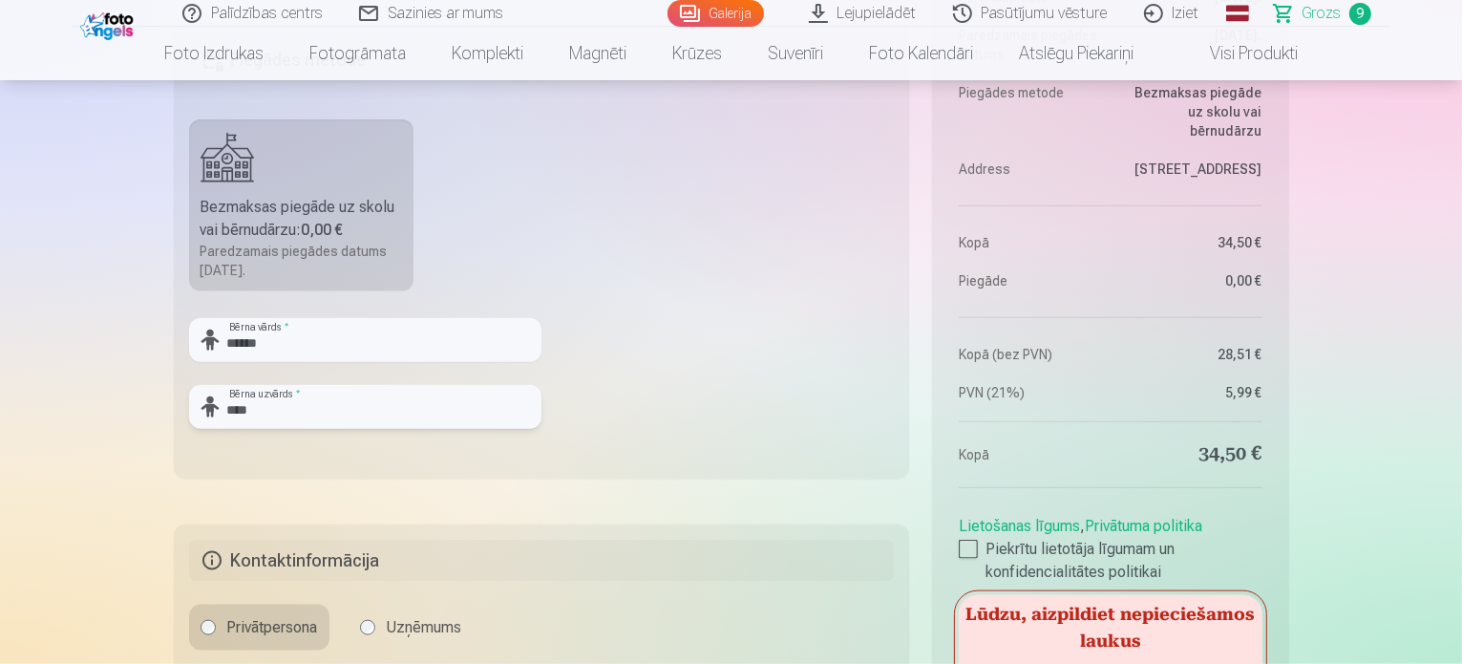
click at [395, 394] on input "****" at bounding box center [365, 407] width 352 height 44
drag, startPoint x: 395, startPoint y: 398, endPoint x: 393, endPoint y: 409, distance: 10.9
click at [395, 398] on input "****" at bounding box center [365, 407] width 352 height 44
click at [301, 402] on input "****" at bounding box center [365, 407] width 352 height 44
click at [302, 401] on input "****" at bounding box center [365, 407] width 352 height 44
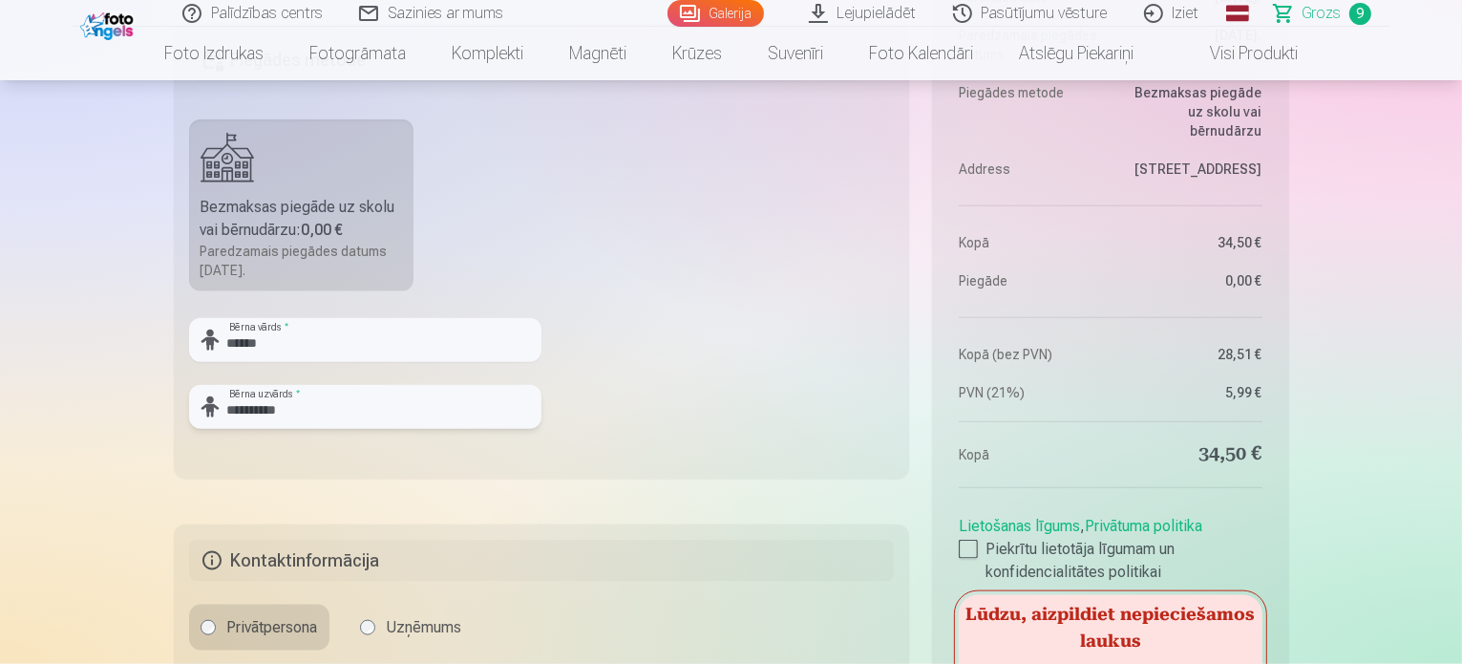
type input "**********"
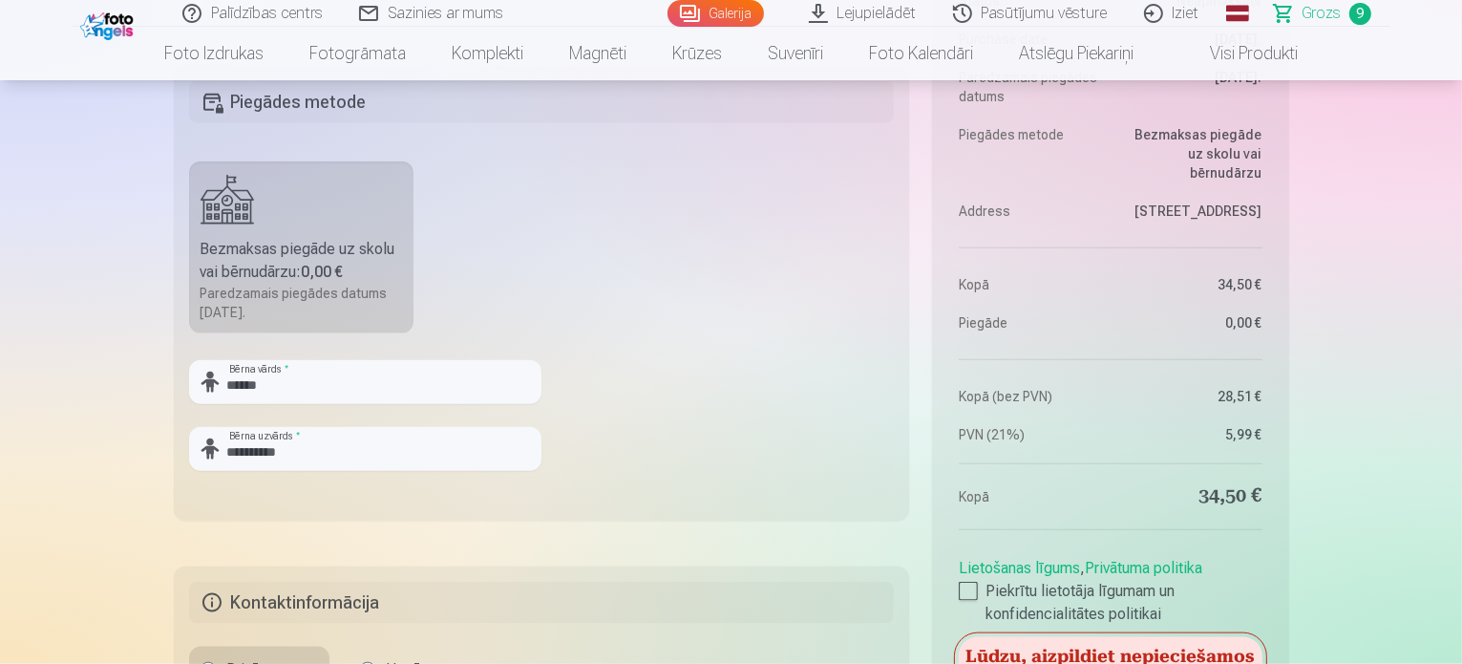
scroll to position [2483, 0]
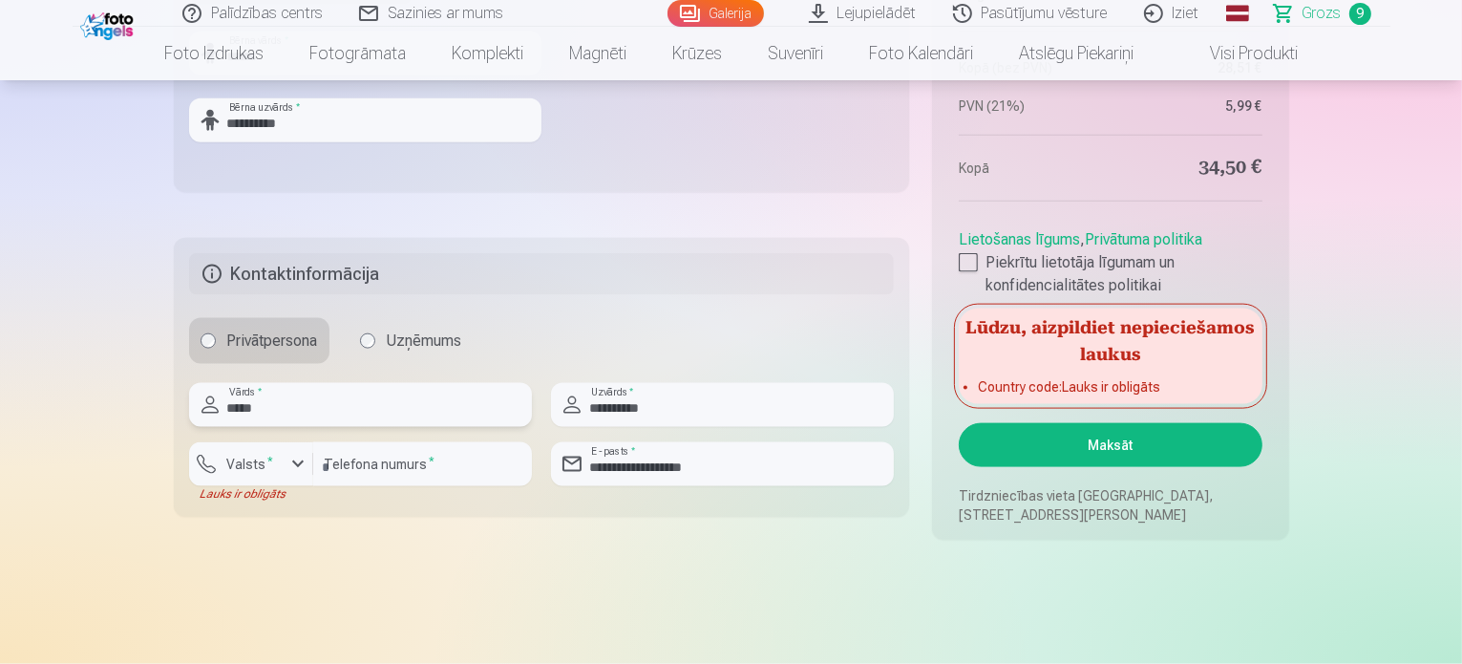
click at [313, 415] on input "*****" at bounding box center [360, 405] width 343 height 44
click at [314, 412] on input "*****" at bounding box center [360, 405] width 343 height 44
type input "*"
type input "******"
click at [717, 383] on input "**********" at bounding box center [722, 405] width 343 height 44
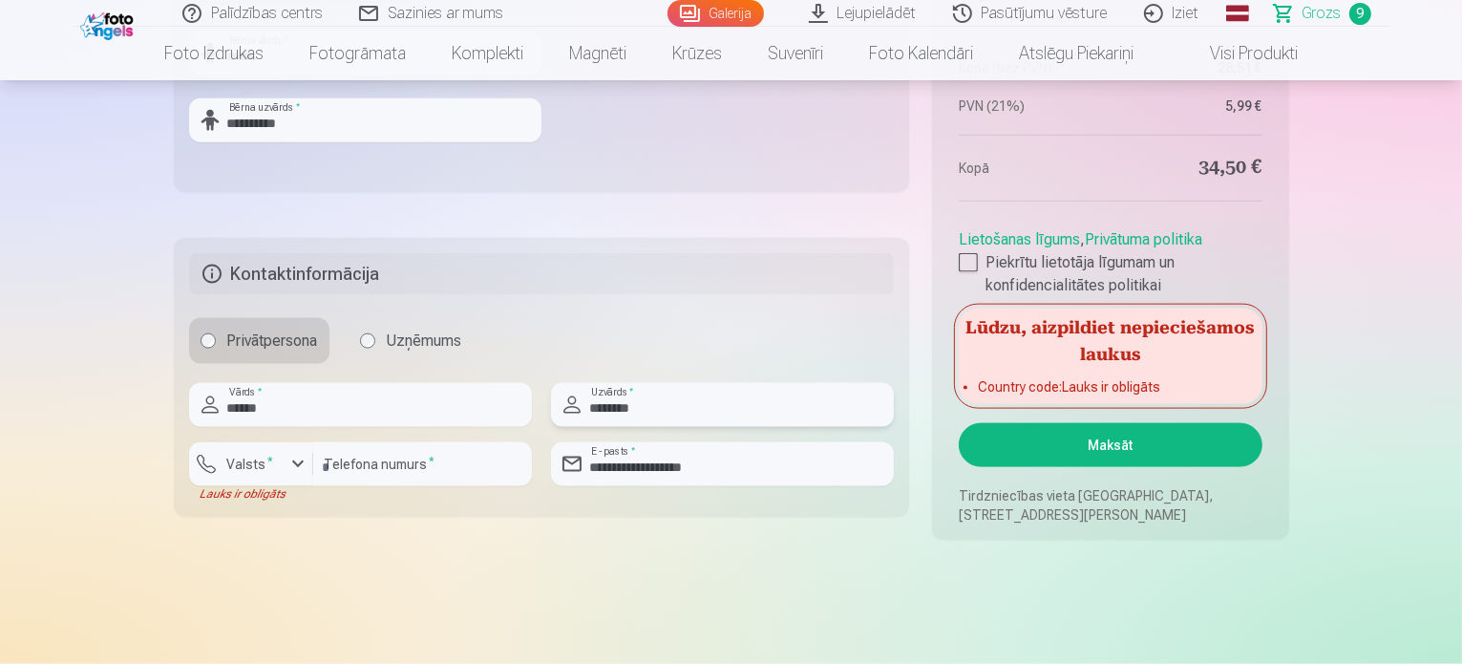
click at [712, 407] on input "********" at bounding box center [722, 405] width 343 height 44
type input "**********"
click at [248, 450] on button "Valsts *" at bounding box center [251, 464] width 124 height 44
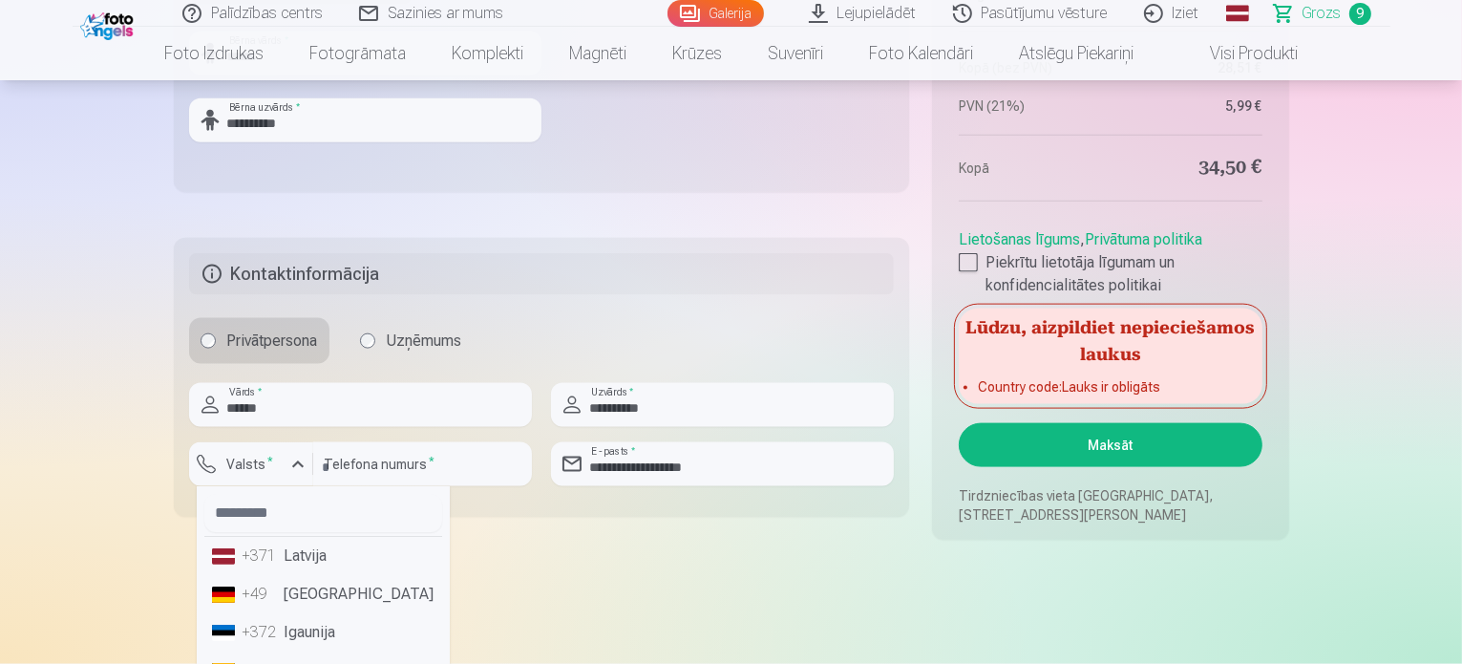
click at [321, 561] on li "+371 Latvija" at bounding box center [323, 556] width 238 height 38
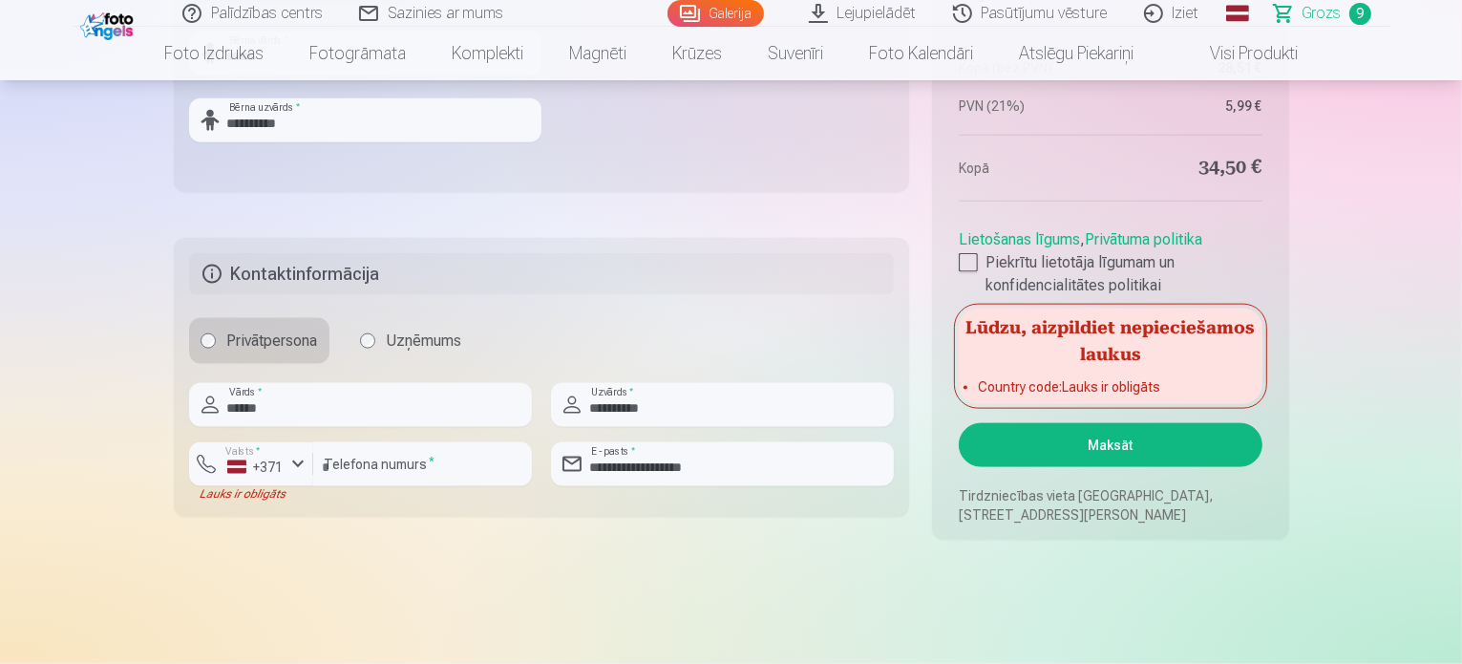
drag, startPoint x: 798, startPoint y: 525, endPoint x: 886, endPoint y: 507, distance: 90.7
click at [1126, 435] on button "Maksāt" at bounding box center [1110, 445] width 303 height 44
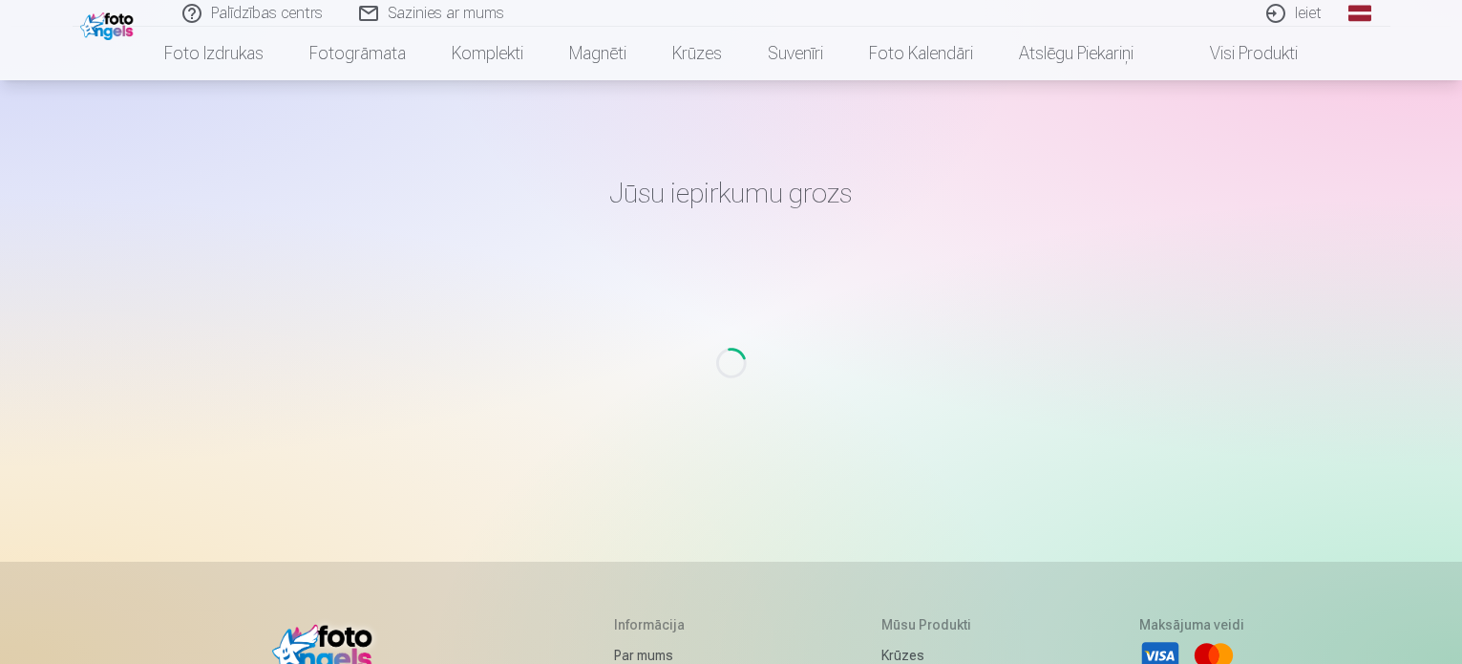
scroll to position [423, 0]
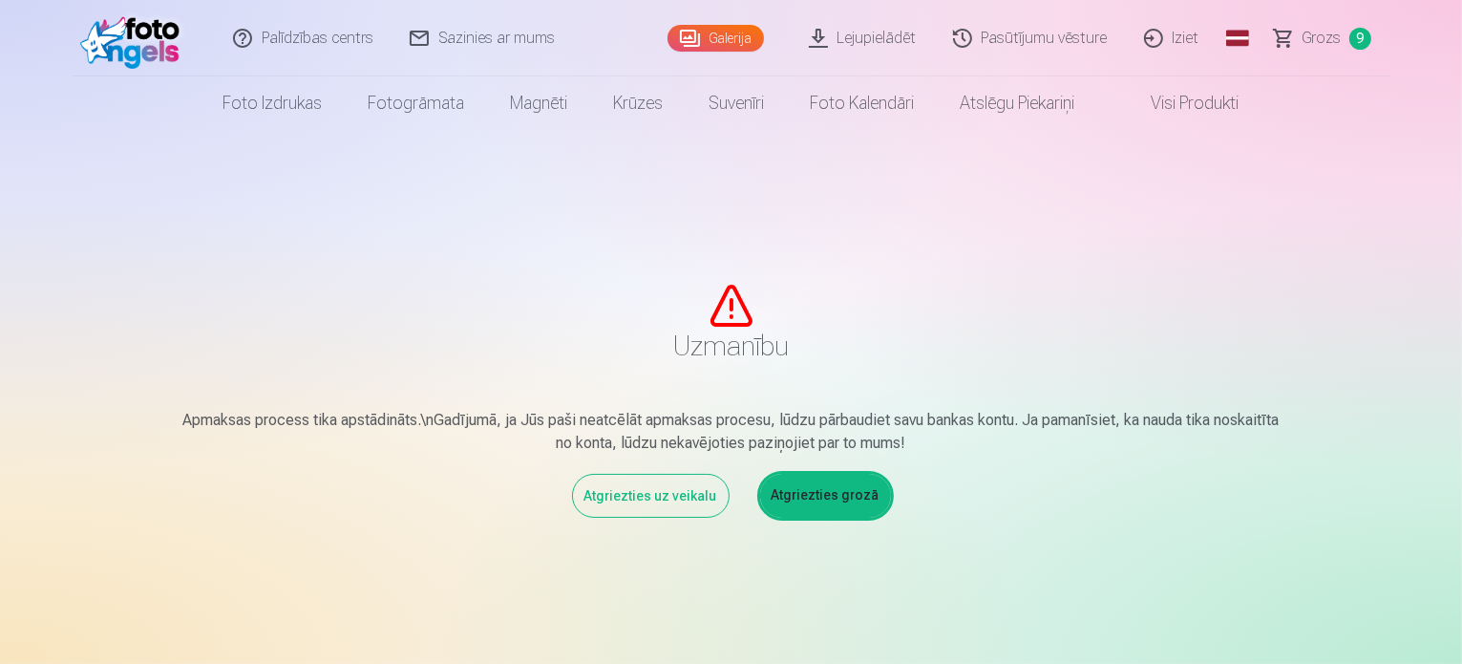
click at [653, 492] on div "Atgriezties uz veikalu" at bounding box center [651, 496] width 158 height 44
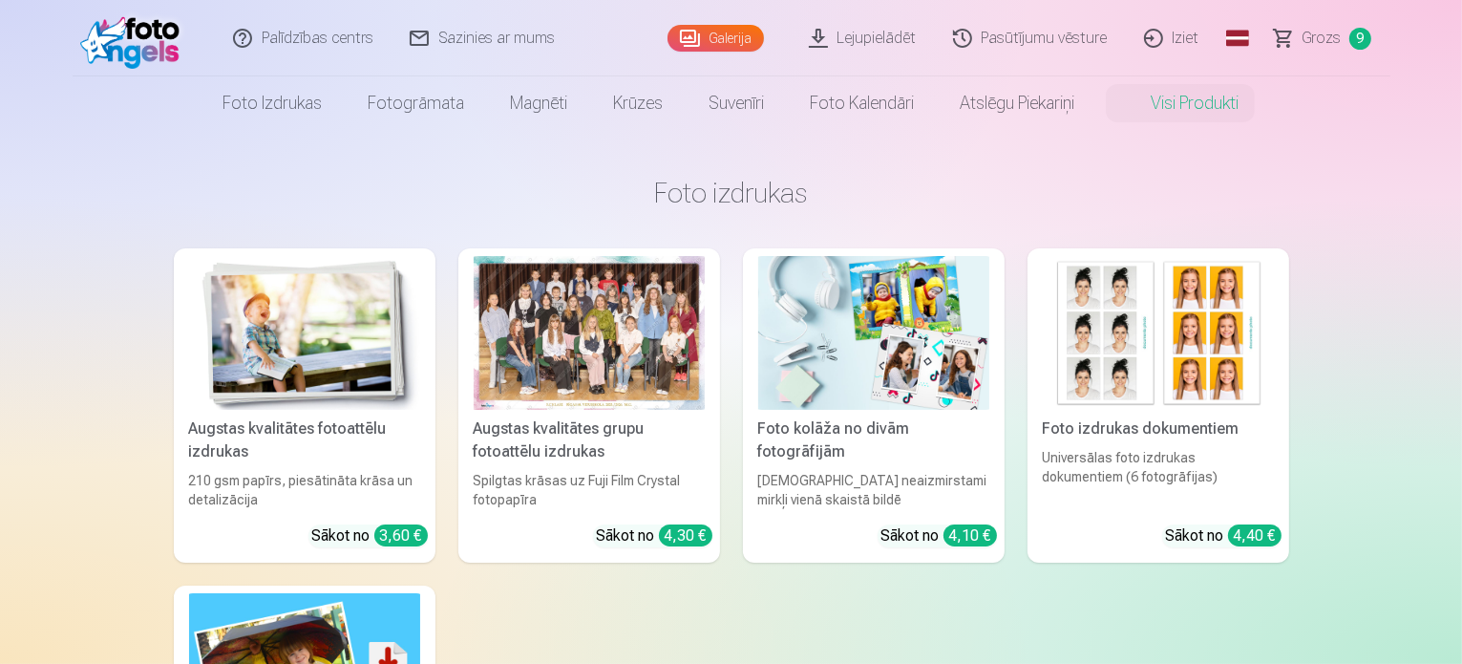
click at [1330, 45] on span "Grozs" at bounding box center [1322, 38] width 39 height 23
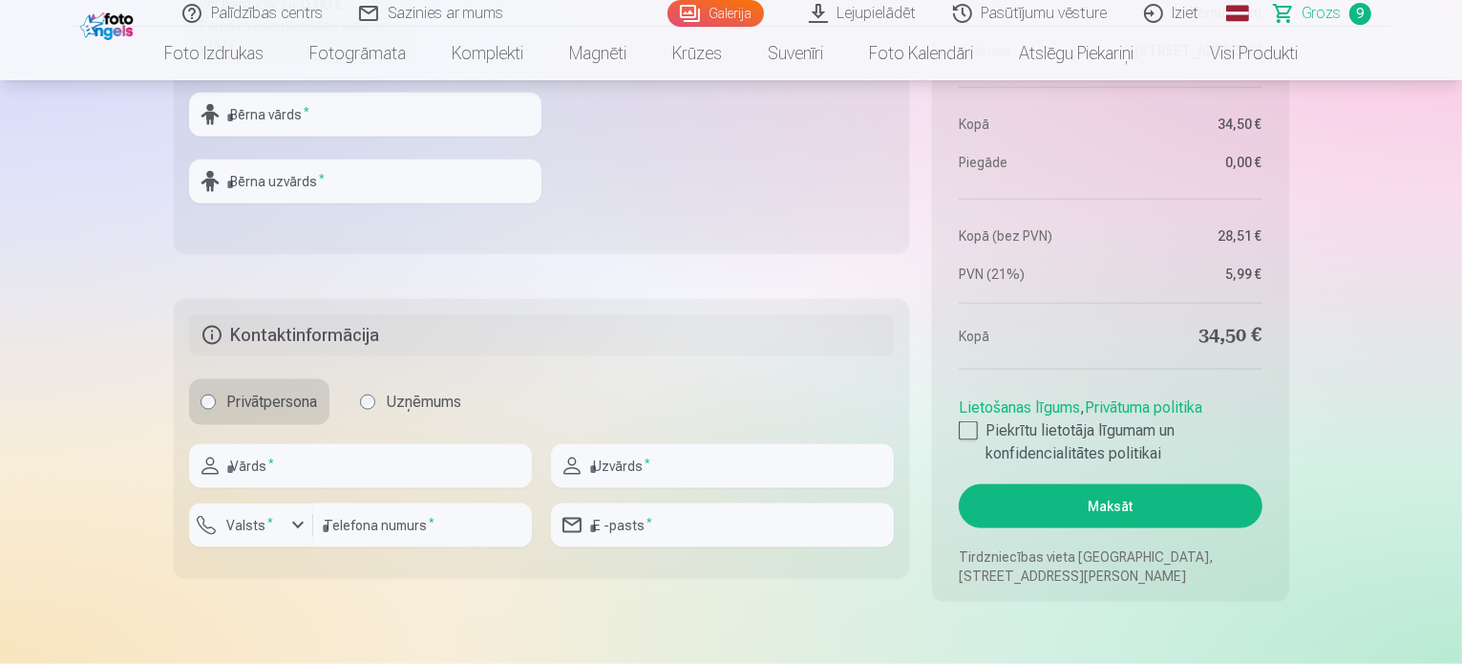
scroll to position [2292, 0]
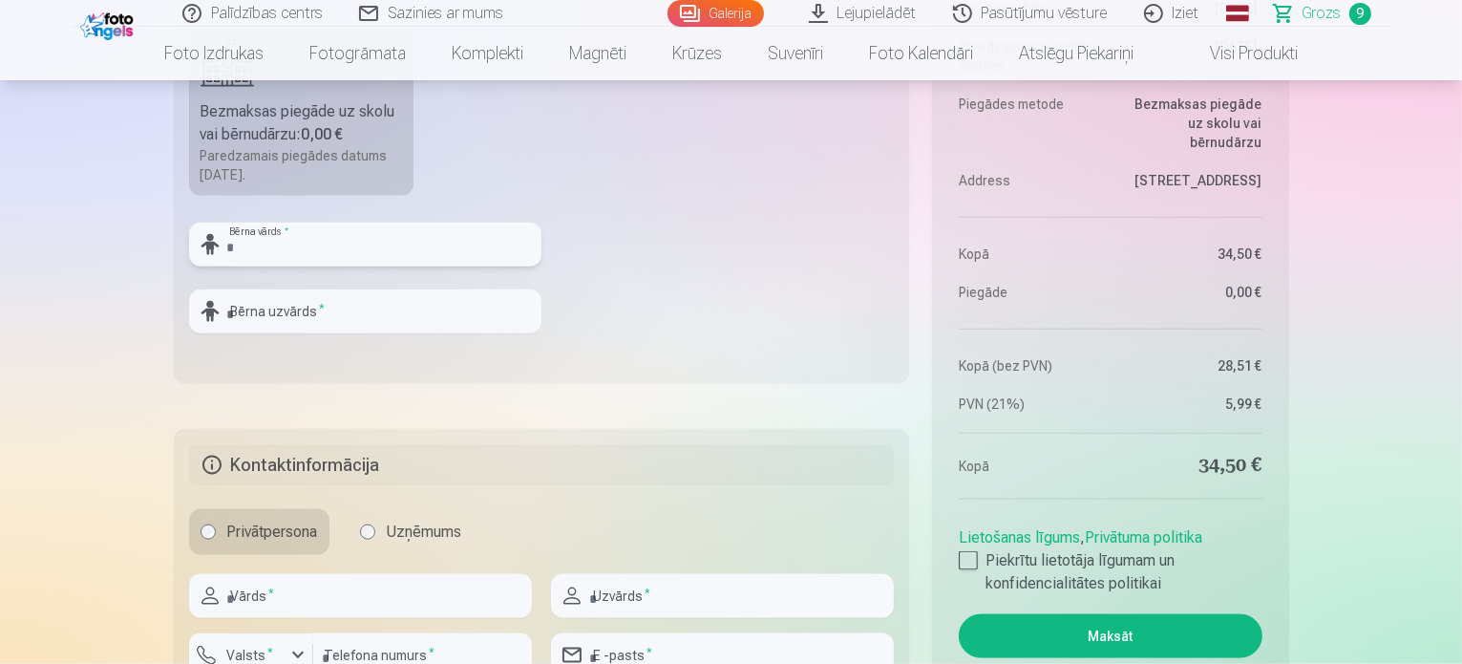
click at [295, 247] on input "text" at bounding box center [365, 245] width 352 height 44
type input "*****"
click at [283, 289] on input "text" at bounding box center [365, 311] width 352 height 44
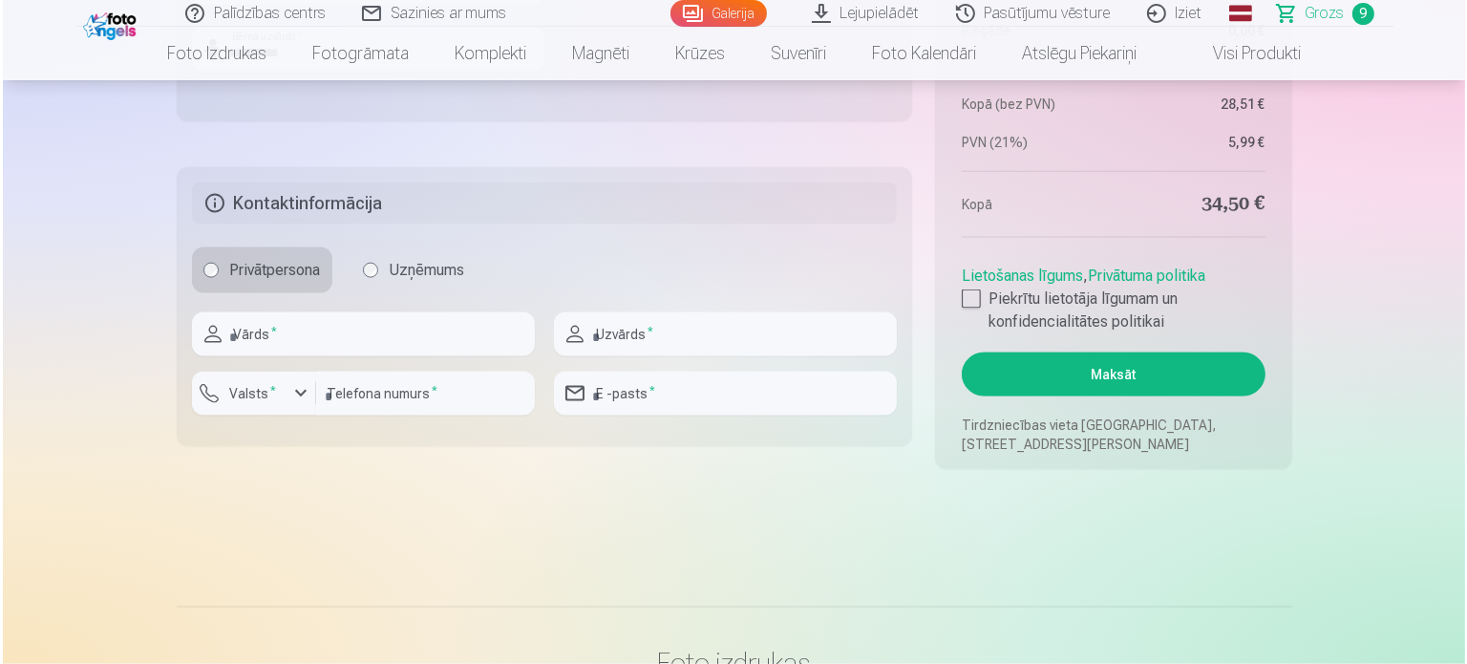
scroll to position [2674, 0]
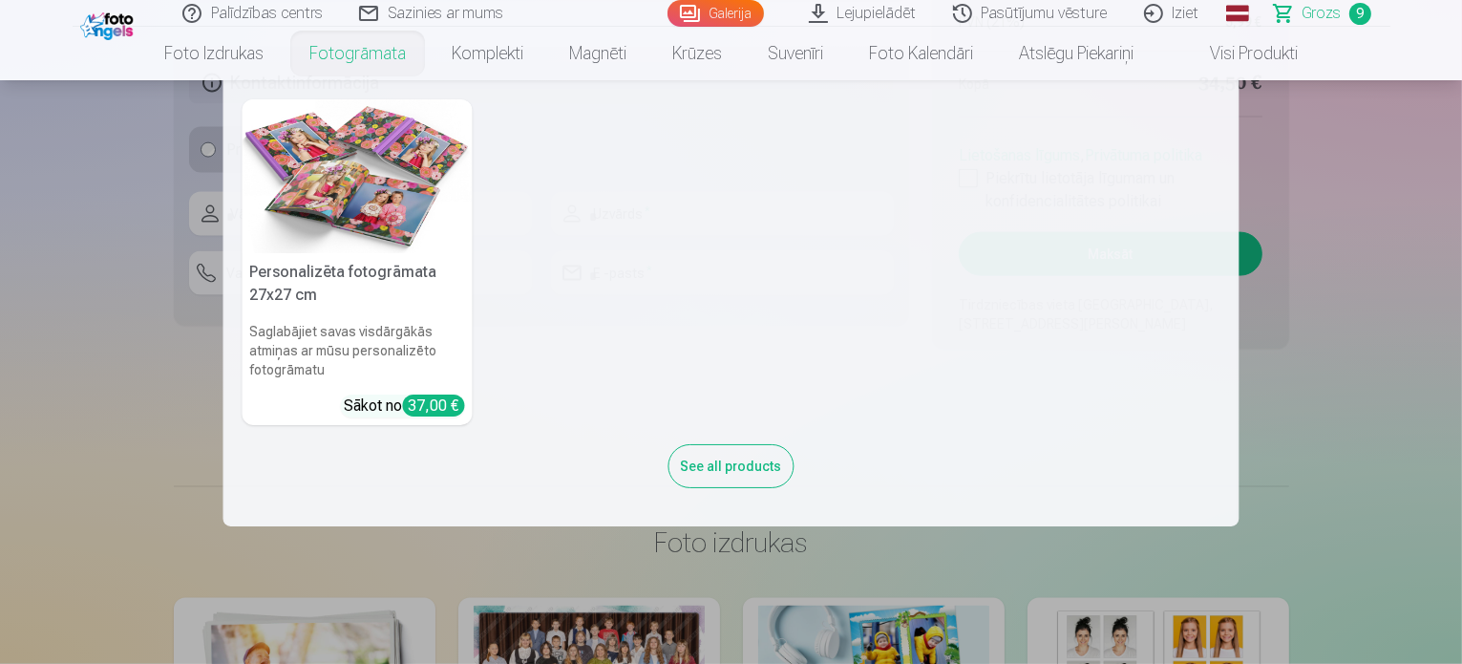
type input "**********"
click at [73, 338] on nav "Personalizēta fotogrāmata 27x27 cm Saglabājiet savas visdārgākās atmiņas ar mūs…" at bounding box center [731, 303] width 1462 height 446
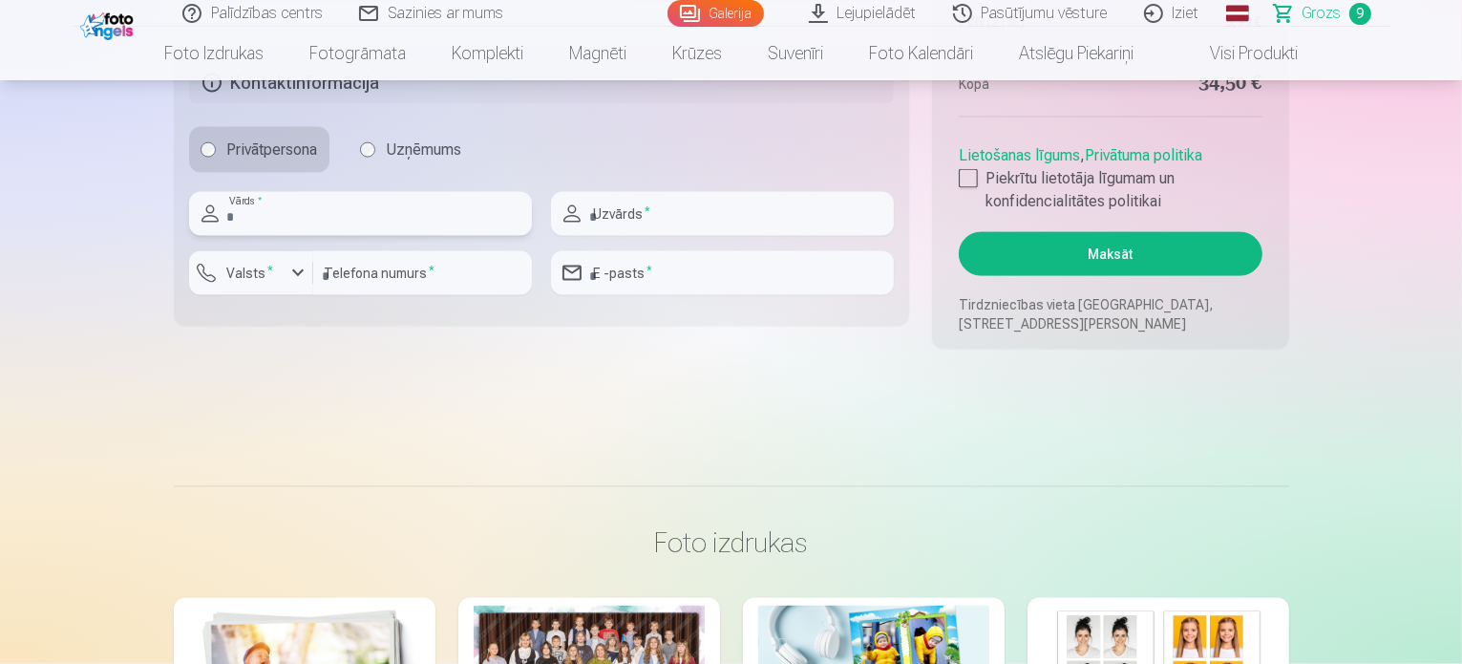
click at [344, 217] on input "text" at bounding box center [360, 214] width 343 height 44
type input "******"
drag, startPoint x: 676, startPoint y: 224, endPoint x: 688, endPoint y: 236, distance: 16.2
click at [688, 236] on div "Uzvārds *" at bounding box center [722, 221] width 343 height 59
type input "**********"
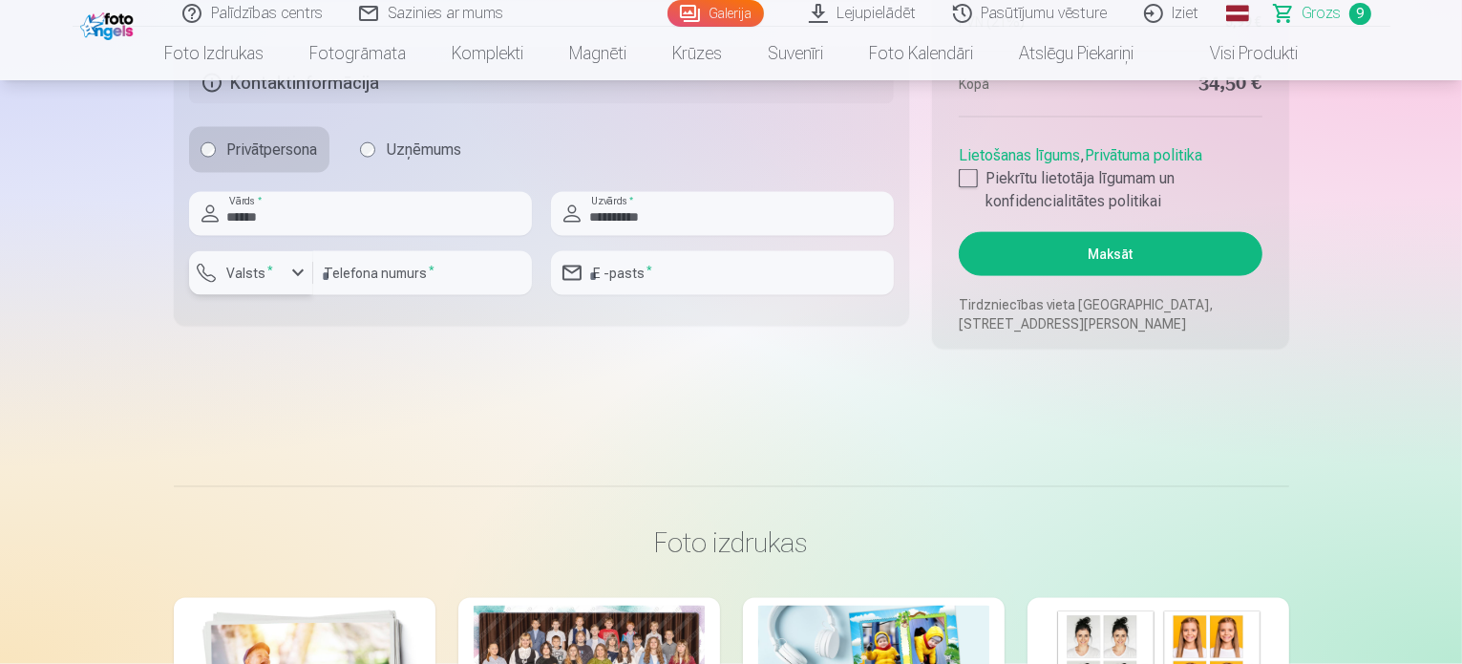
click at [245, 268] on label "Valsts *" at bounding box center [251, 273] width 62 height 19
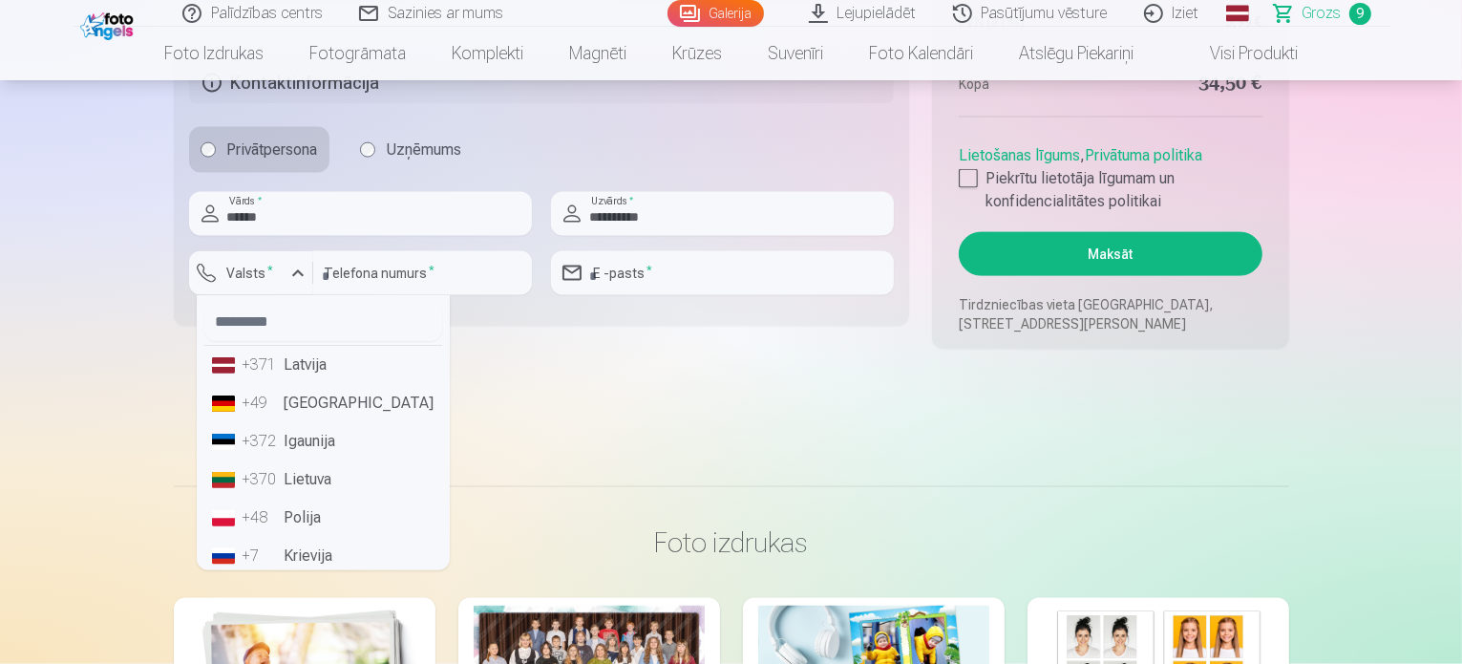
click at [266, 379] on li "+371 Latvija" at bounding box center [323, 365] width 238 height 38
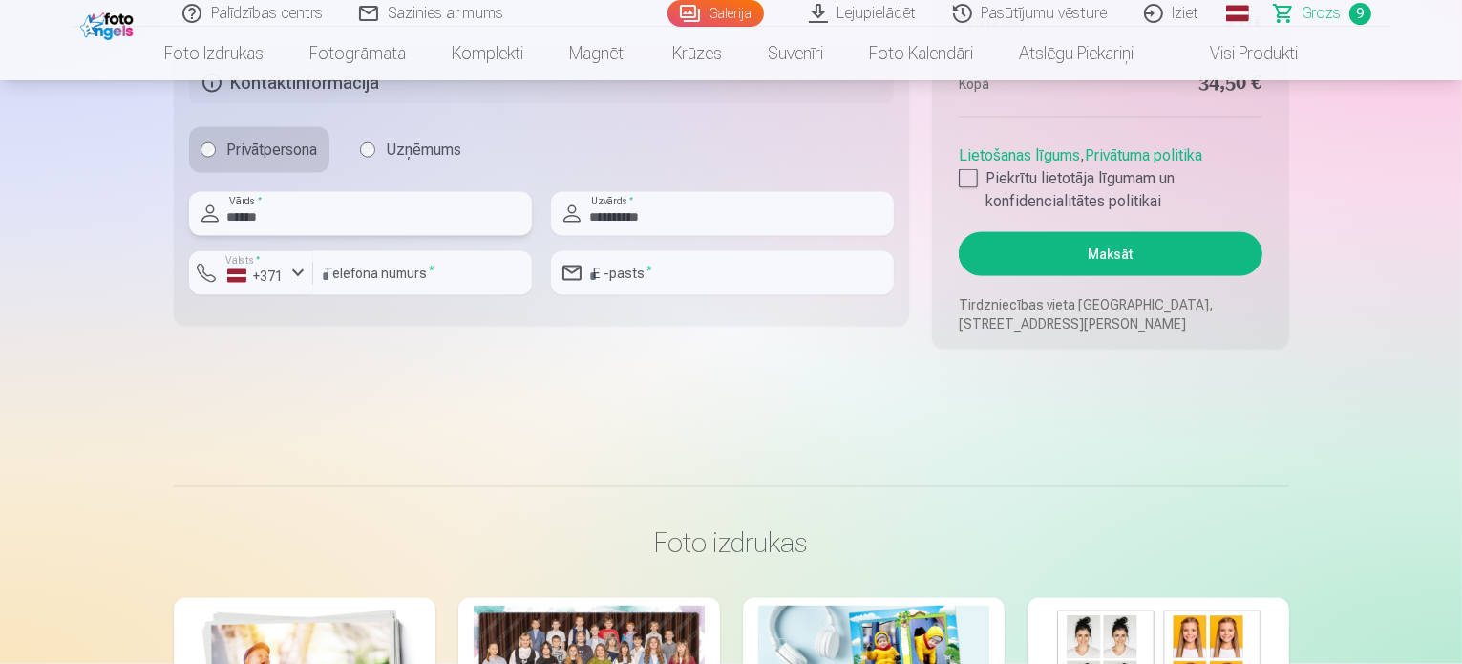
drag, startPoint x: 413, startPoint y: 228, endPoint x: 350, endPoint y: 320, distance: 111.3
click at [411, 259] on div "**********" at bounding box center [542, 251] width 706 height 118
click at [338, 258] on input "number" at bounding box center [422, 273] width 219 height 44
type input "********"
click at [810, 255] on input "email" at bounding box center [722, 273] width 343 height 44
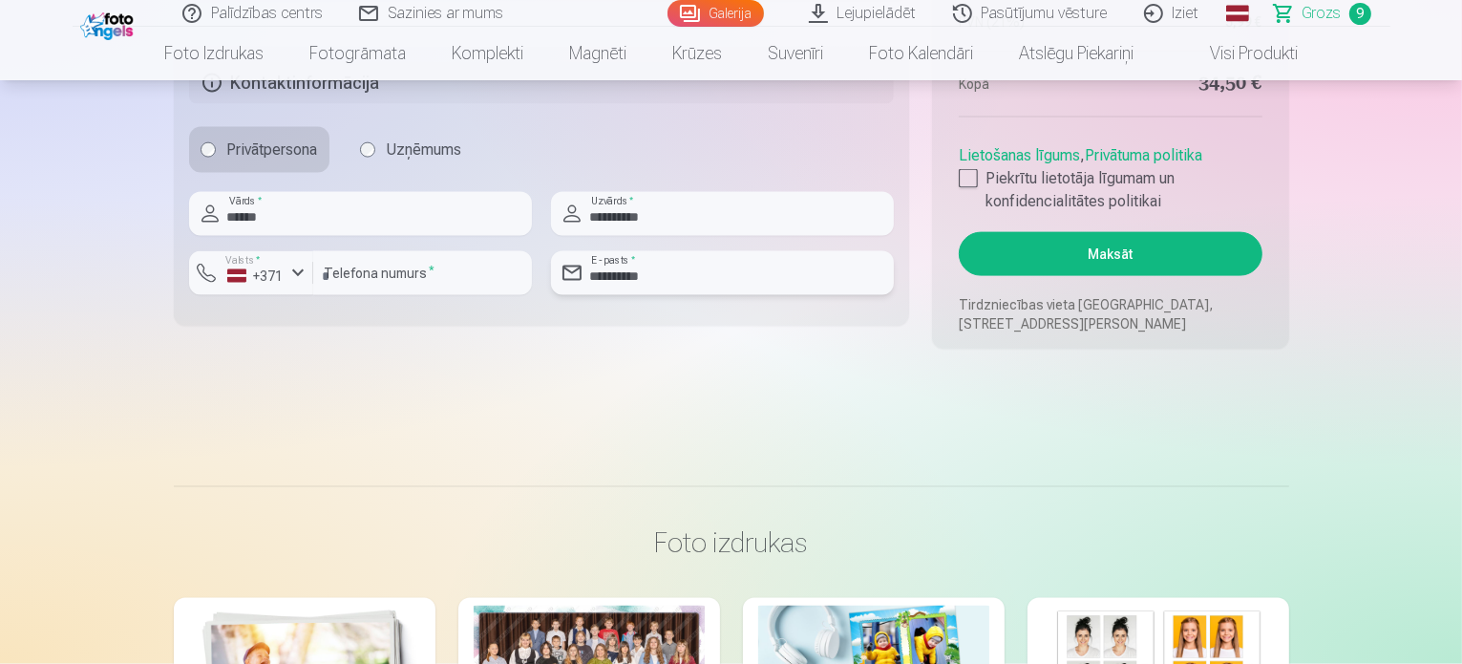
type input "**********"
click at [1069, 172] on label "Piekrītu lietotāja līgumam un konfidencialitātes politikai" at bounding box center [1110, 190] width 303 height 46
click at [1064, 244] on button "Maksāt" at bounding box center [1110, 254] width 303 height 44
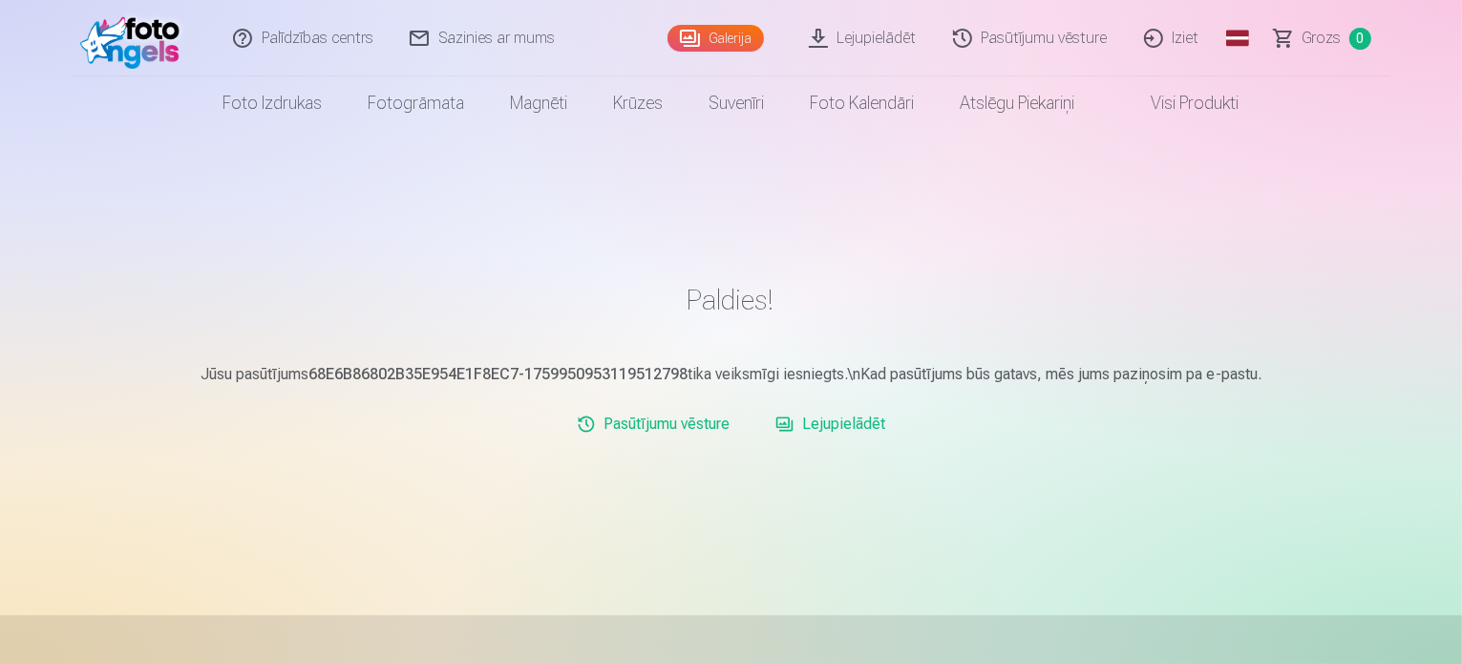
click at [684, 536] on div "Paldies! Jūsu pasūtījums 68E6B86802B35E954E1F8EC7-1759950953119512798 tika veik…" at bounding box center [732, 570] width 1146 height 1140
click at [1177, 37] on link "Iziet" at bounding box center [1173, 38] width 92 height 76
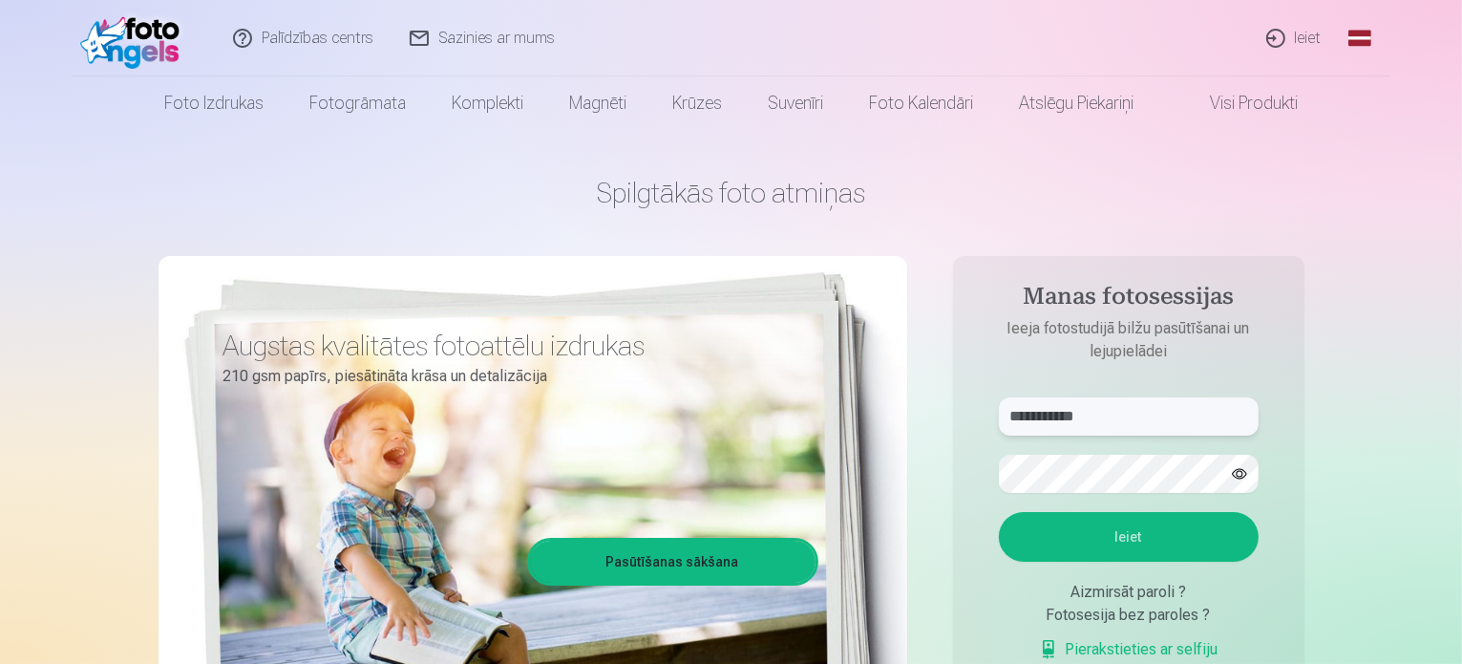
click at [1096, 417] on input "**********" at bounding box center [1129, 416] width 260 height 38
type input "**********"
click at [1067, 534] on button "Ieiet" at bounding box center [1129, 537] width 260 height 50
